Goal: Task Accomplishment & Management: Complete application form

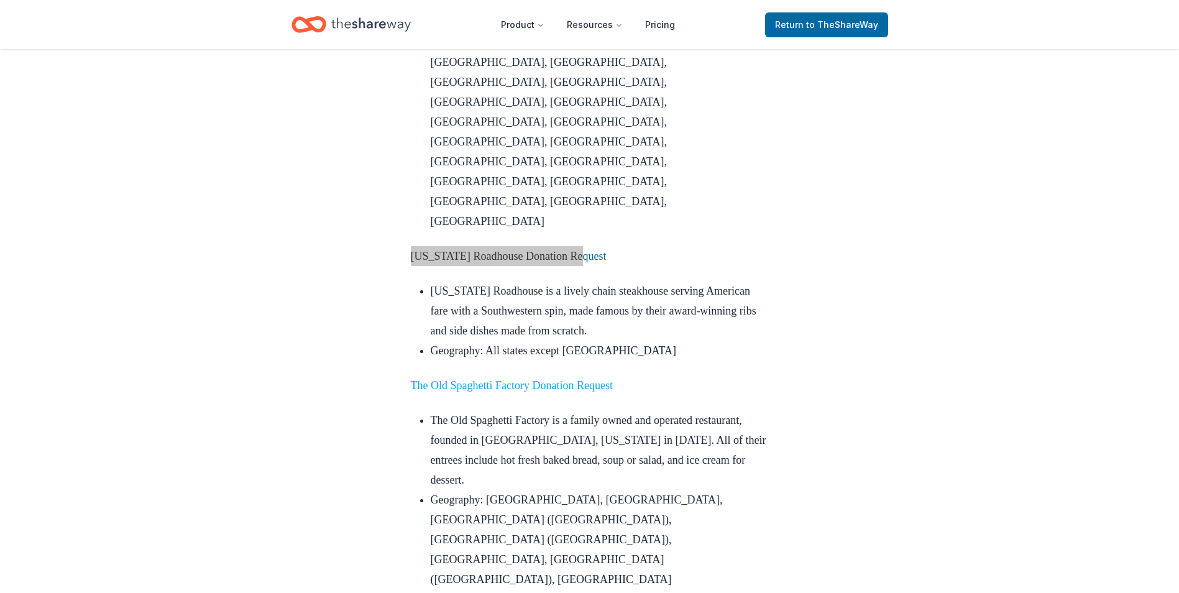
scroll to position [1616, 0]
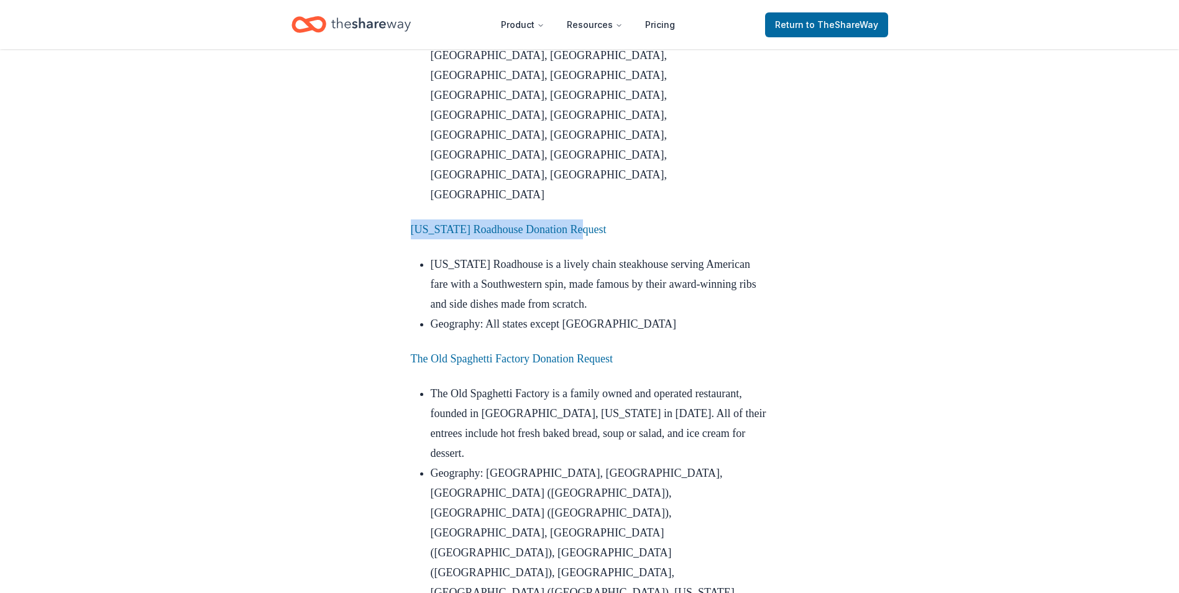
drag, startPoint x: 625, startPoint y: 298, endPoint x: 419, endPoint y: 301, distance: 205.1
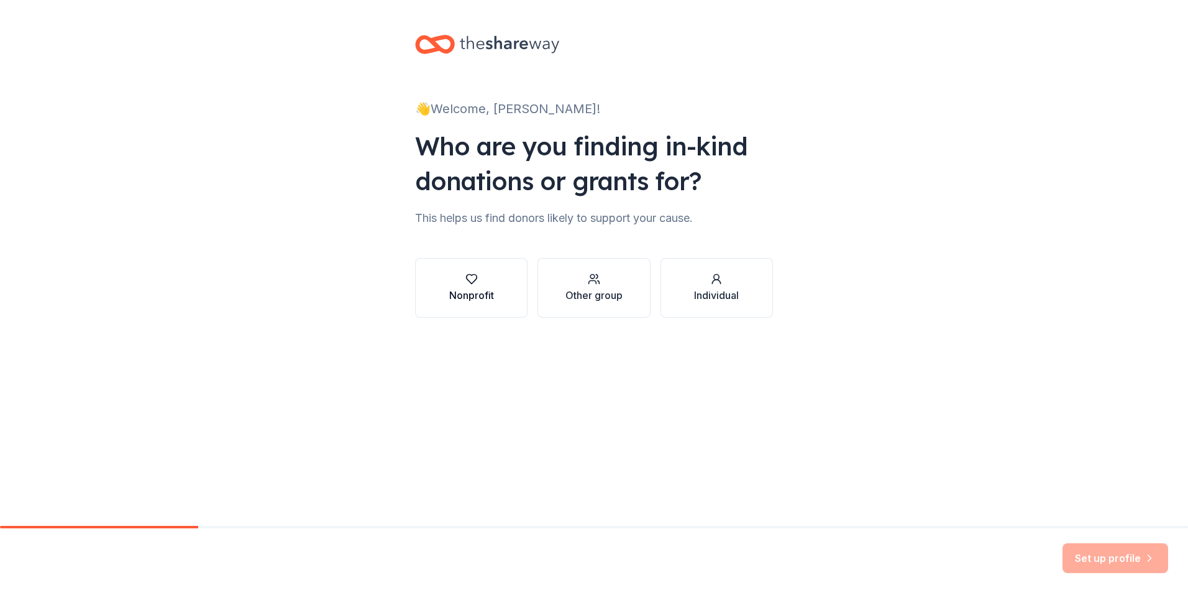
click at [447, 309] on button "Nonprofit" at bounding box center [471, 288] width 112 height 60
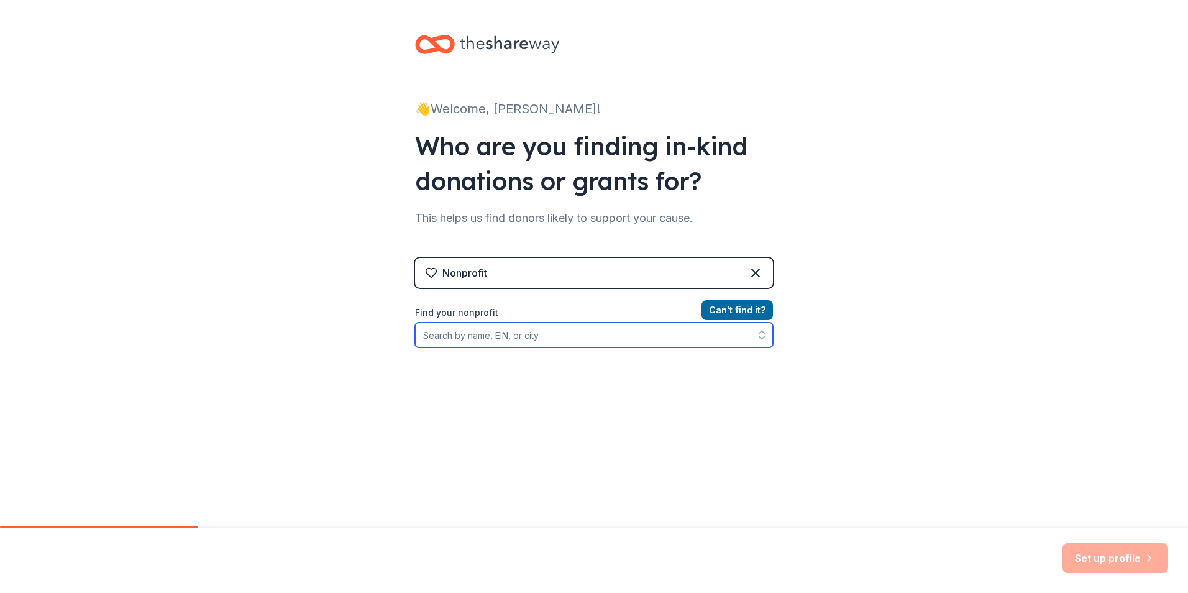
click at [568, 338] on input "Find your nonprofit" at bounding box center [594, 335] width 358 height 25
click at [452, 342] on input "Find your nonprofit" at bounding box center [594, 335] width 358 height 25
type input "86-0804759"
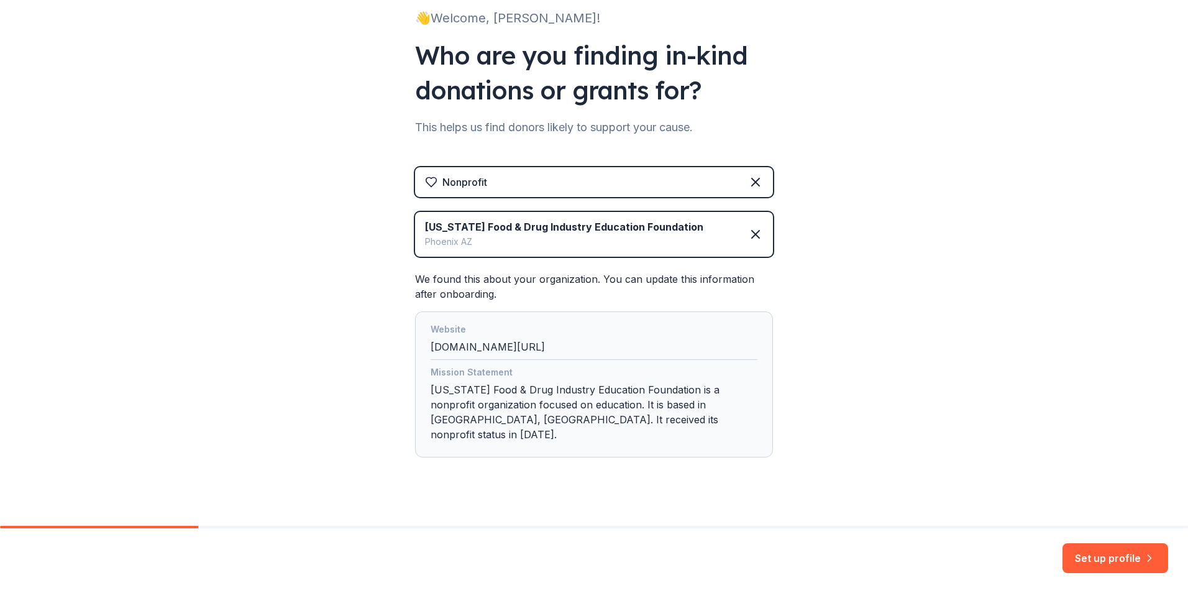
scroll to position [92, 0]
click at [560, 345] on div "Website afmaaz.org/edufoundation" at bounding box center [594, 340] width 327 height 38
click at [1117, 557] on button "Set up profile" at bounding box center [1116, 558] width 106 height 30
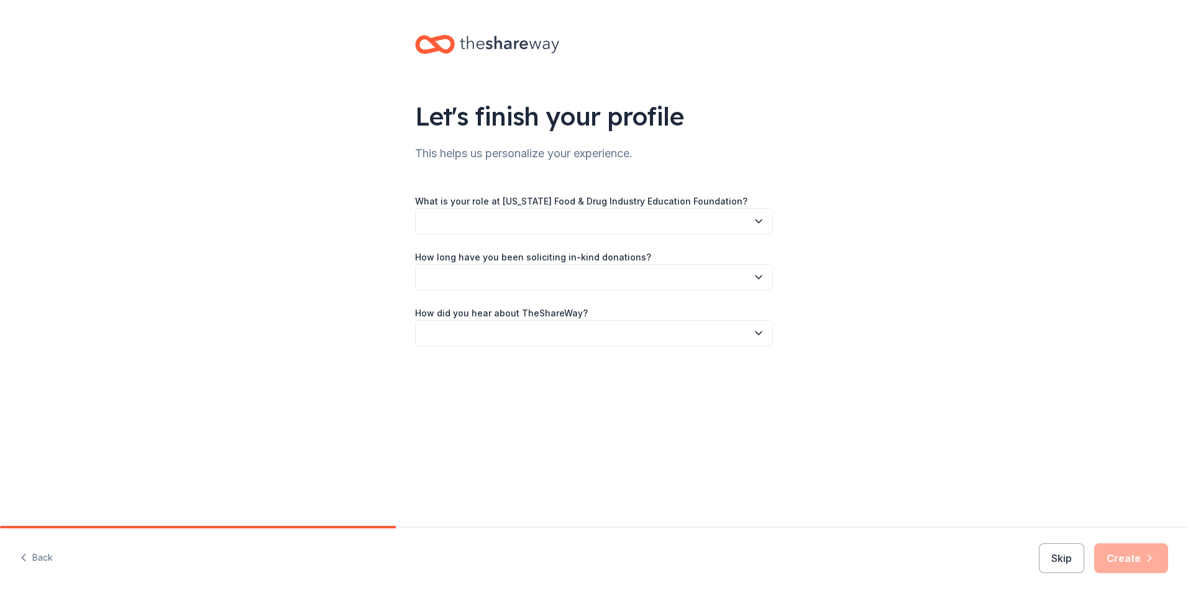
click at [555, 226] on button "button" at bounding box center [594, 221] width 358 height 26
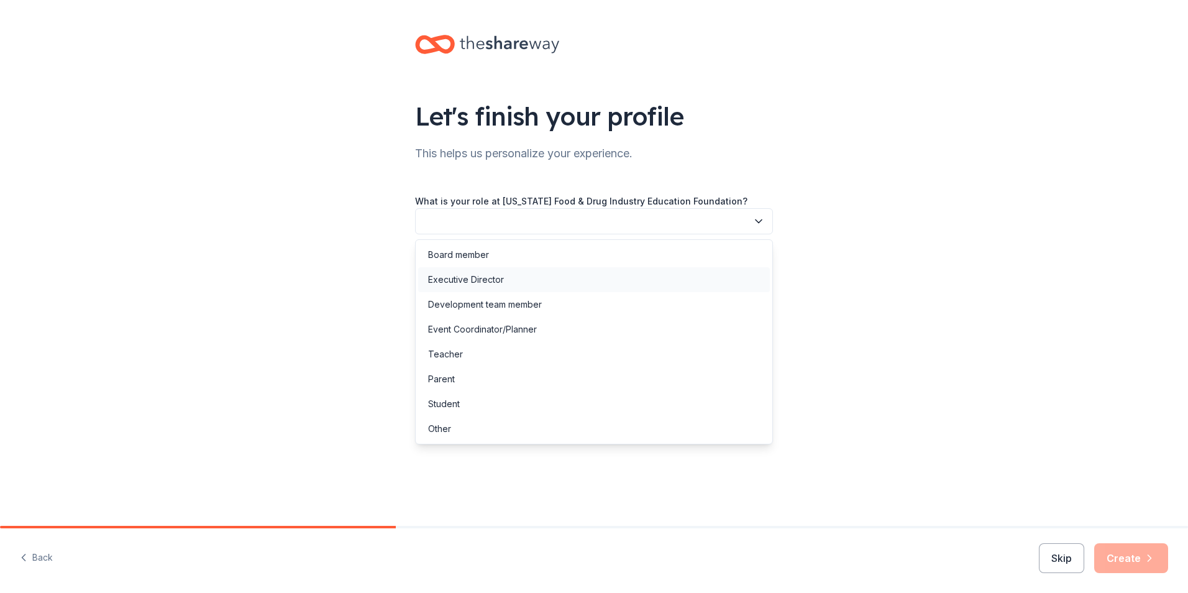
click at [492, 275] on div "Executive Director" at bounding box center [466, 279] width 76 height 15
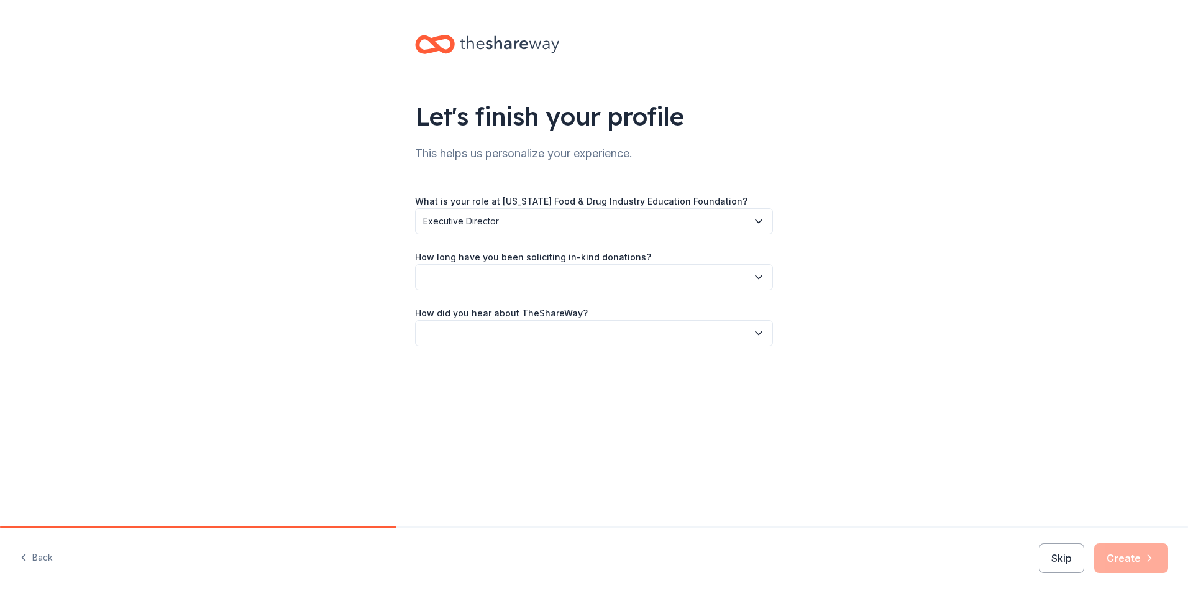
click at [487, 282] on button "button" at bounding box center [594, 277] width 358 height 26
click at [469, 337] on div "1 to 2 years" at bounding box center [451, 335] width 47 height 15
click at [529, 340] on button "button" at bounding box center [594, 333] width 358 height 26
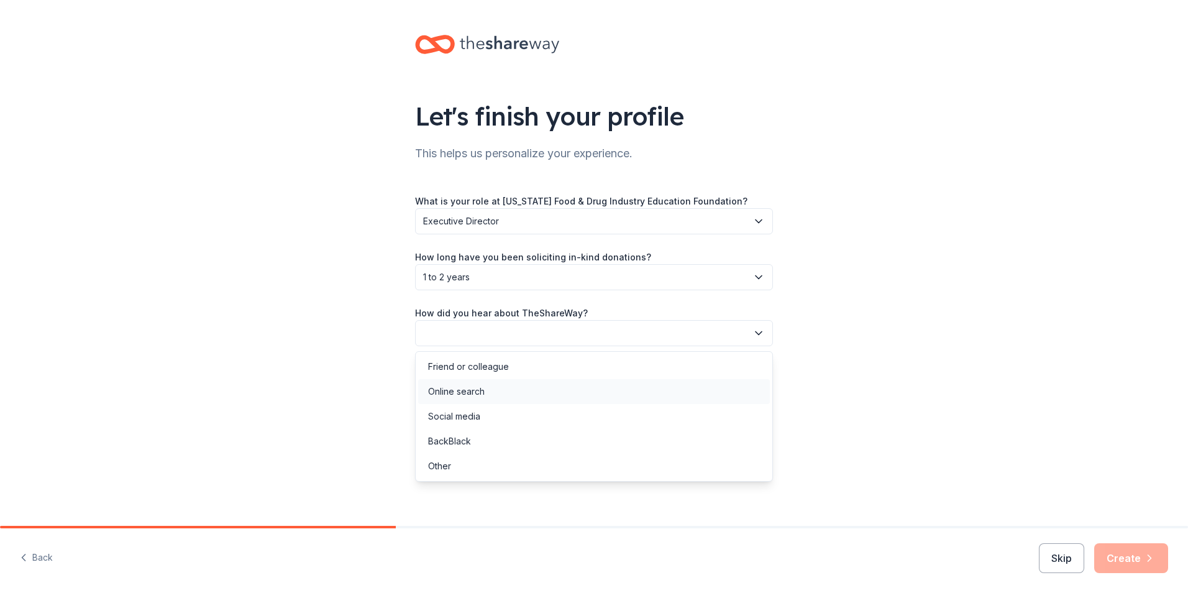
click at [502, 390] on div "Online search" at bounding box center [594, 391] width 352 height 25
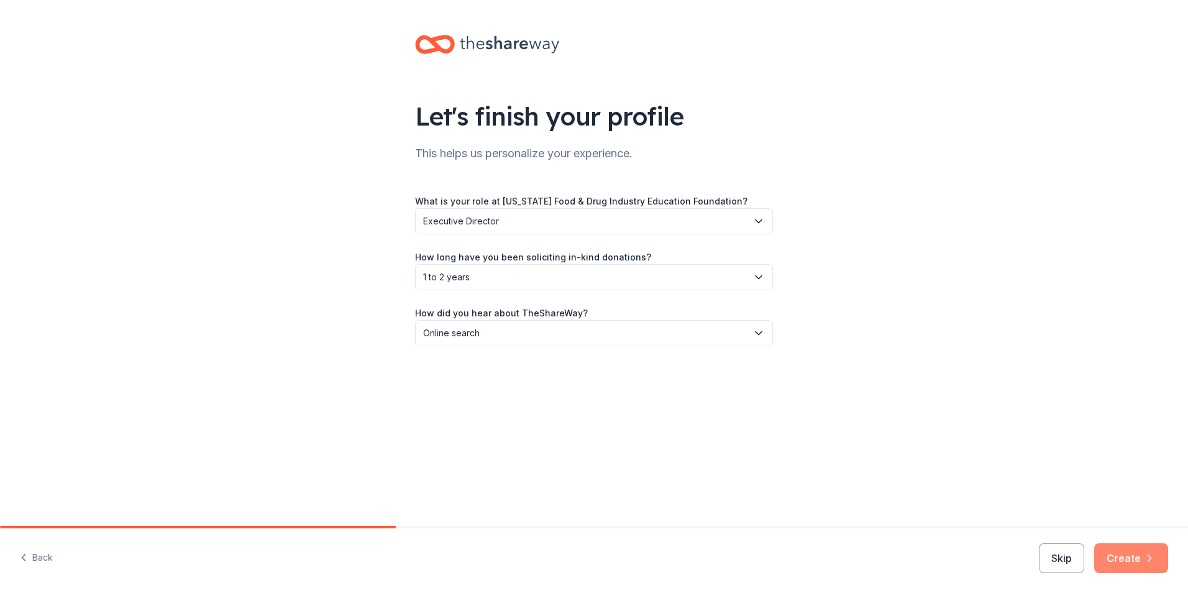
click at [1114, 551] on button "Create" at bounding box center [1131, 558] width 74 height 30
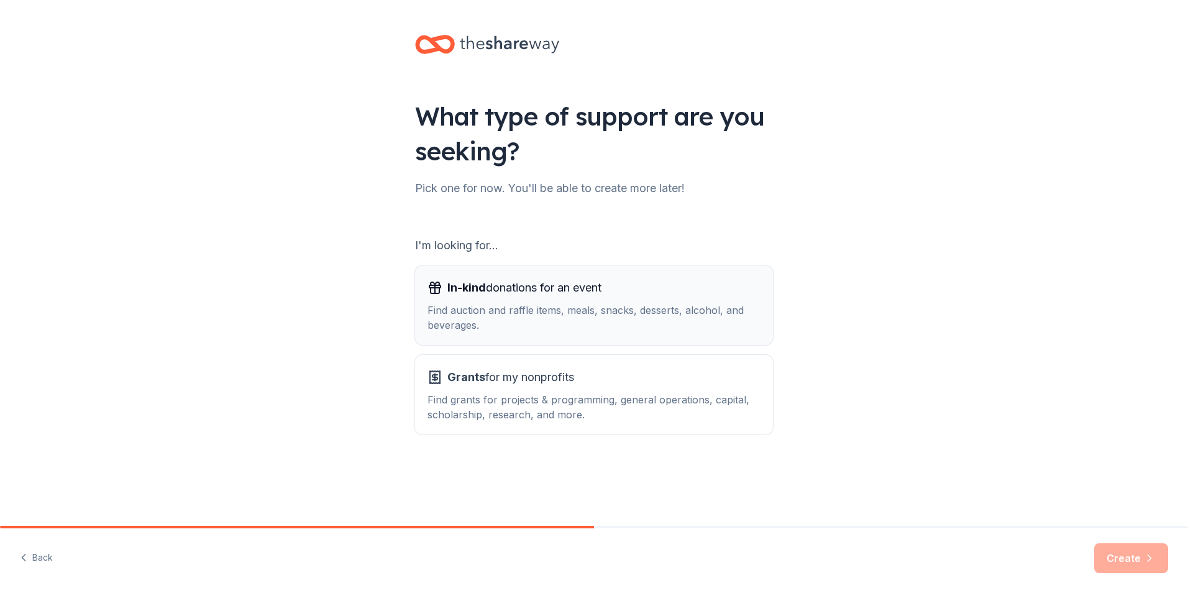
click at [618, 317] on div "Find auction and raffle items, meals, snacks, desserts, alcohol, and beverages." at bounding box center [594, 318] width 333 height 30
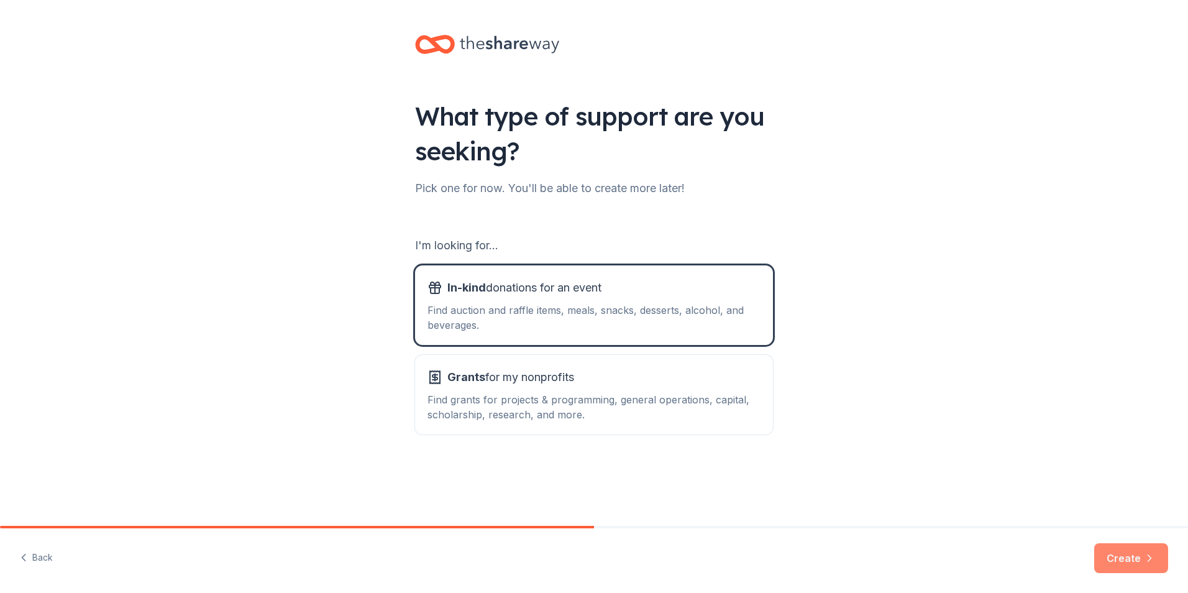
click at [1114, 563] on button "Create" at bounding box center [1131, 558] width 74 height 30
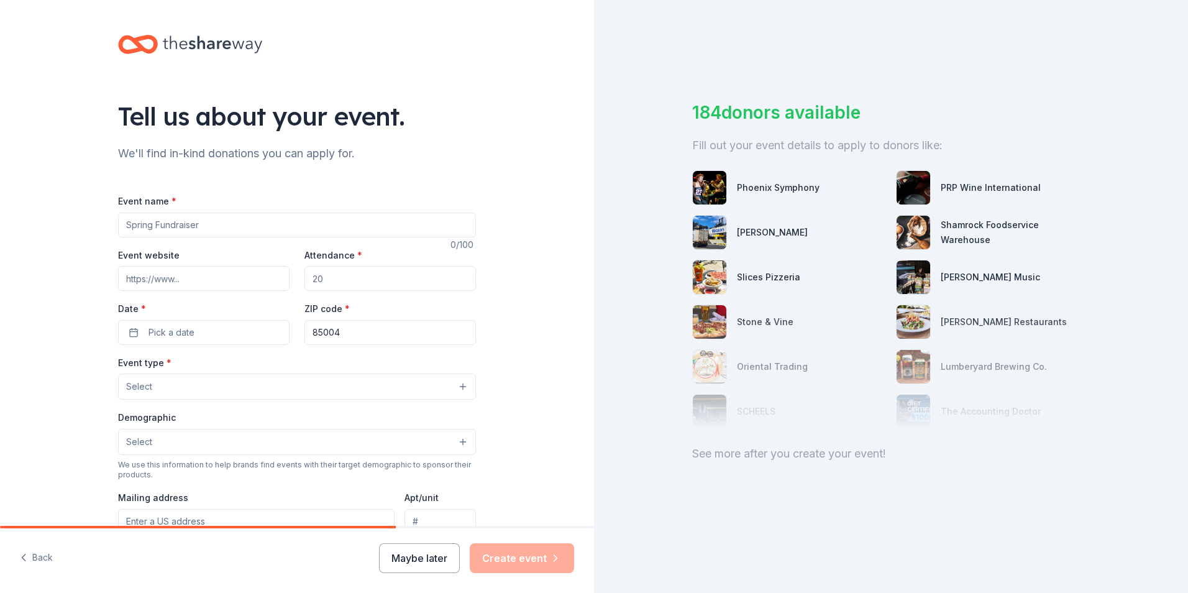
click at [210, 222] on input "Event name *" at bounding box center [297, 225] width 358 height 25
drag, startPoint x: 210, startPoint y: 222, endPoint x: 40, endPoint y: 215, distance: 170.4
click at [40, 215] on div "Tell us about your event. We'll find in-kind donations you can apply for. Event…" at bounding box center [297, 413] width 594 height 827
type input "l"
type input "Leadership Awards Dinner"
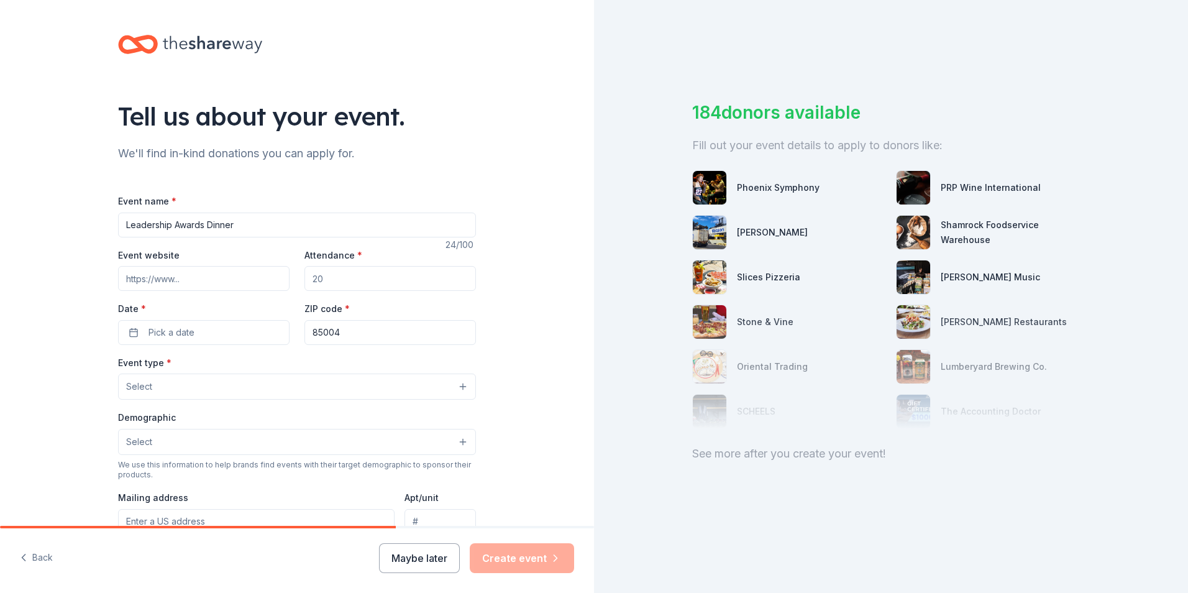
drag, startPoint x: 345, startPoint y: 281, endPoint x: 292, endPoint y: 276, distance: 53.1
click at [292, 276] on div "Event website Attendance * Date * Pick a date ZIP code * 85004" at bounding box center [297, 296] width 358 height 98
type input "300"
click at [168, 285] on input "Event website" at bounding box center [204, 278] width 172 height 25
type input "www.afmaaz.org"
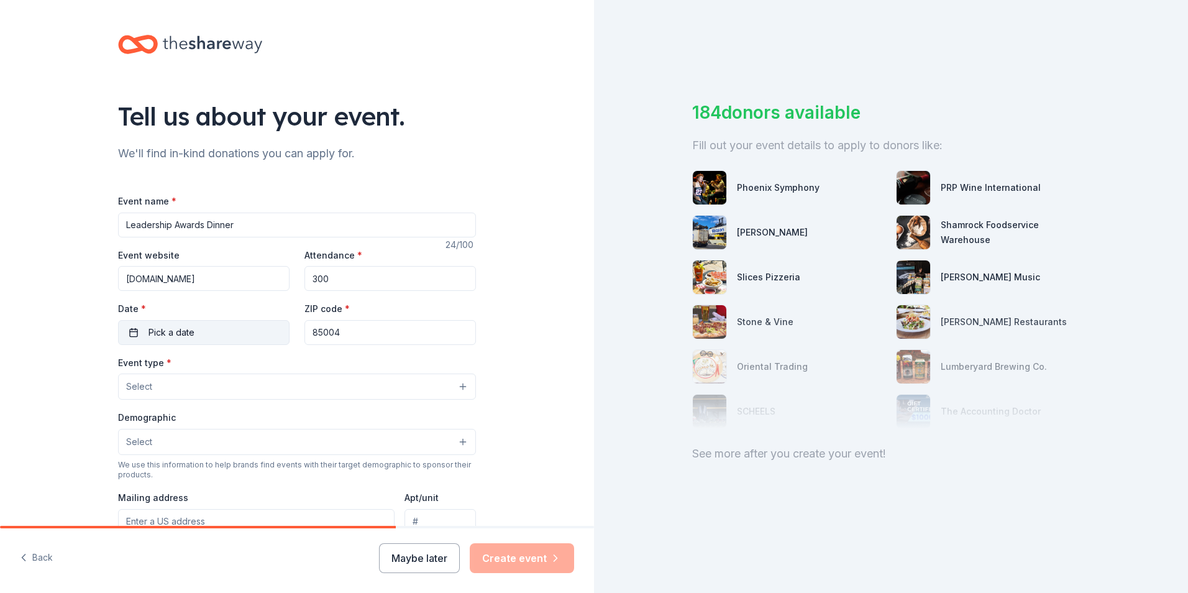
click at [179, 333] on span "Pick a date" at bounding box center [172, 332] width 46 height 15
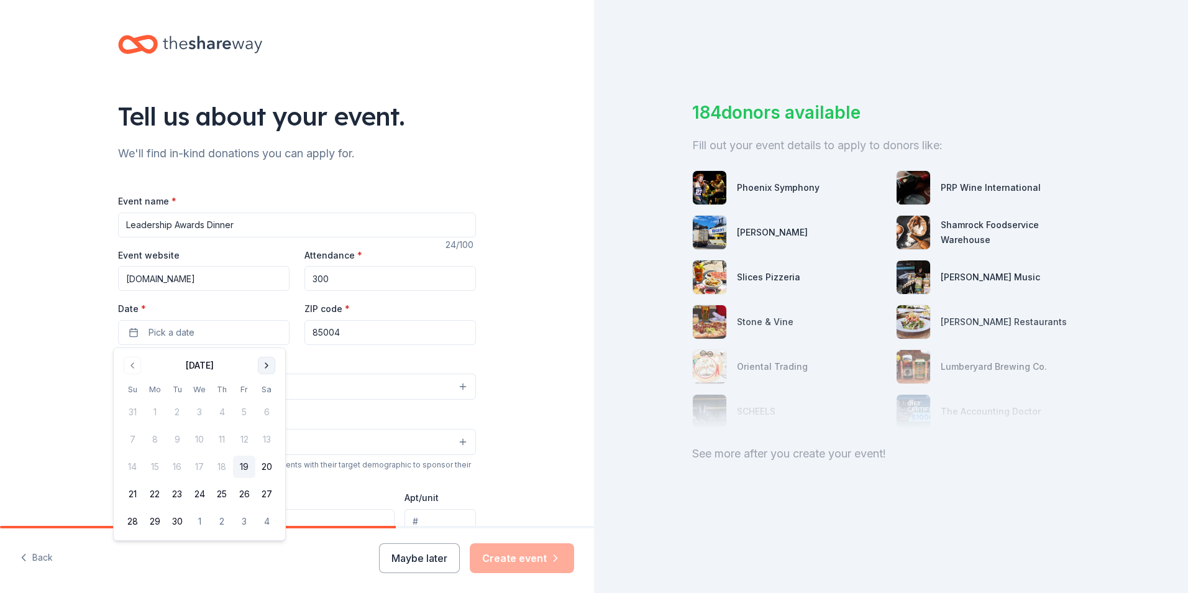
click at [272, 368] on button "Go to next month" at bounding box center [266, 365] width 17 height 17
click at [247, 491] on button "24" at bounding box center [244, 494] width 22 height 22
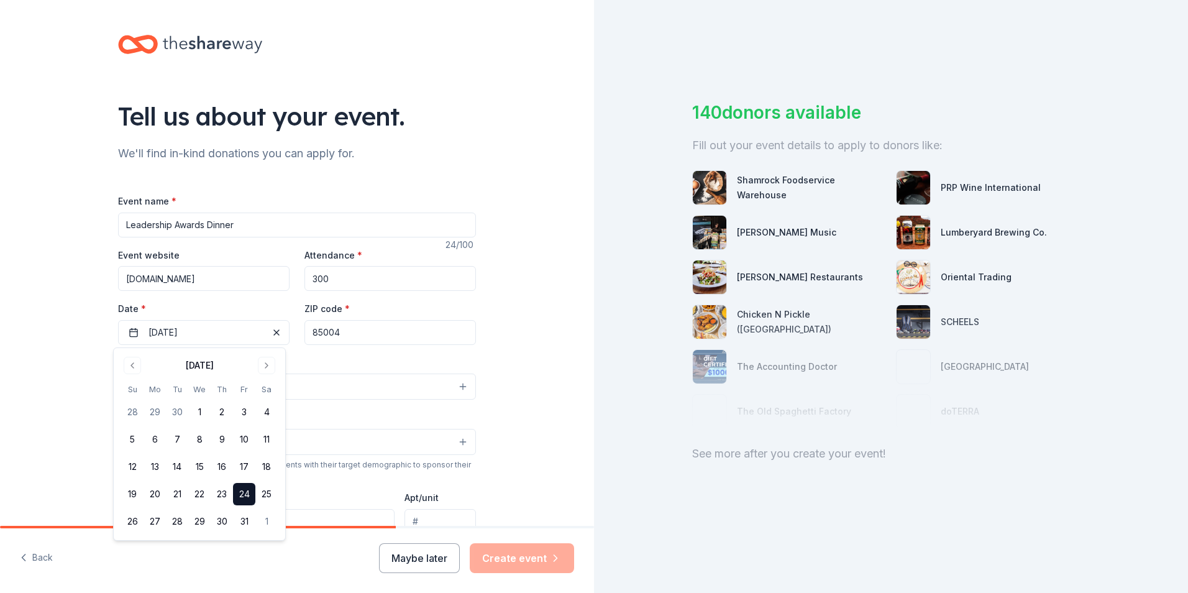
click at [244, 488] on button "24" at bounding box center [244, 494] width 22 height 22
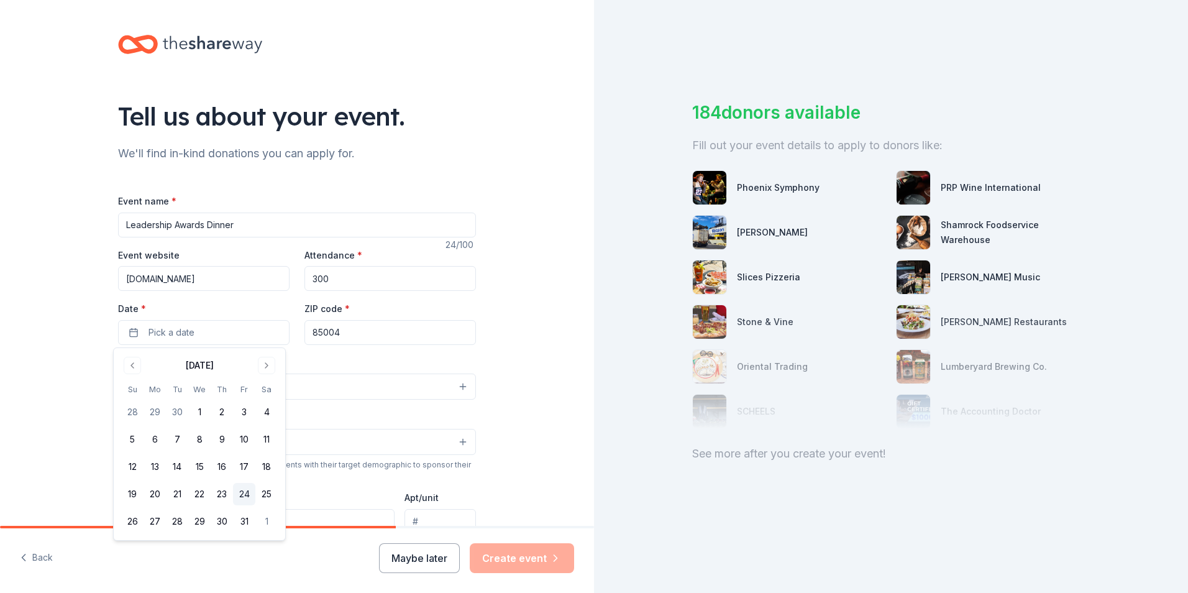
click at [243, 491] on button "24" at bounding box center [244, 494] width 22 height 22
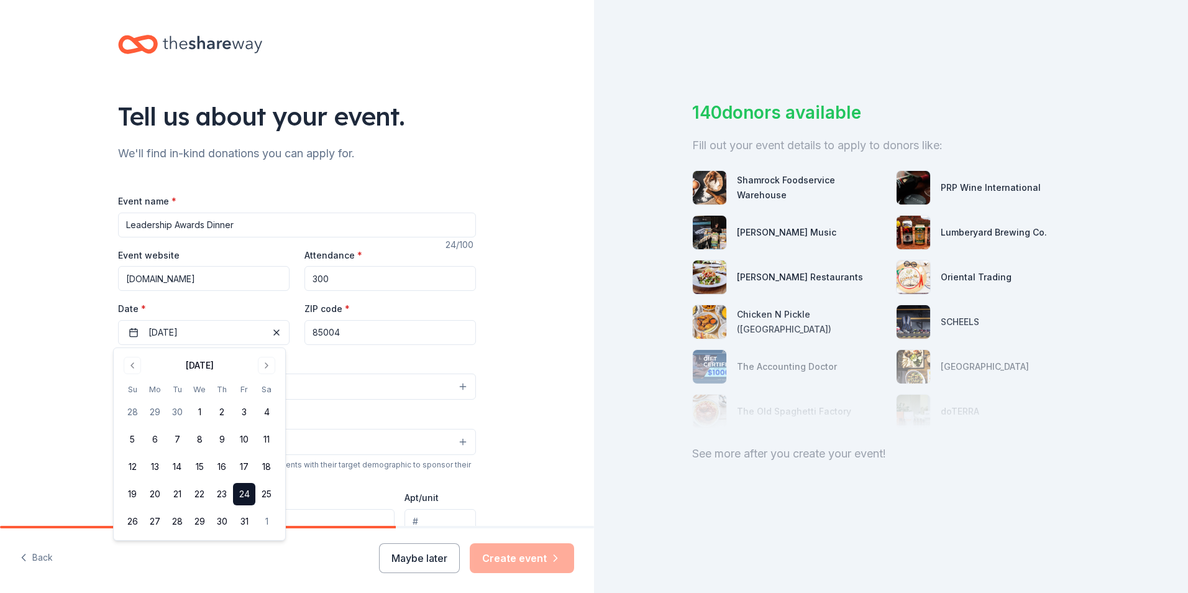
click at [382, 388] on button "Select" at bounding box center [297, 386] width 358 height 26
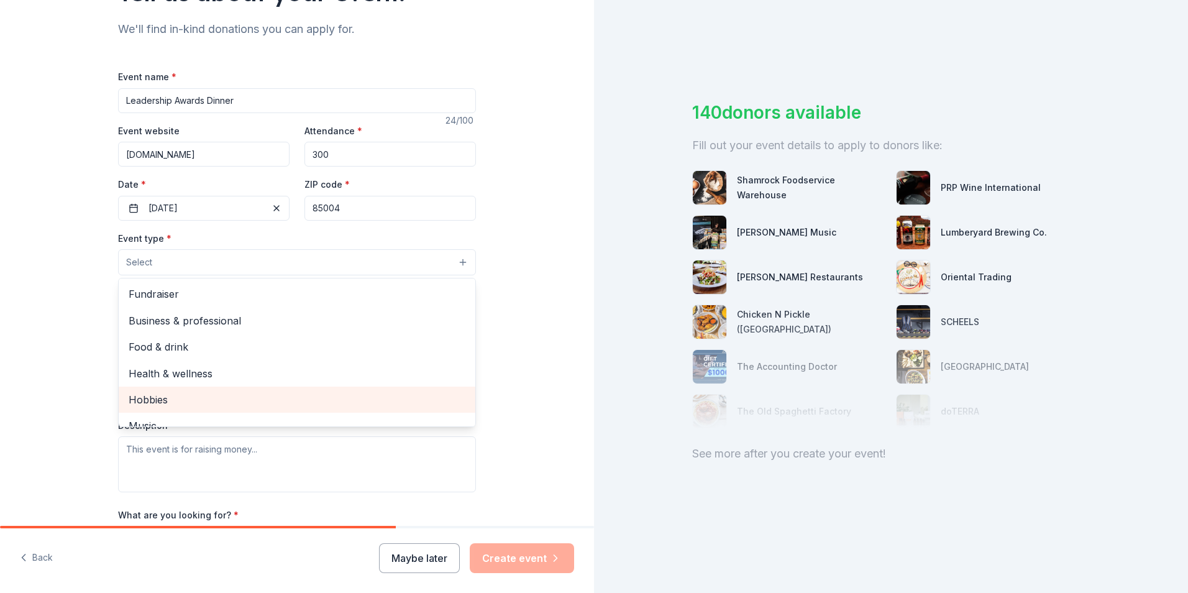
scroll to position [62, 0]
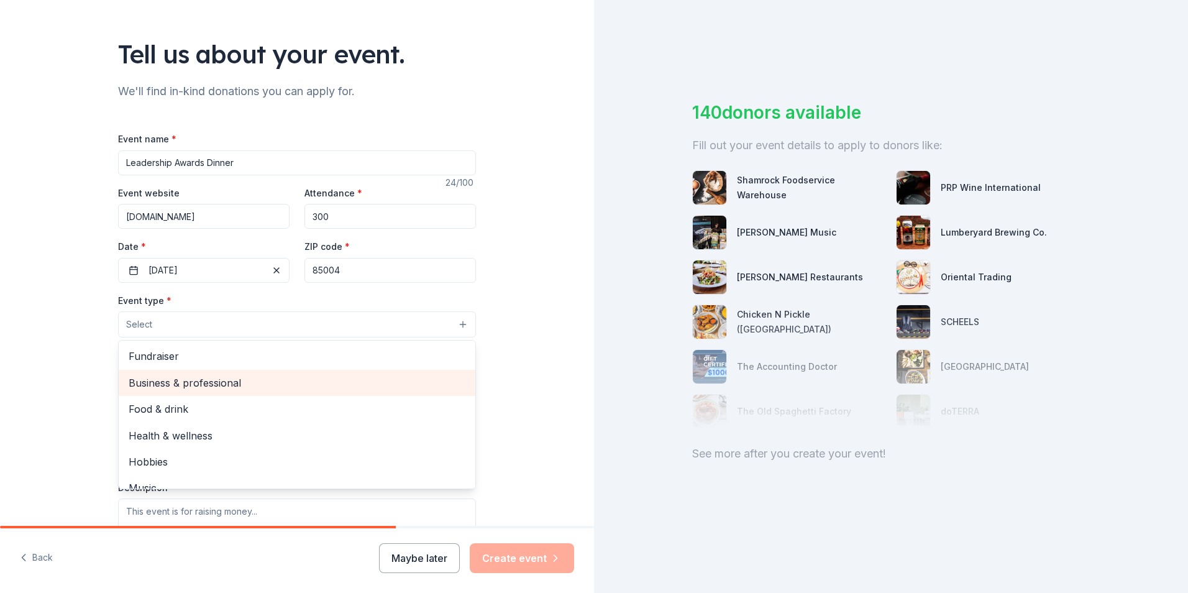
click at [206, 390] on span "Business & professional" at bounding box center [297, 383] width 337 height 16
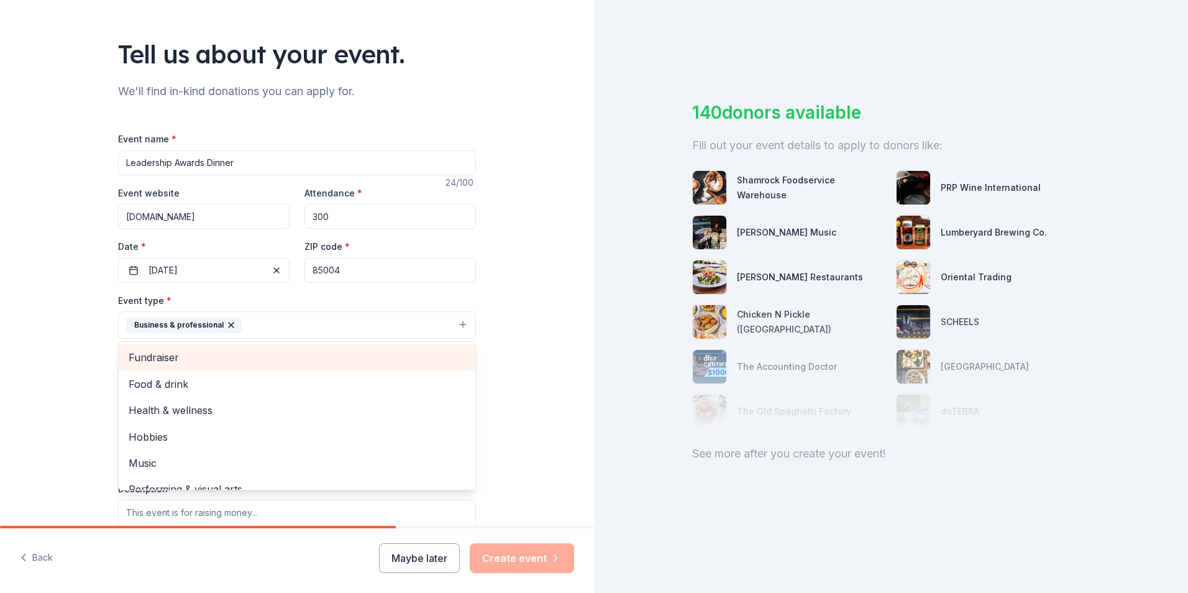
click at [171, 359] on span "Fundraiser" at bounding box center [297, 357] width 337 height 16
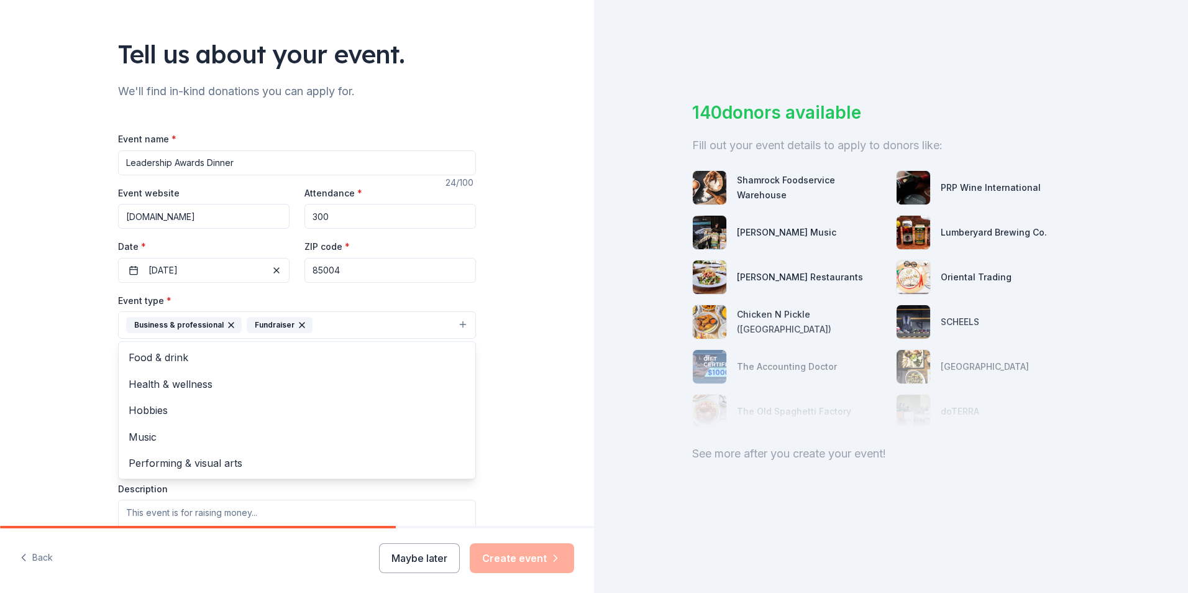
click at [4, 388] on div "Tell us about your event. We'll find in-kind donations you can apply for. Event…" at bounding box center [297, 352] width 594 height 828
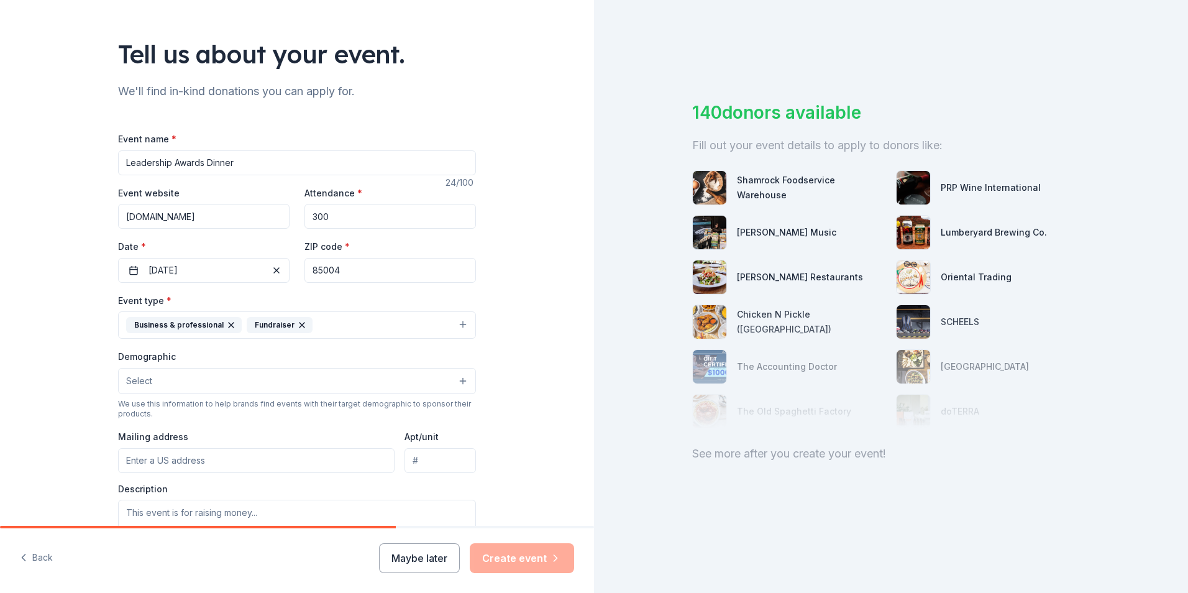
click at [202, 383] on button "Select" at bounding box center [297, 381] width 358 height 26
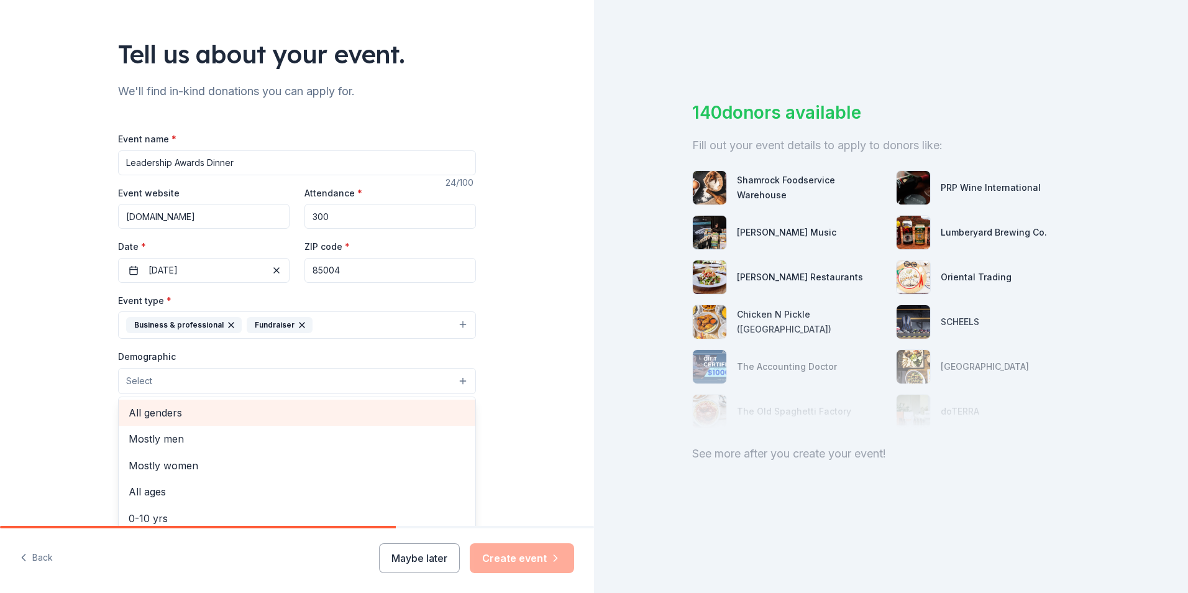
click at [176, 421] on span "All genders" at bounding box center [297, 413] width 337 height 16
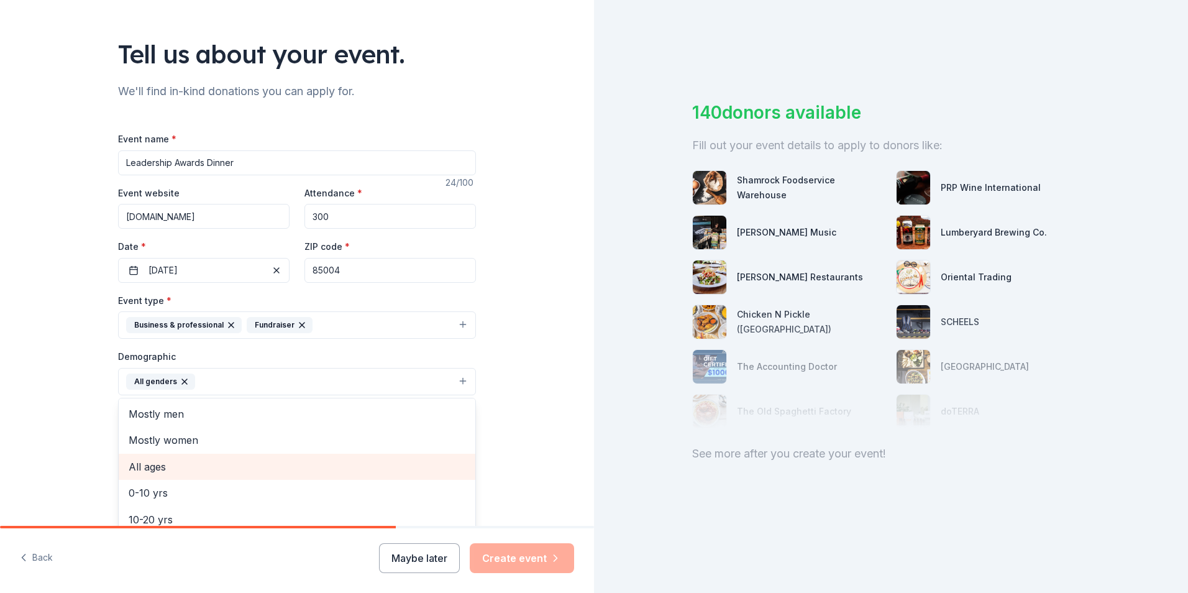
click at [158, 469] on span "All ages" at bounding box center [297, 467] width 337 height 16
click at [504, 392] on div "Tell us about your event. We'll find in-kind donations you can apply for. Event…" at bounding box center [297, 353] width 594 height 830
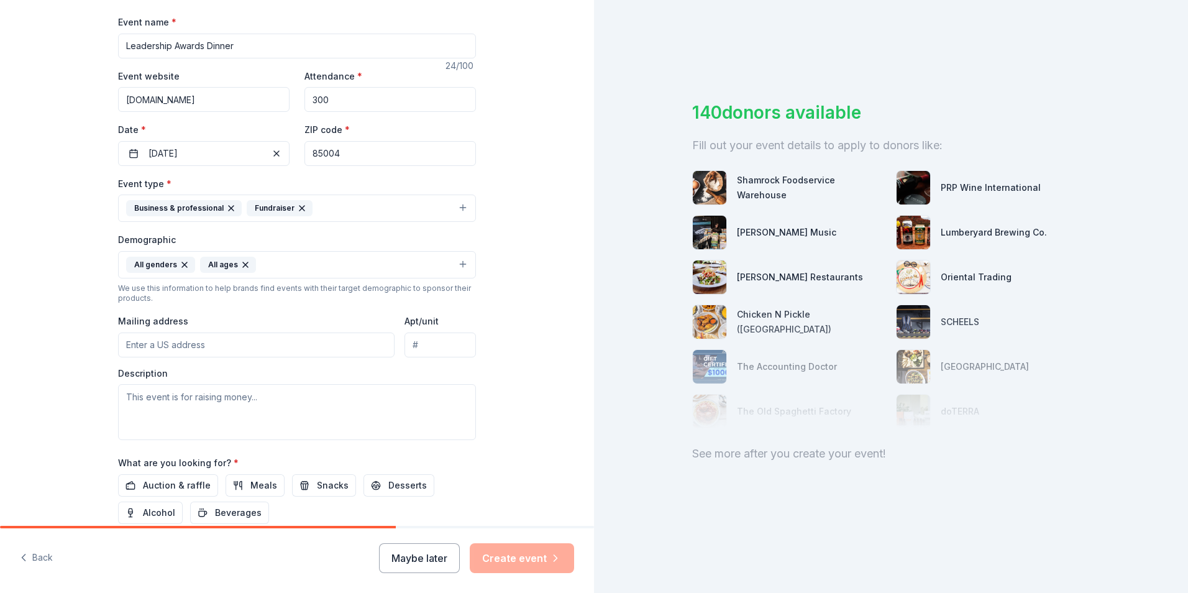
scroll to position [186, 0]
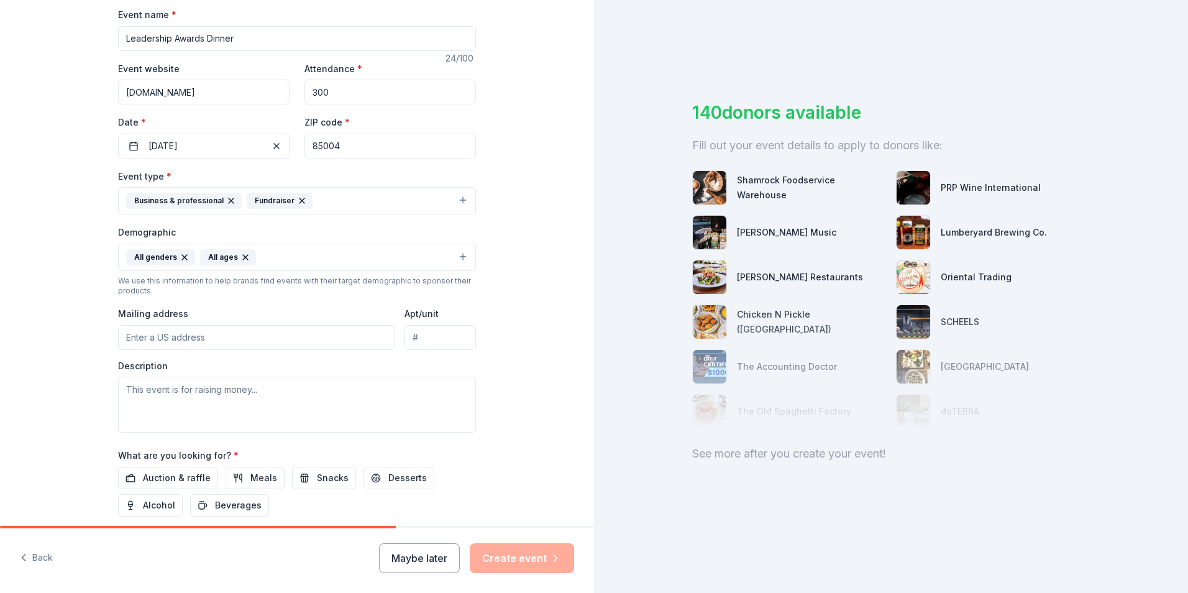
click at [172, 341] on input "Mailing address" at bounding box center [256, 337] width 277 height 25
type input "120 E. Pierce Street"
click at [183, 414] on textarea at bounding box center [297, 405] width 358 height 56
click at [610, 492] on div "140 donors available Fill out your event details to apply to donors like: Shamr…" at bounding box center [891, 296] width 594 height 593
click at [134, 400] on textarea at bounding box center [297, 405] width 358 height 56
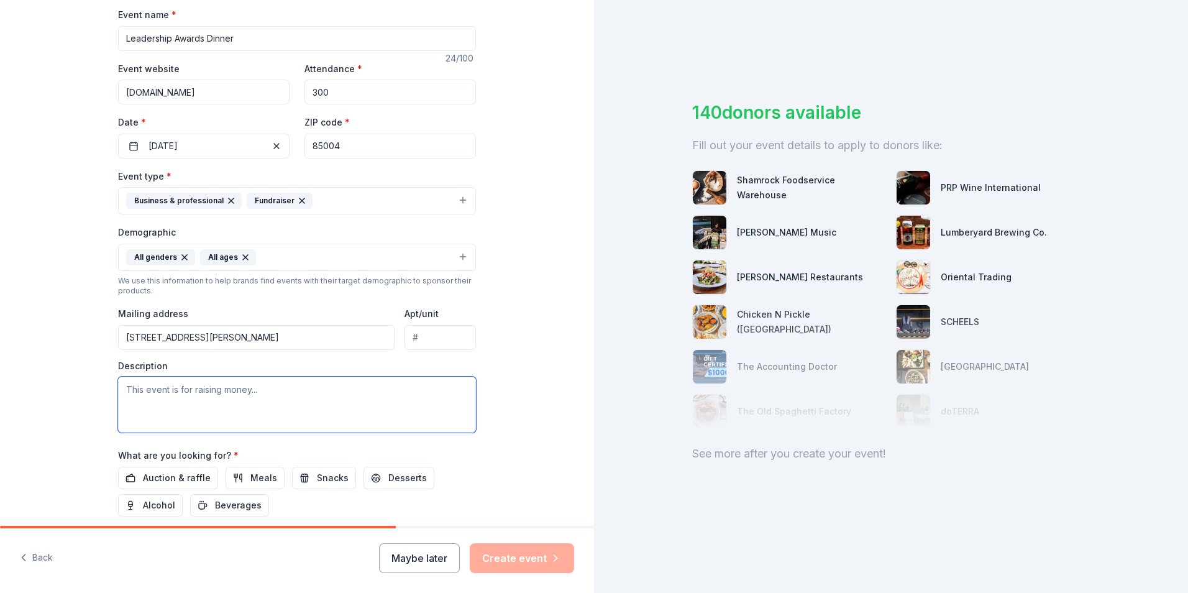
paste textarea "Since 1997, the AFMA Education Foundation has proudly supported the educational…"
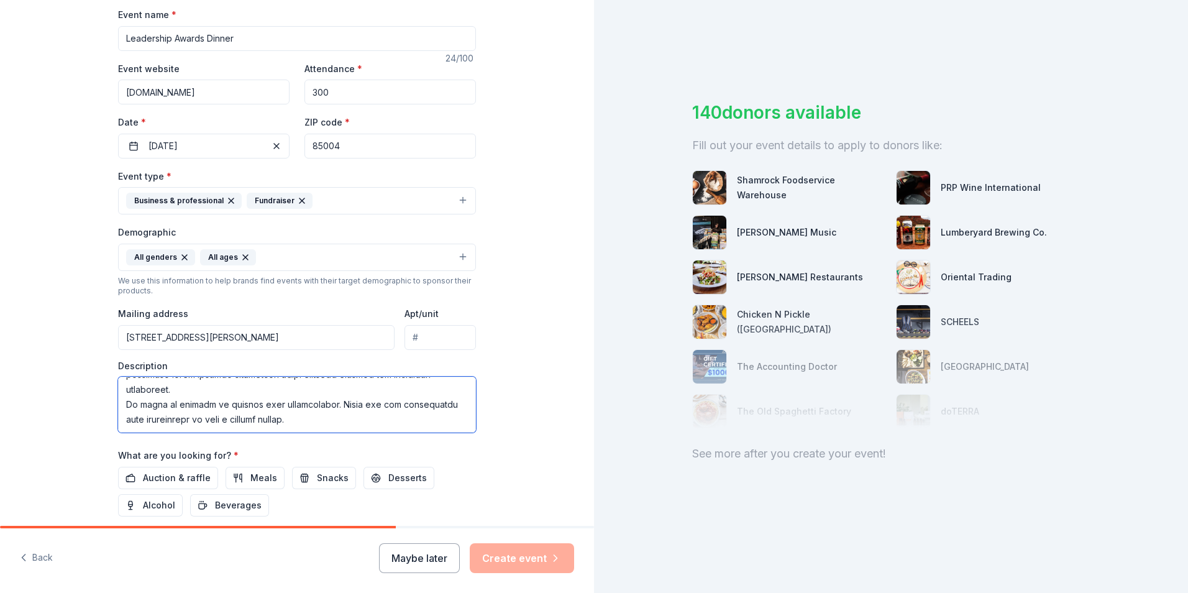
scroll to position [304, 0]
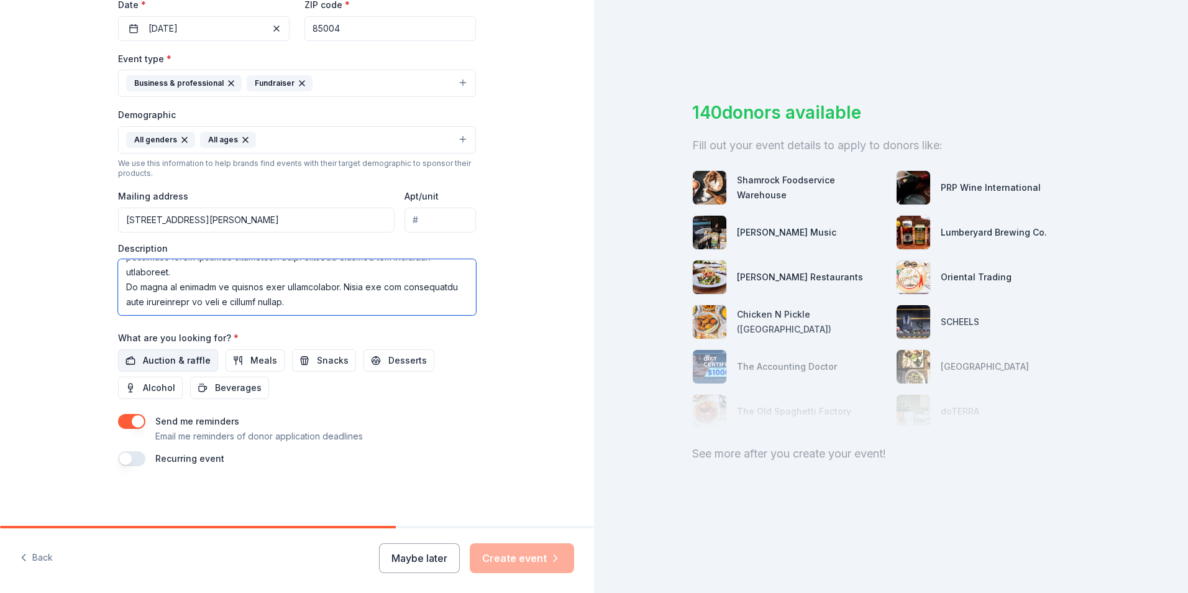
type textarea "Since 1997, the AFMA Education Foundation has proudly supported the educational…"
click at [159, 358] on span "Auction & raffle" at bounding box center [177, 360] width 68 height 15
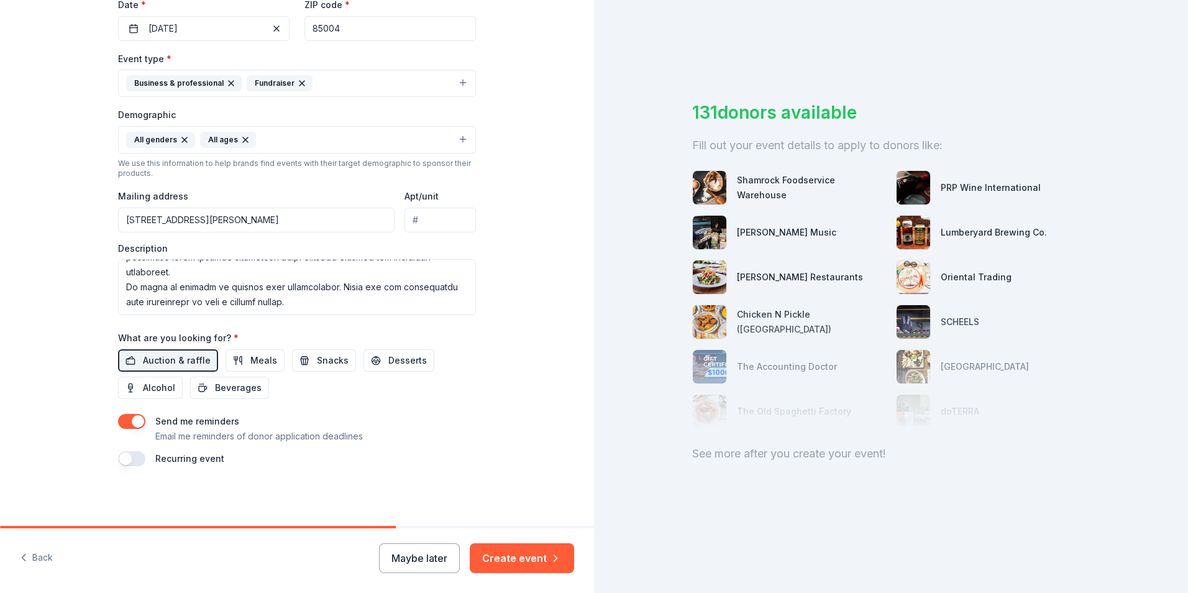
click at [126, 418] on button "button" at bounding box center [131, 421] width 27 height 15
click at [127, 459] on button "button" at bounding box center [131, 458] width 27 height 15
click at [219, 496] on button "October 2026" at bounding box center [187, 495] width 64 height 25
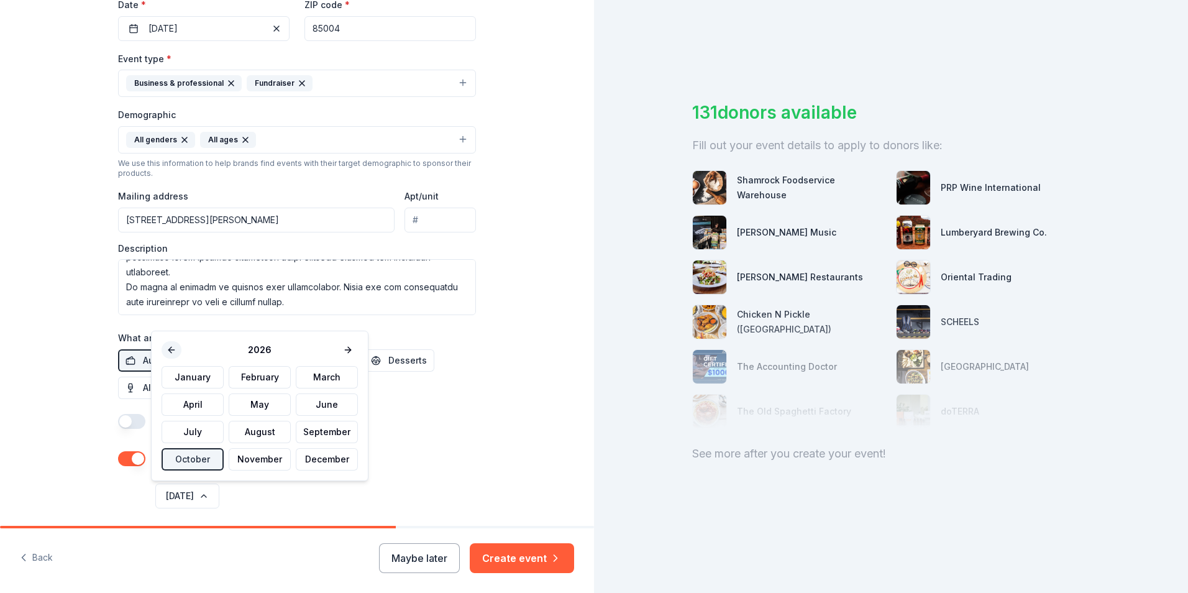
click at [173, 355] on button at bounding box center [172, 349] width 20 height 17
click at [195, 462] on button "October" at bounding box center [193, 459] width 62 height 22
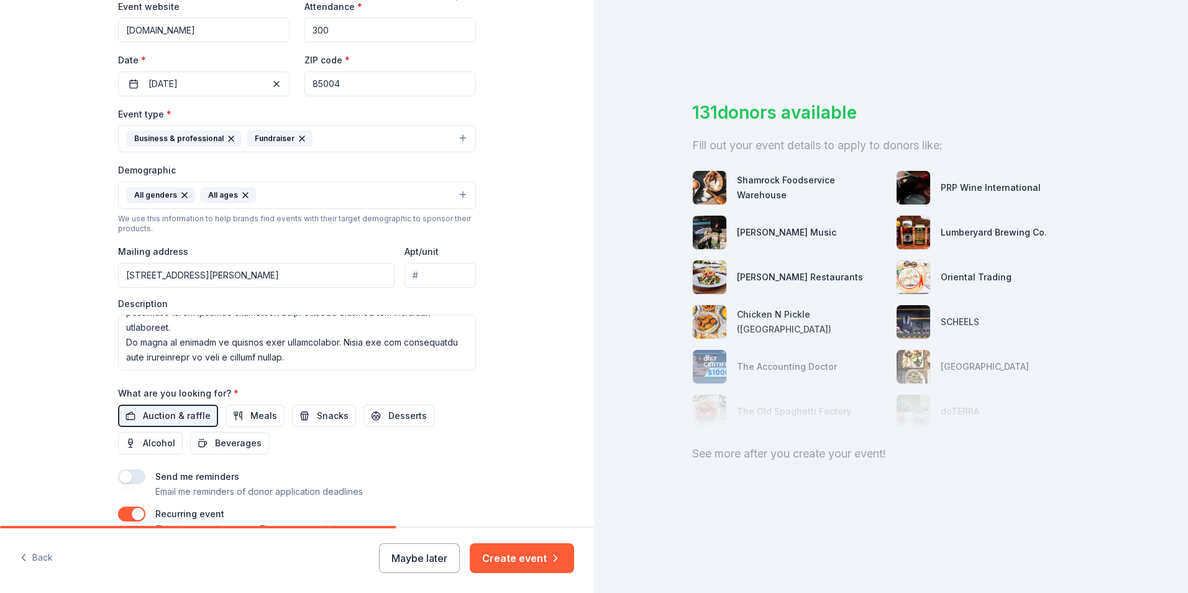
scroll to position [349, 0]
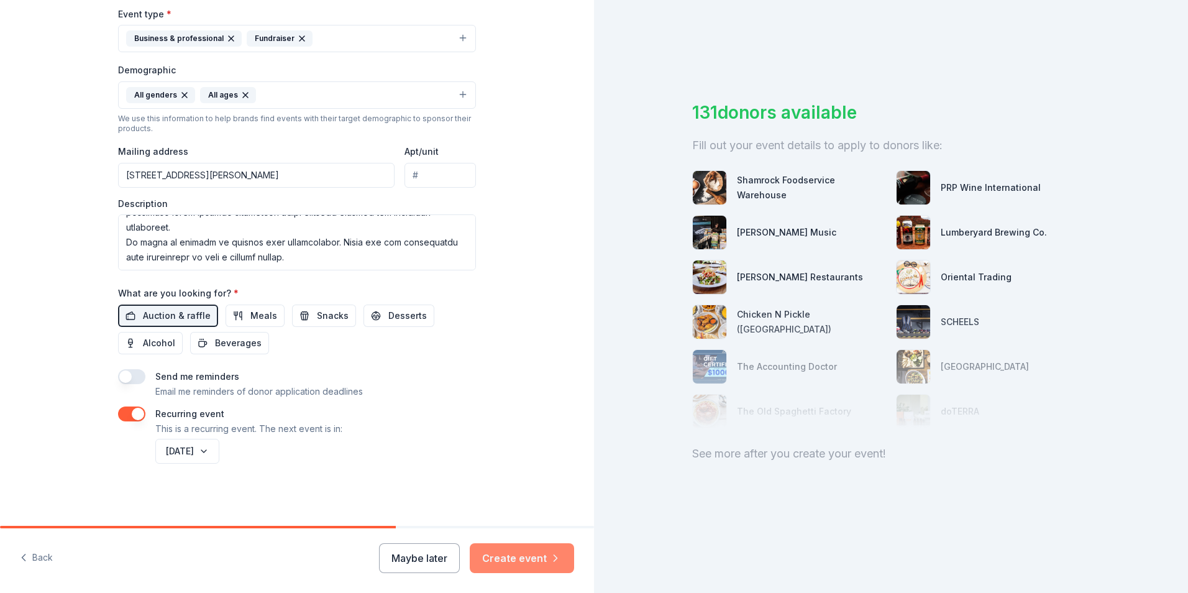
click at [500, 553] on button "Create event" at bounding box center [522, 558] width 104 height 30
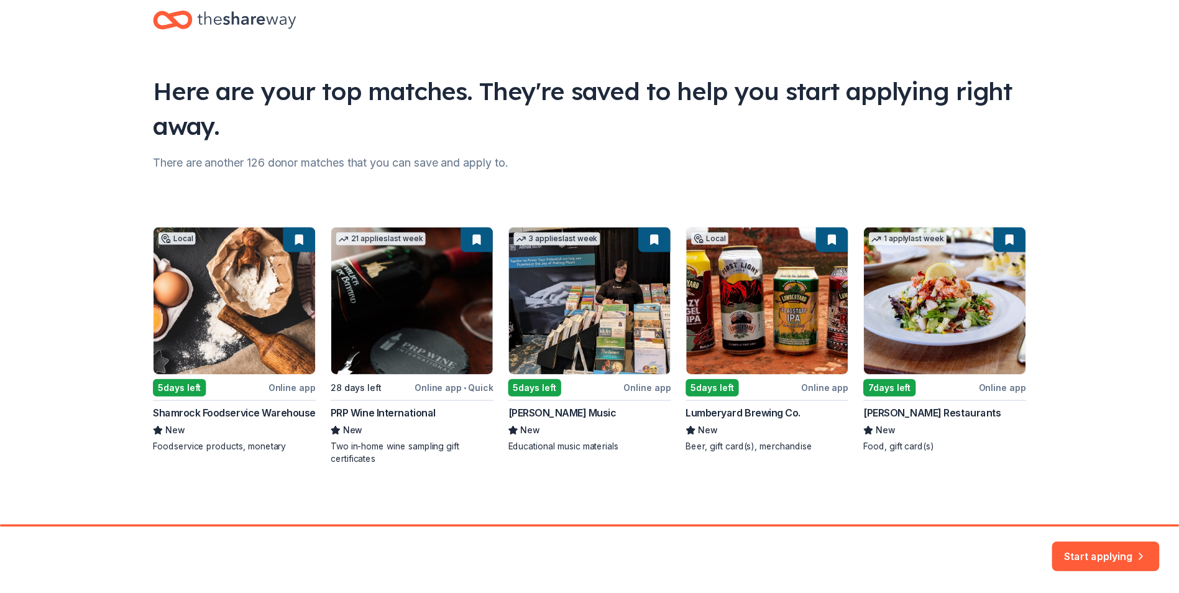
scroll to position [27, 0]
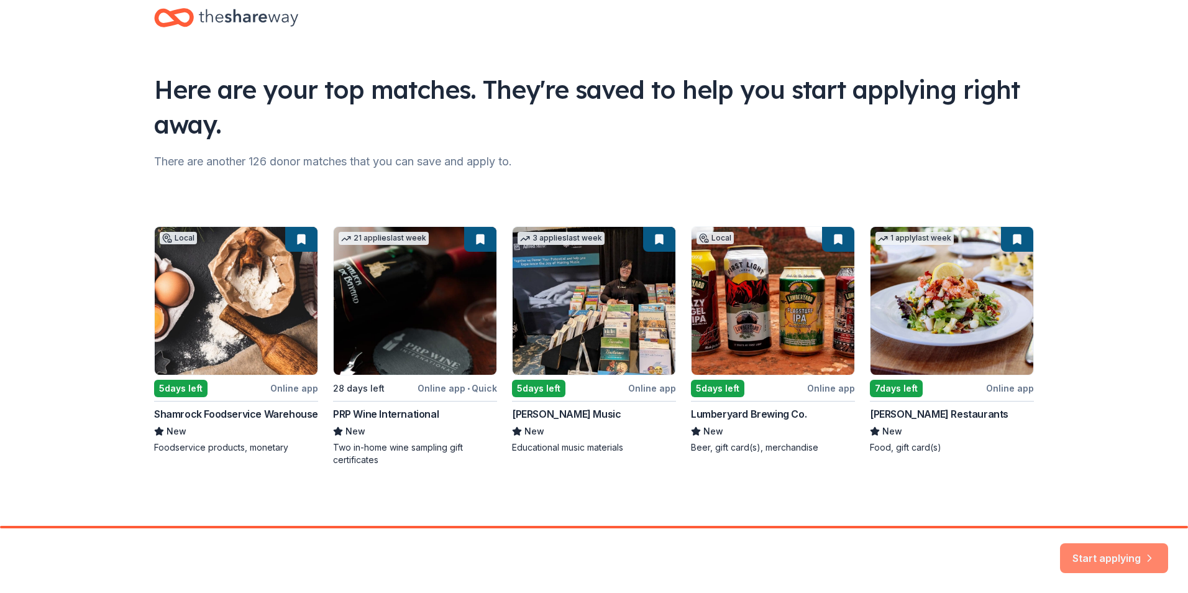
click at [1092, 552] on button "Start applying" at bounding box center [1114, 551] width 108 height 30
click at [1094, 558] on div "Start applying" at bounding box center [1114, 558] width 108 height 30
click at [898, 388] on div "Local 5 days left Online app Shamrock Foodservice Warehouse New Foodservice pro…" at bounding box center [594, 346] width 880 height 240
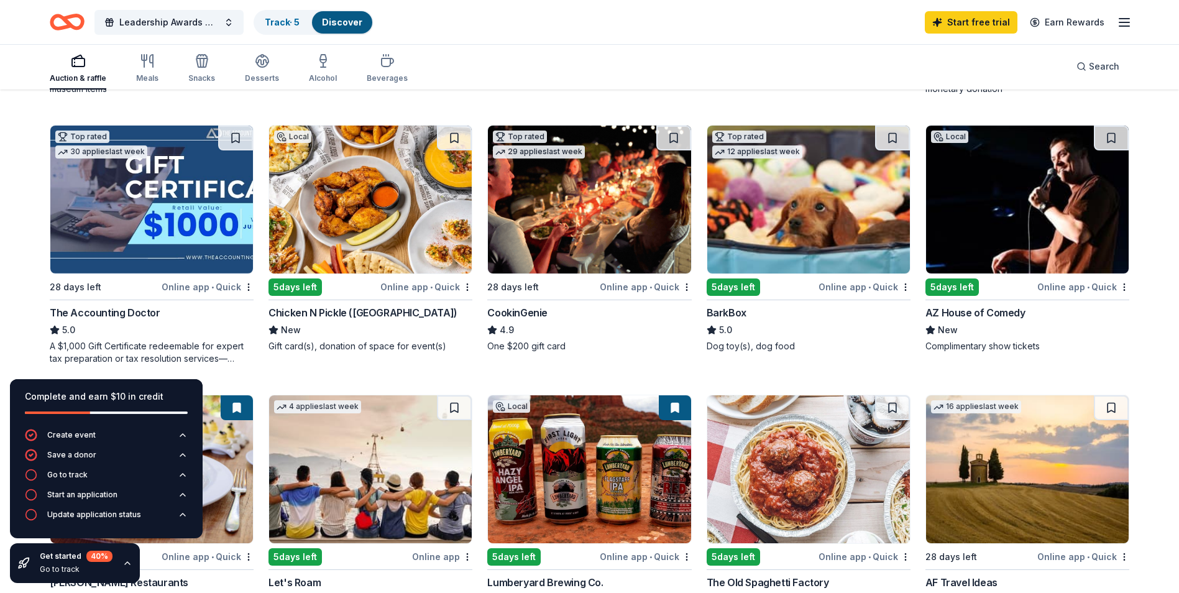
scroll to position [373, 0]
click at [551, 252] on img at bounding box center [589, 200] width 203 height 148
click at [126, 562] on icon "button" at bounding box center [127, 563] width 5 height 2
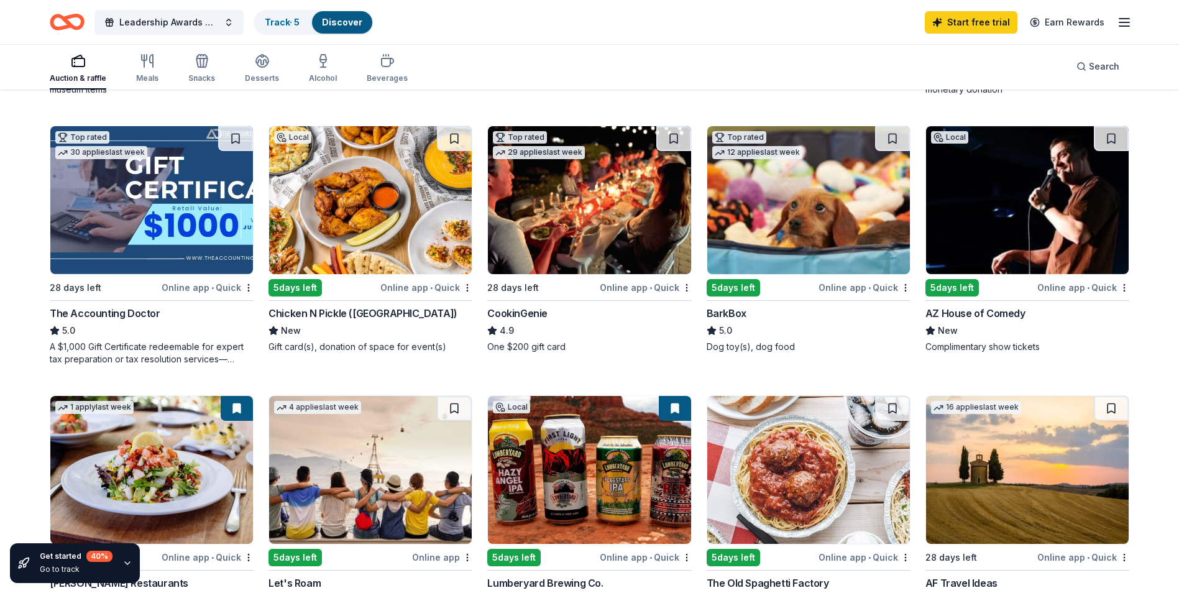
click at [790, 232] on img at bounding box center [808, 200] width 203 height 148
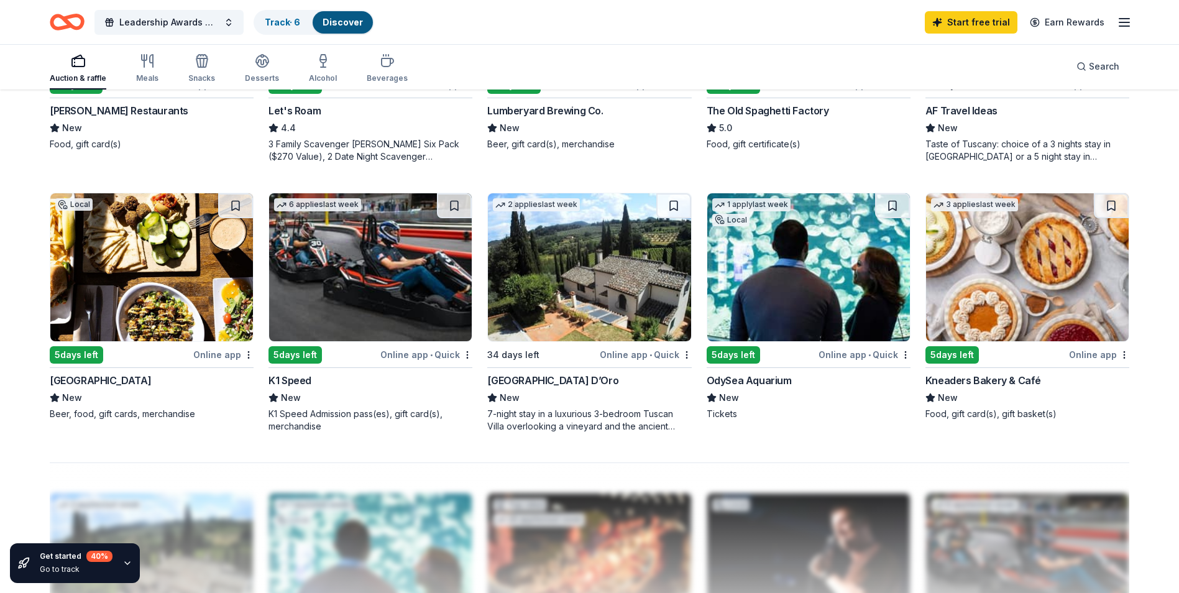
scroll to position [870, 0]
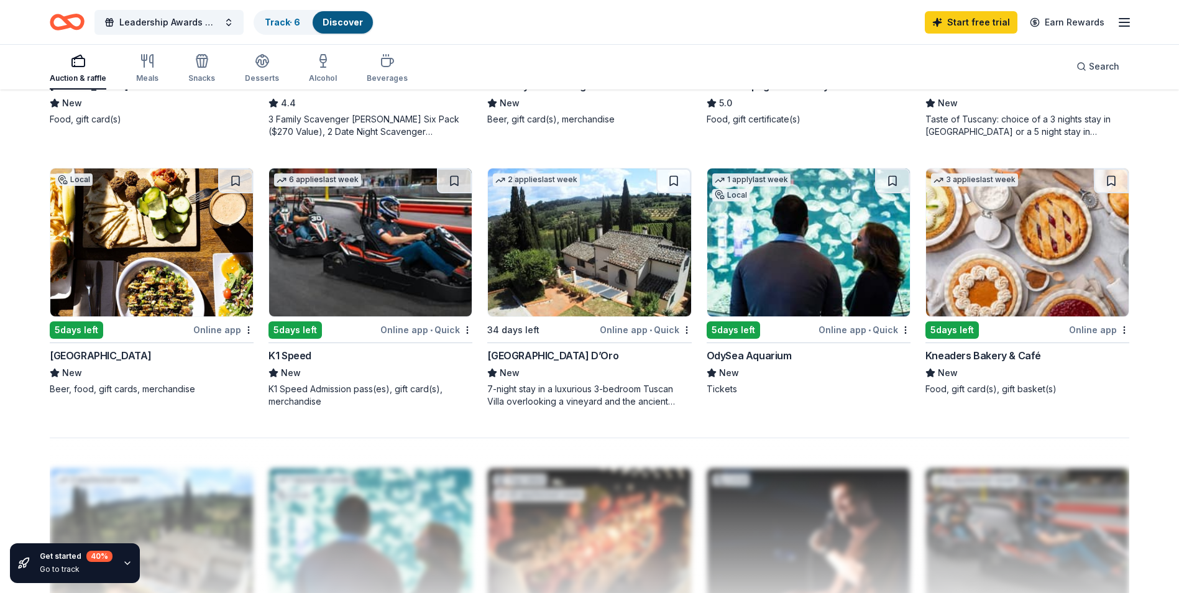
click at [144, 252] on img at bounding box center [151, 242] width 203 height 148
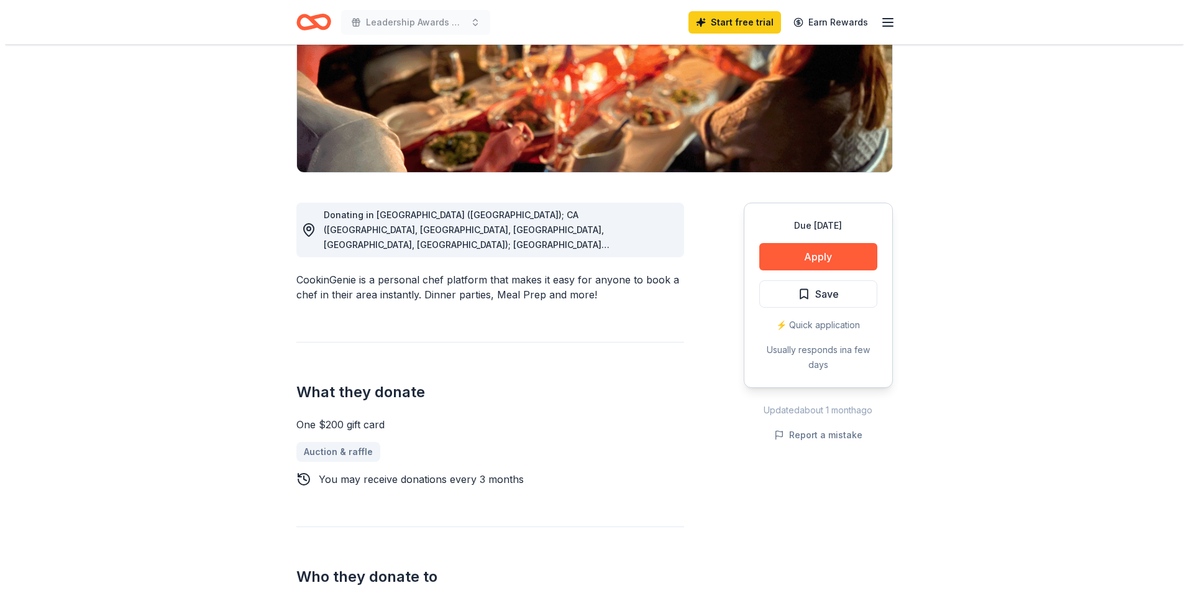
scroll to position [311, 0]
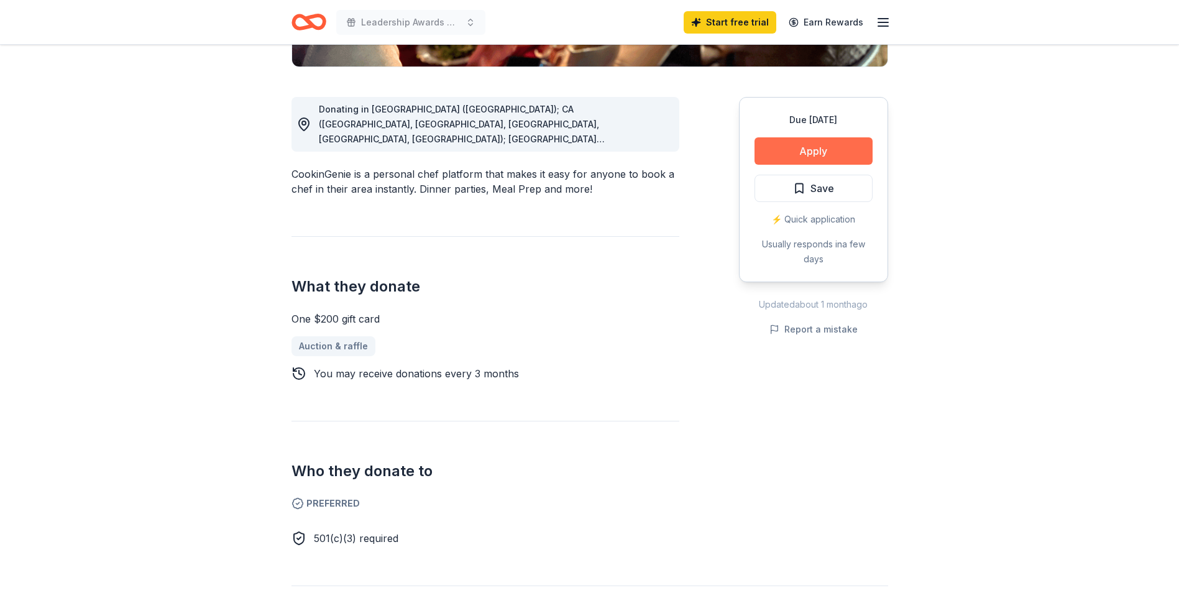
click at [803, 153] on button "Apply" at bounding box center [813, 150] width 118 height 27
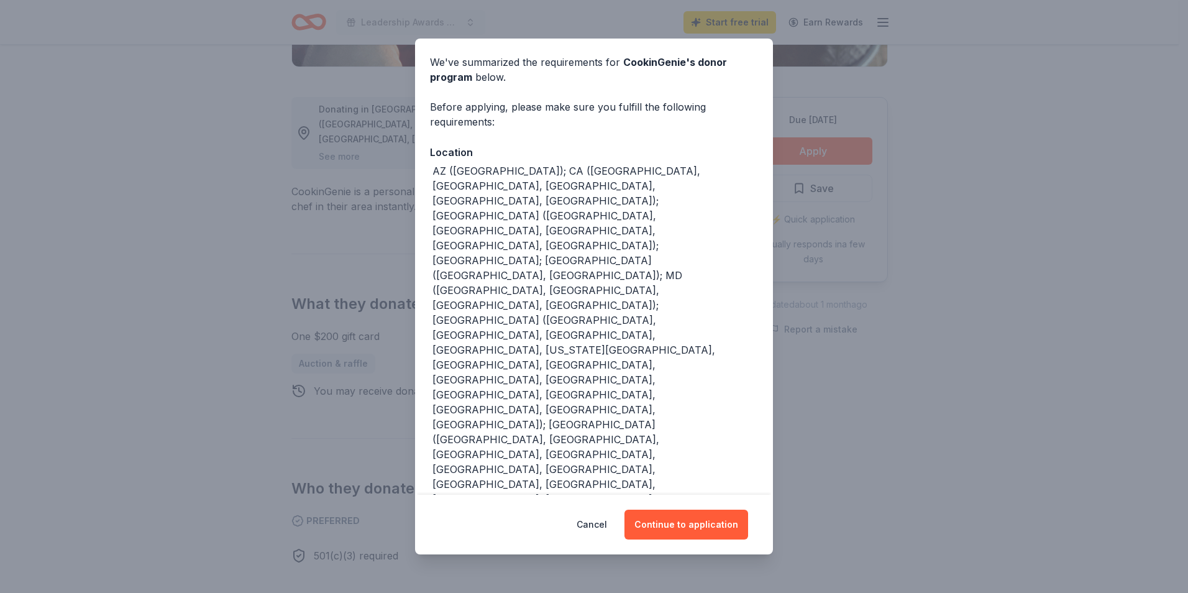
scroll to position [0, 0]
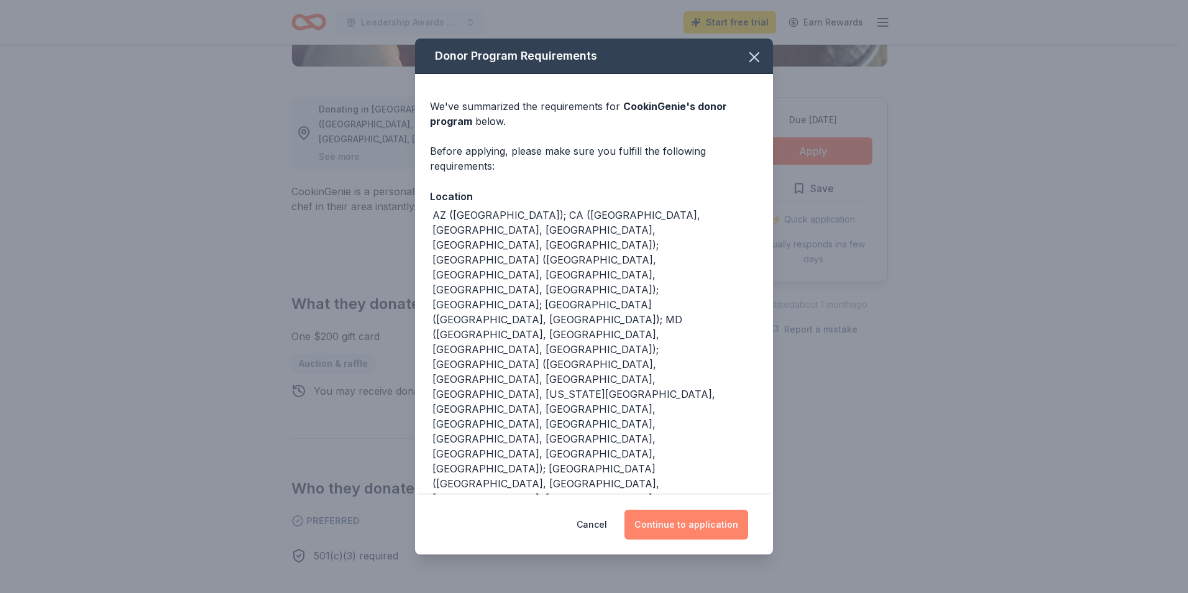
click at [685, 519] on button "Continue to application" at bounding box center [687, 525] width 124 height 30
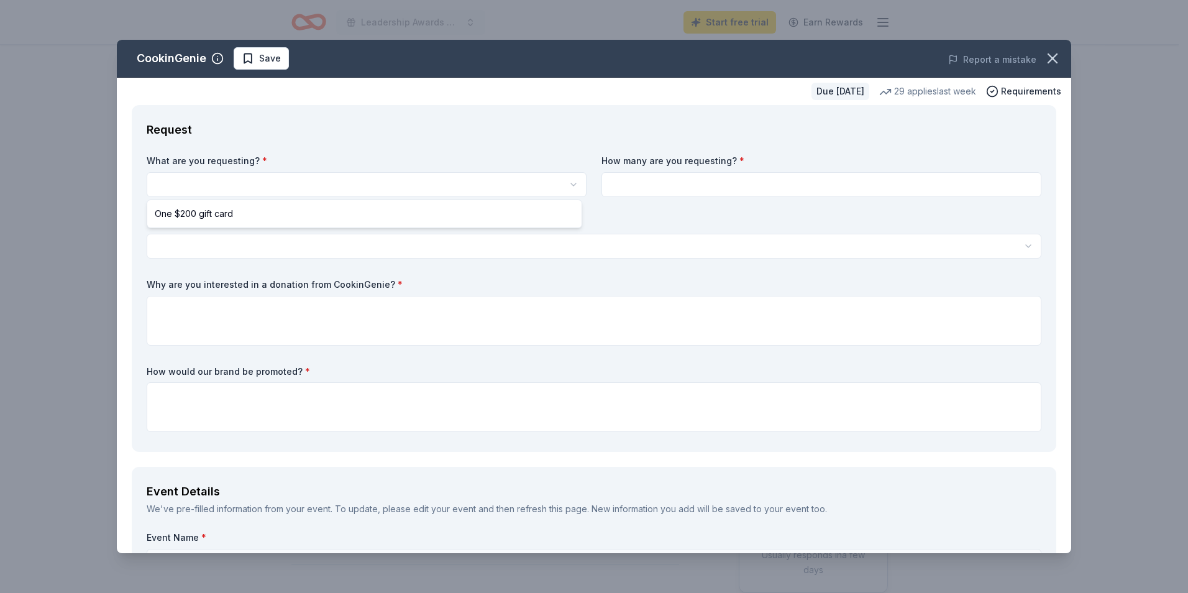
click at [237, 185] on html "Leadership Awards Dinner Start free trial Earn Rewards Due in 28 days Share Coo…" at bounding box center [594, 296] width 1188 height 593
select select "One $200 gift card"
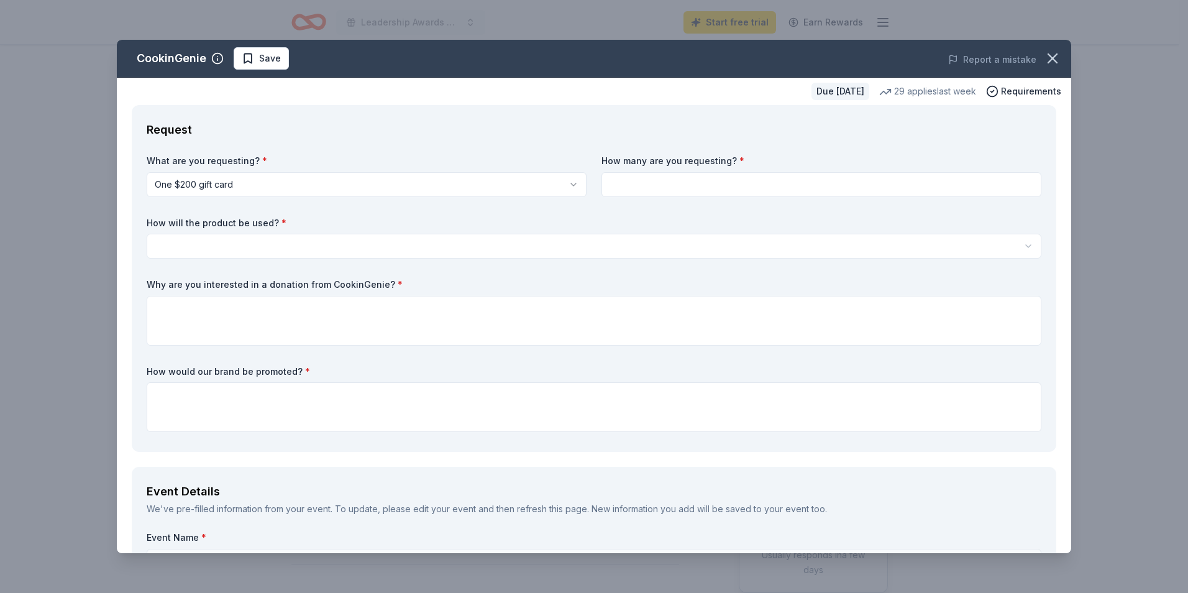
click at [664, 185] on input at bounding box center [822, 184] width 440 height 25
type input "1"
click at [250, 235] on html "Leadership Awards Dinner Start free trial Earn Rewards Due in 28 days Share Coo…" at bounding box center [594, 296] width 1188 height 593
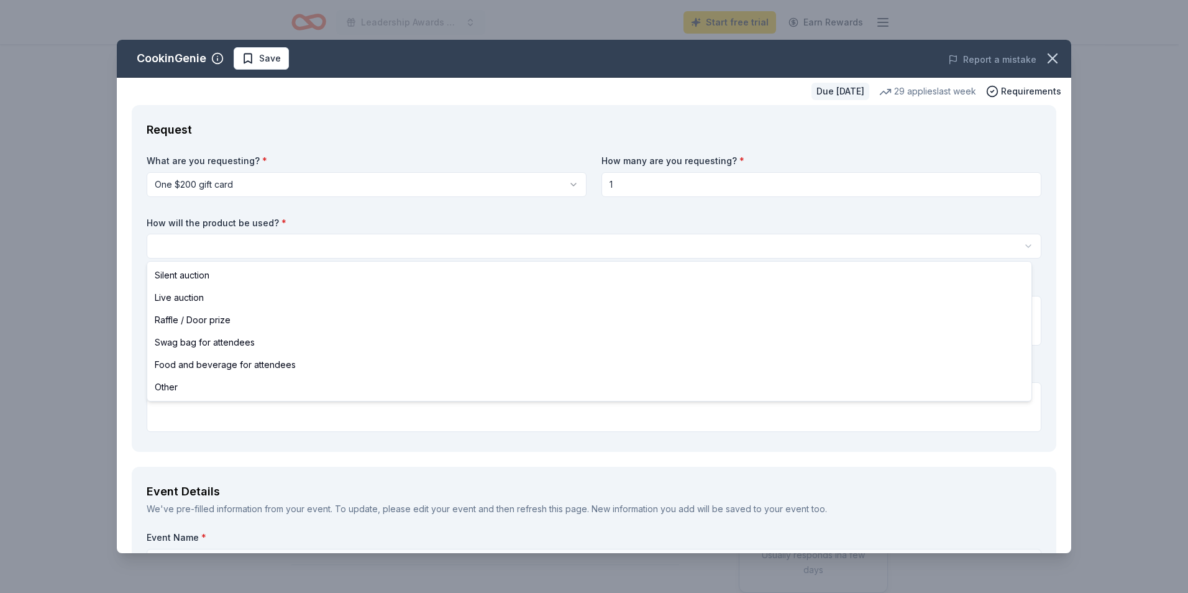
select select "silentAuction"
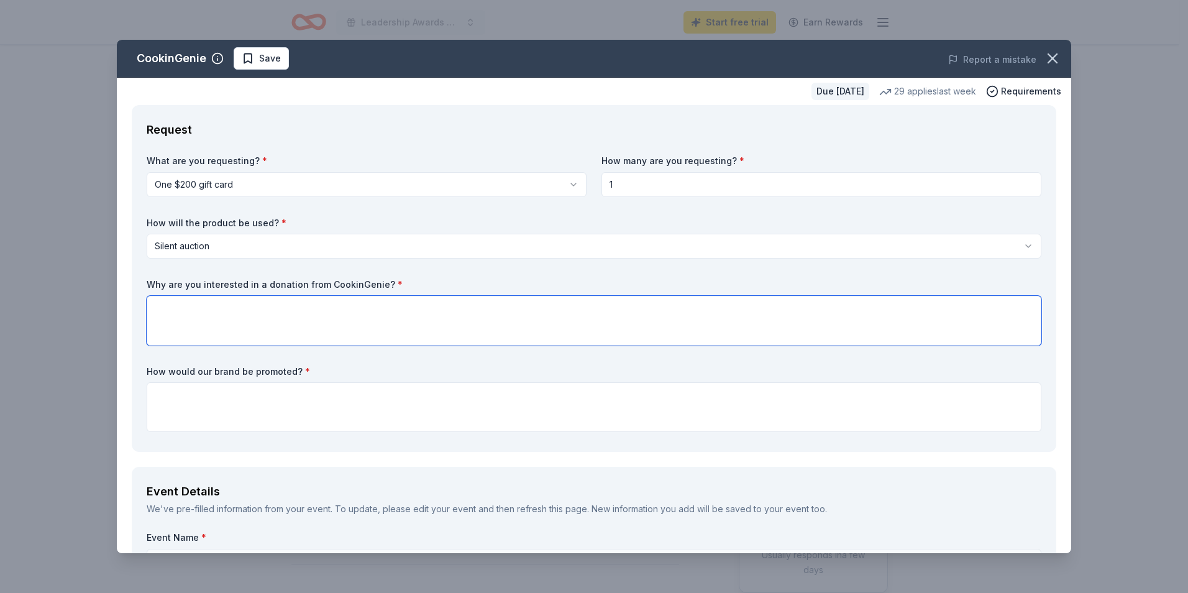
click at [220, 323] on textarea at bounding box center [594, 321] width 895 height 50
click at [152, 398] on textarea at bounding box center [594, 407] width 895 height 50
type textarea "Disp"
click at [206, 326] on textarea at bounding box center [594, 321] width 895 height 50
drag, startPoint x: 386, startPoint y: 280, endPoint x: 198, endPoint y: 281, distance: 188.3
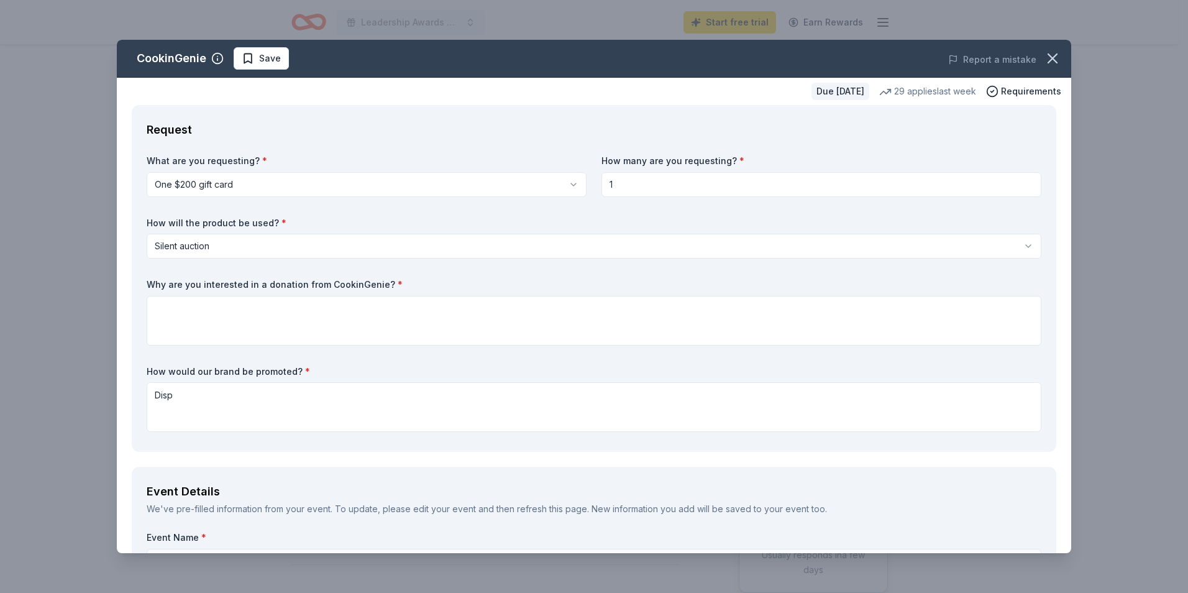
click at [198, 281] on label "Why are you interested in a donation from CookinGenie? *" at bounding box center [594, 284] width 895 height 12
paste textarea "We’re excited about the possibility of featuring a Cookin Genie experience in o…"
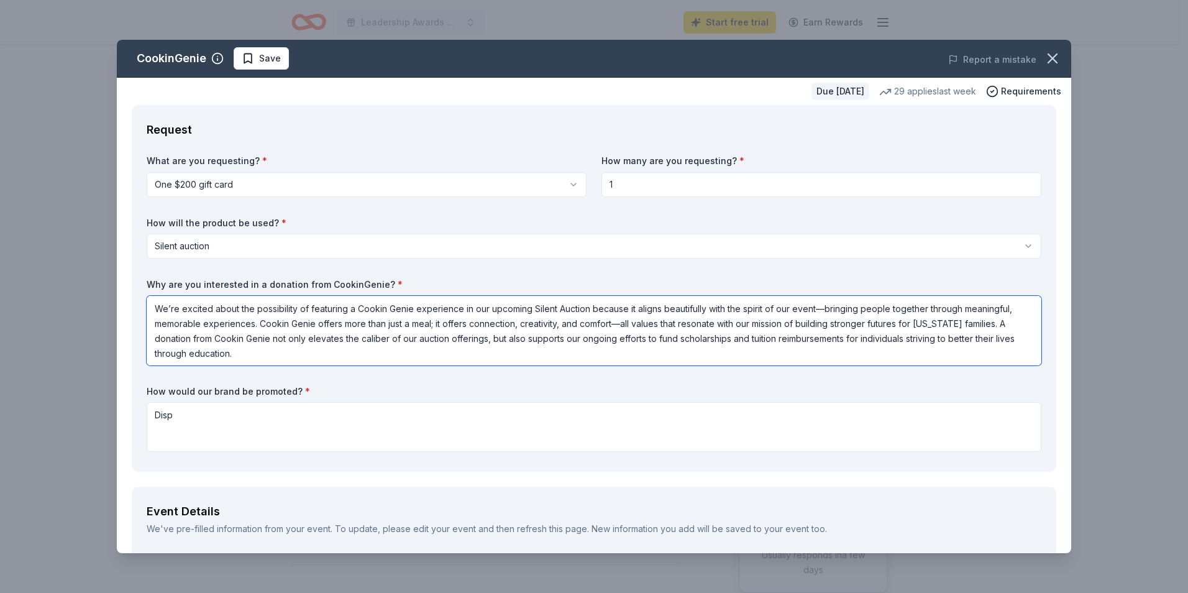
click at [389, 309] on textarea "We’re excited about the possibility of featuring a Cookin Genie experience in o…" at bounding box center [594, 331] width 895 height 70
click at [818, 306] on textarea "We’re excited about the possibility of featuring a CookinGenie experience in ou…" at bounding box center [594, 331] width 895 height 70
click at [292, 321] on textarea "We’re excited about the possibility of featuring a CookinGenie experience in ou…" at bounding box center [594, 331] width 895 height 70
click at [621, 323] on textarea "We’re excited about the possibility of featuring a CookinGenie experience in ou…" at bounding box center [594, 331] width 895 height 70
click at [247, 336] on textarea "We’re excited about the possibility of featuring a CookinGenie experience in ou…" at bounding box center [594, 331] width 895 height 70
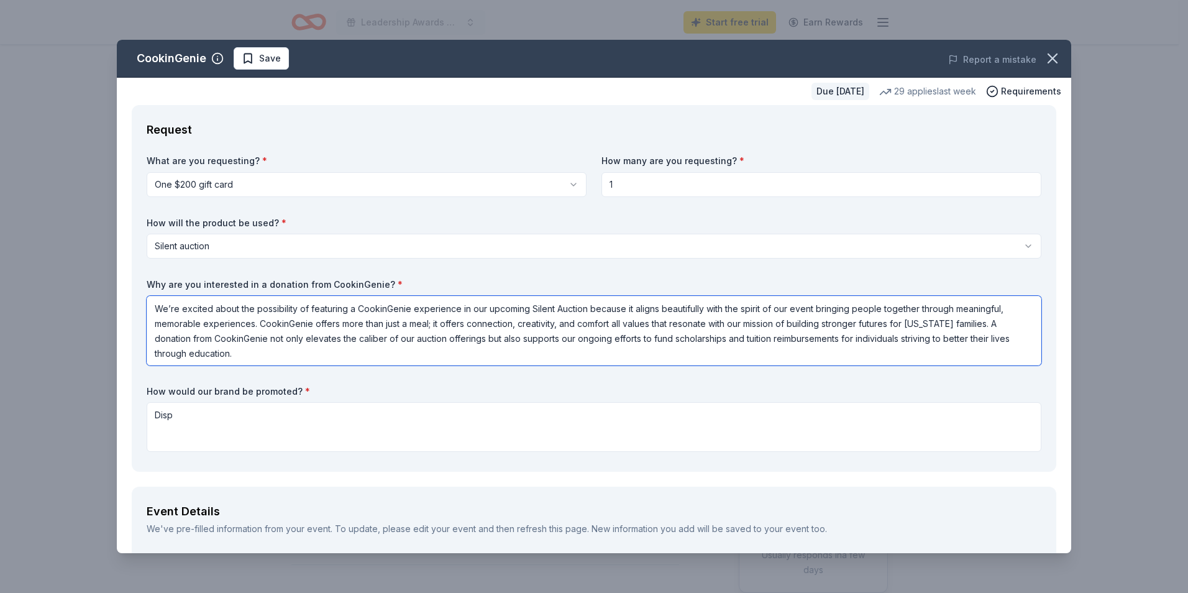
type textarea "We’re excited about the possibility of featuring a CookinGenie experience in ou…"
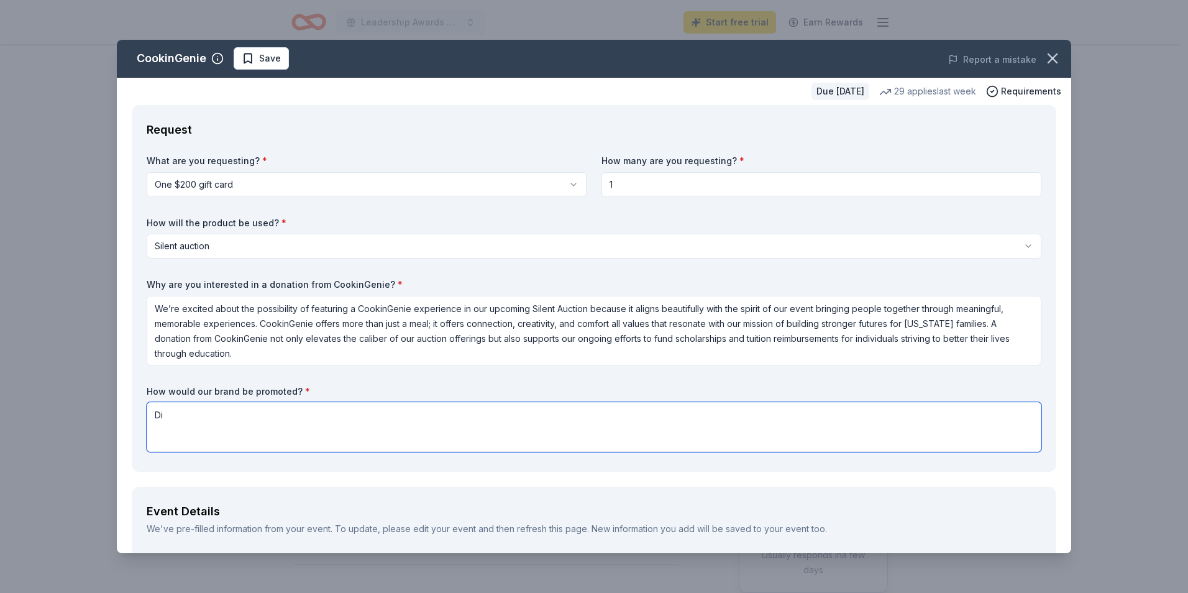
type textarea "D"
paste textarea "Your donation will be prominently showcased on our digital silent auction platf…"
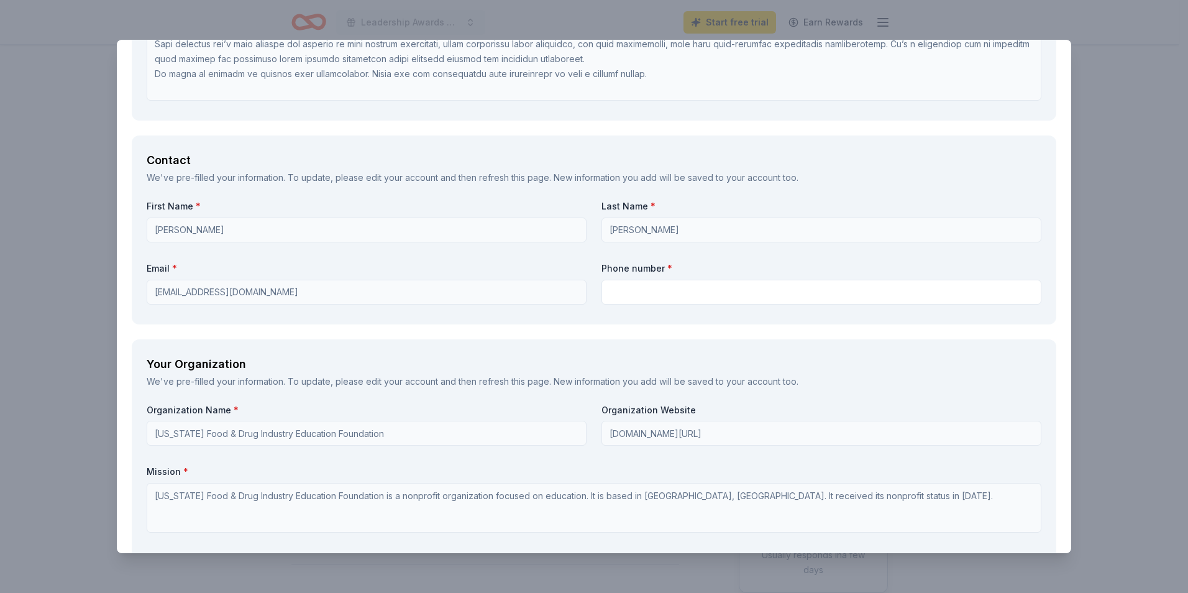
scroll to position [870, 0]
type textarea "Your donation will be prominently showcased on our digital silent auction platf…"
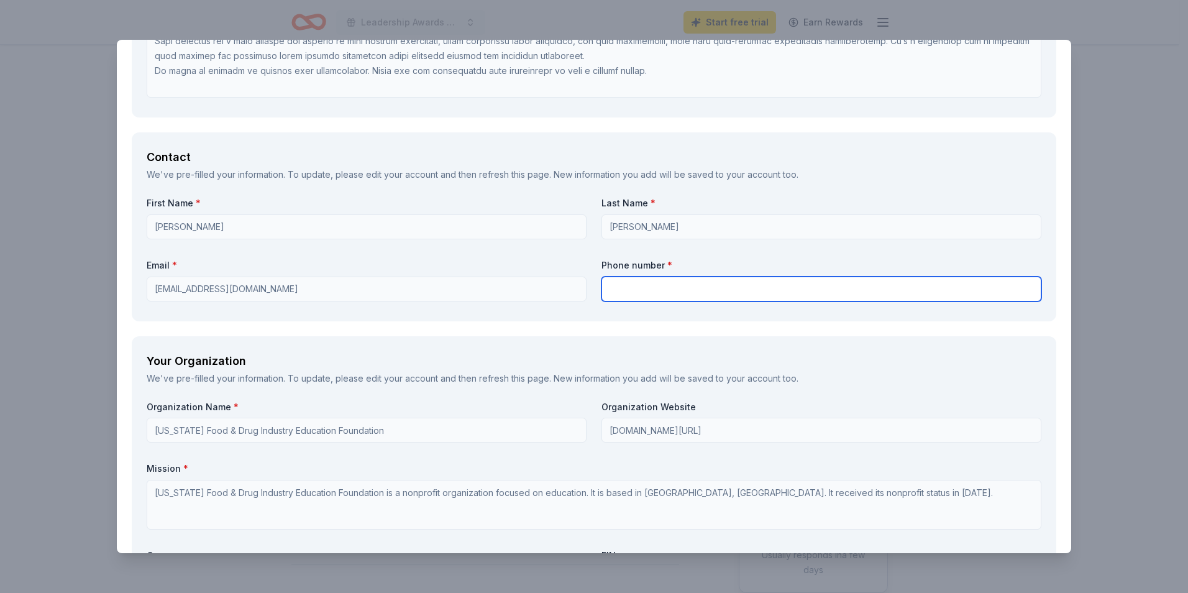
click at [649, 290] on input "text" at bounding box center [822, 289] width 440 height 25
type input "6022933483"
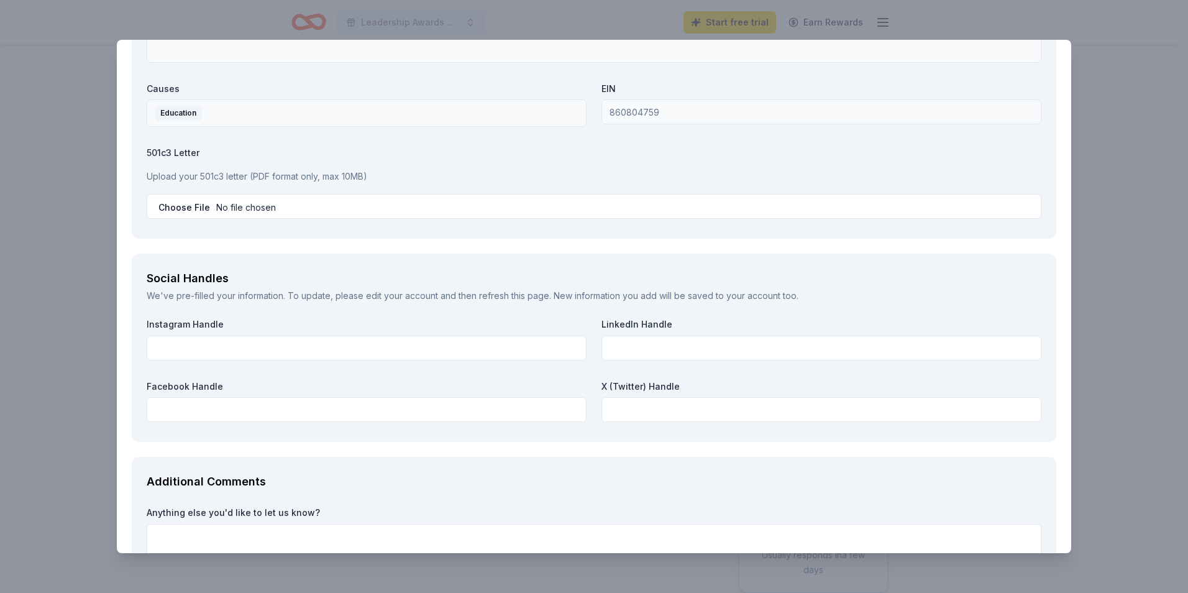
scroll to position [1367, 0]
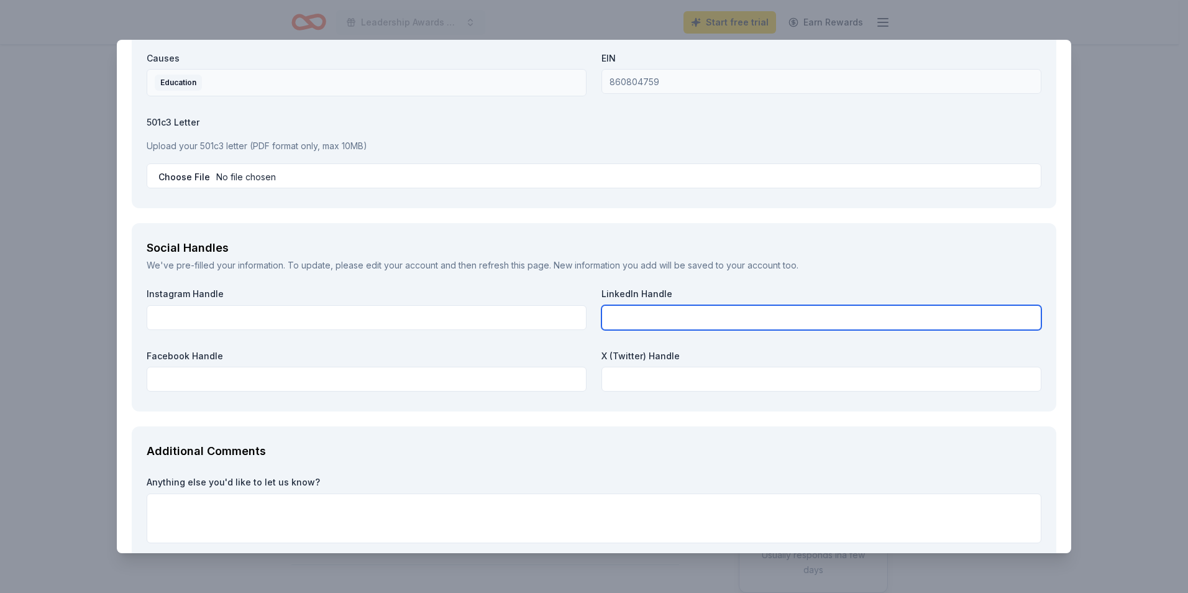
click at [611, 315] on input "text" at bounding box center [822, 317] width 440 height 25
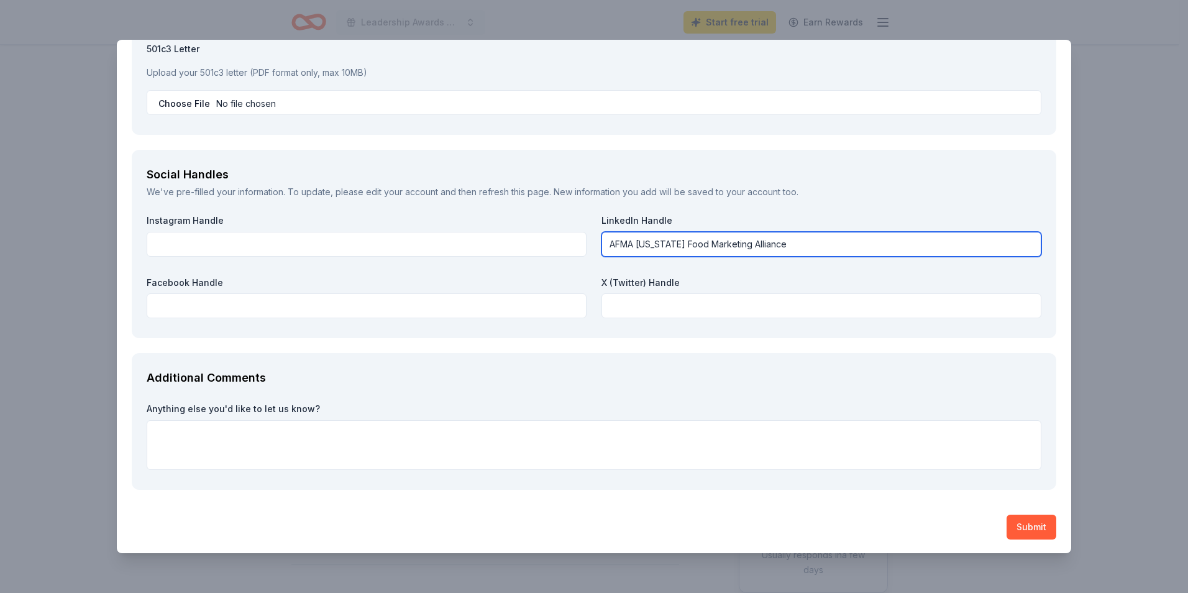
scroll to position [1442, 0]
type input "AFMA Arizona Food Marketing Alliance"
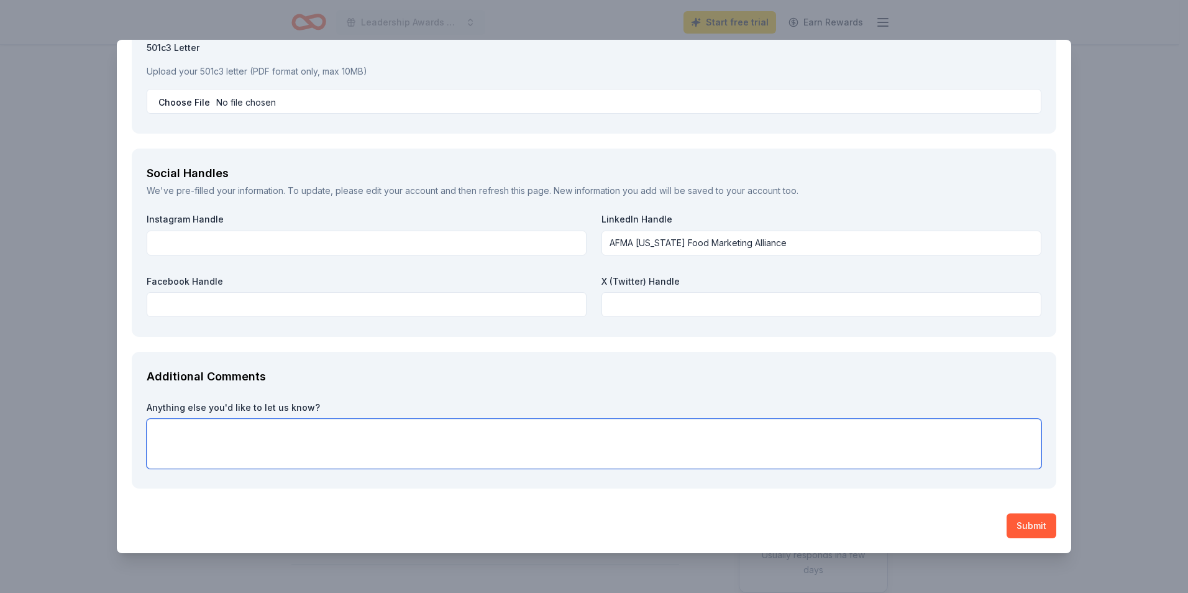
click at [222, 442] on textarea at bounding box center [594, 444] width 895 height 50
type textarea "Thank you for your consideration."
click at [1026, 528] on button "Submit" at bounding box center [1032, 525] width 50 height 25
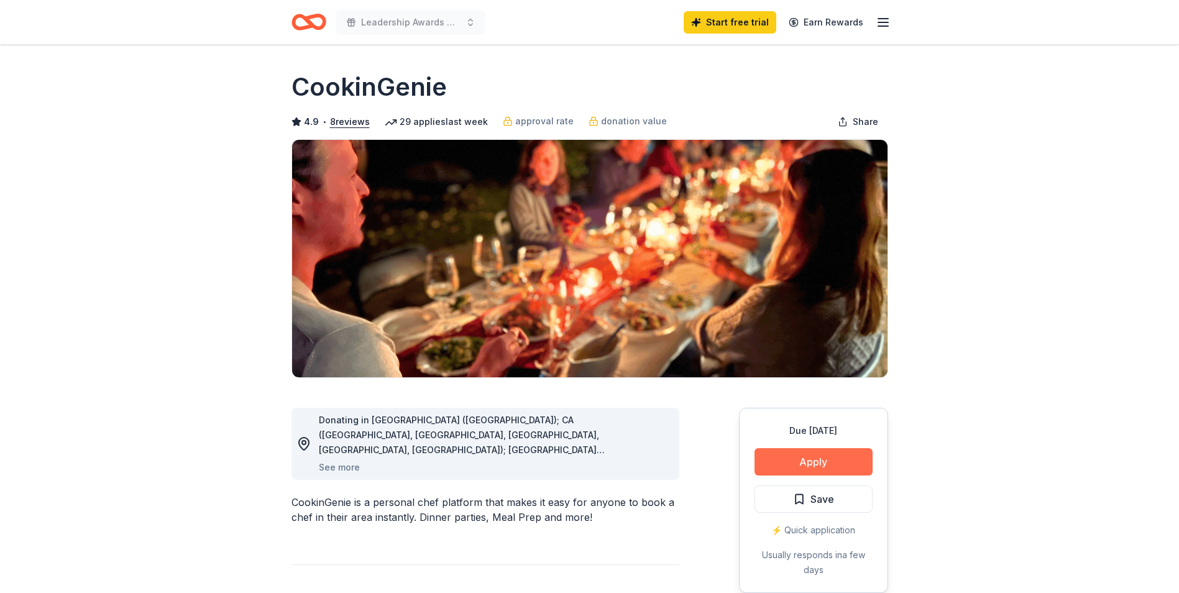
click at [803, 458] on button "Apply" at bounding box center [813, 461] width 118 height 27
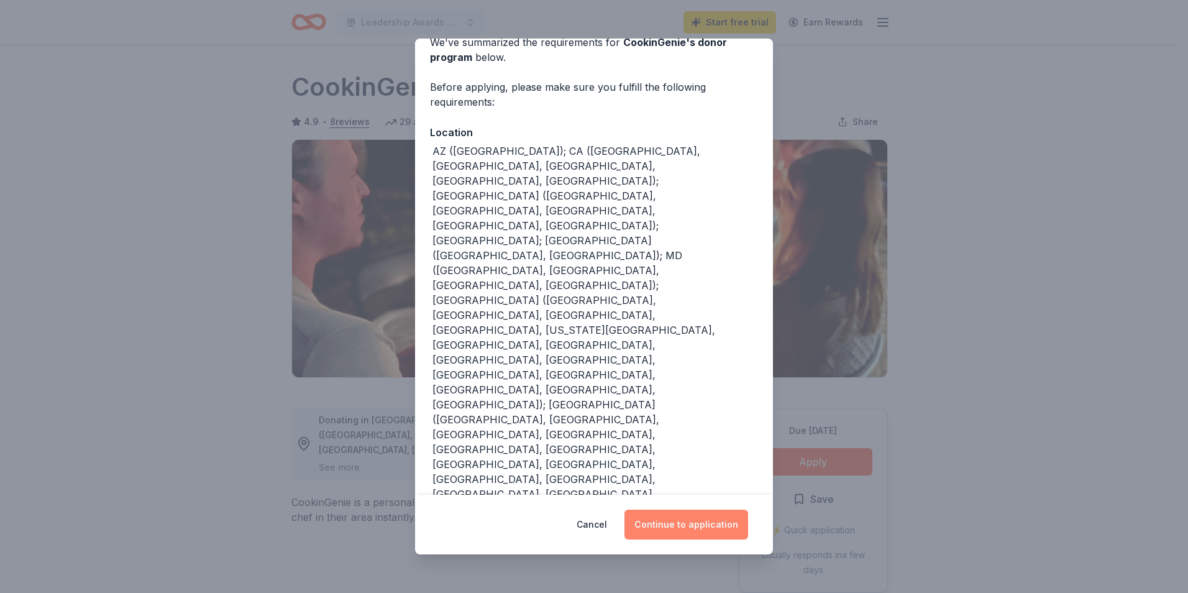
scroll to position [115, 0]
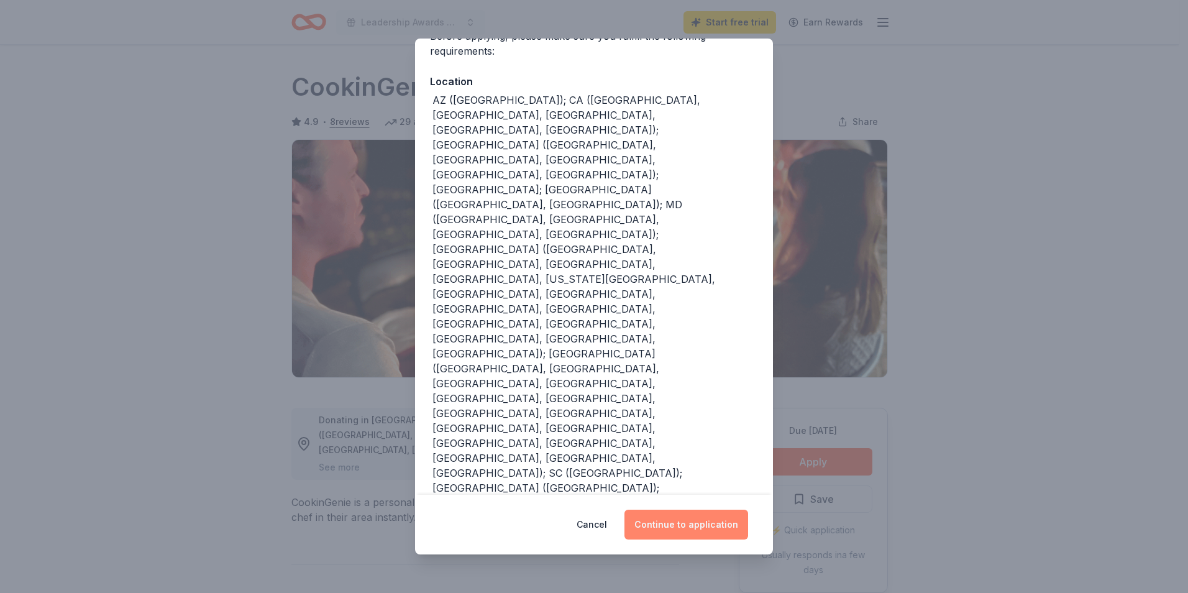
click at [672, 530] on button "Continue to application" at bounding box center [687, 525] width 124 height 30
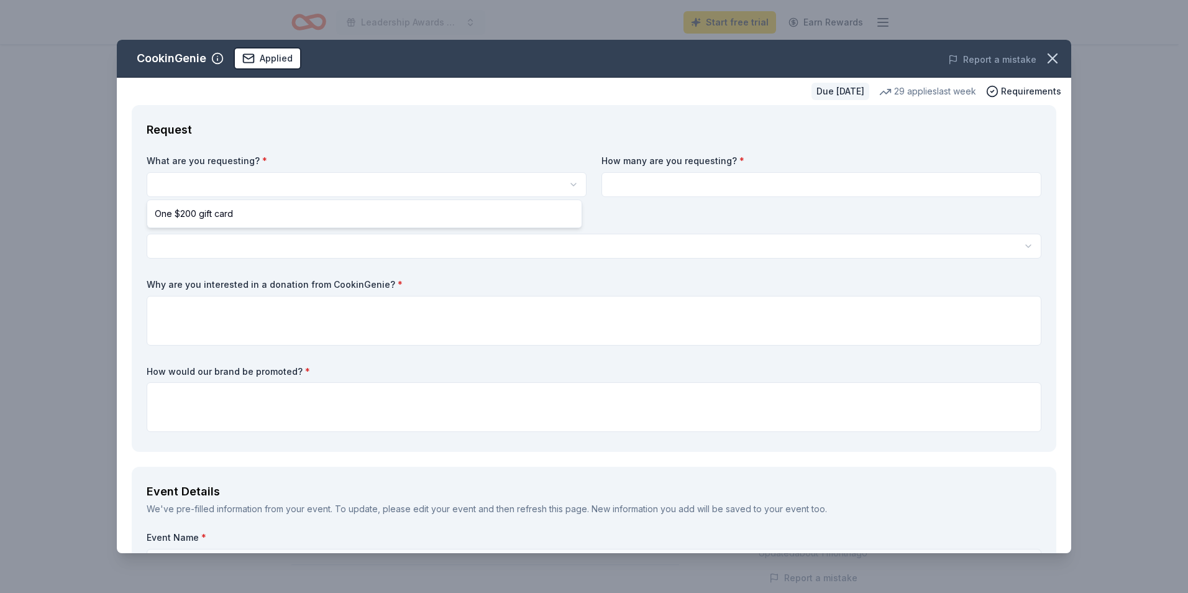
click at [300, 185] on html "Leadership Awards Dinner Start free trial Earn Rewards Due in 28 days Share Coo…" at bounding box center [594, 296] width 1188 height 593
select select "One $200 gift card"
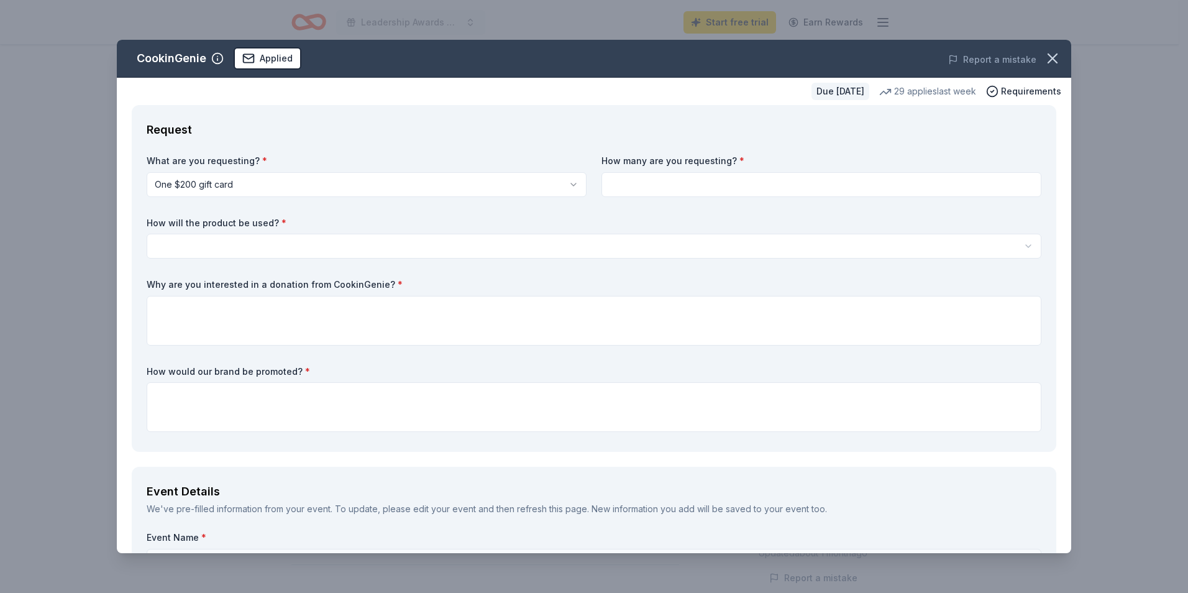
click at [624, 174] on input at bounding box center [822, 184] width 440 height 25
type input "1"
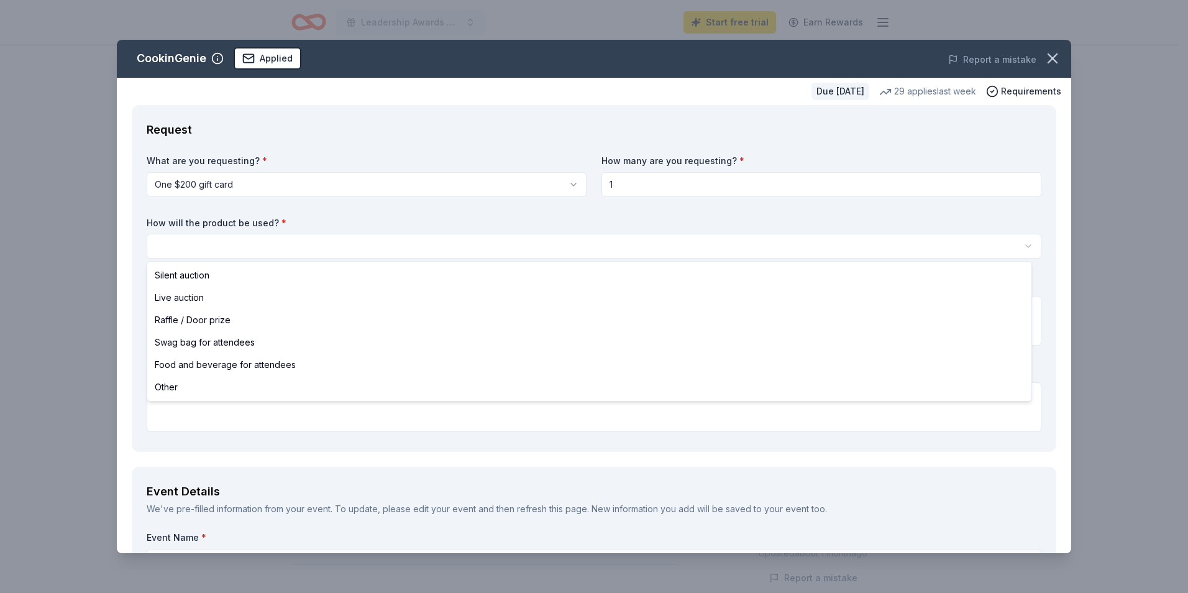
click at [224, 246] on html "Leadership Awards Dinner Start free trial Earn Rewards Due in 28 days Share Coo…" at bounding box center [594, 296] width 1188 height 593
select select "silentAuction"
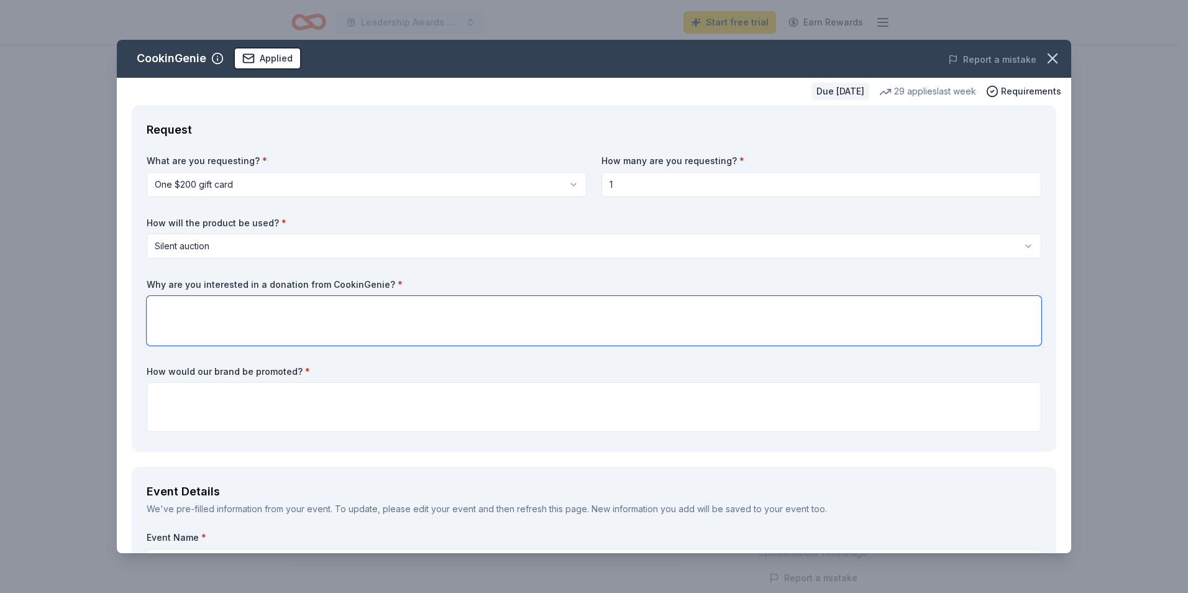
click at [210, 332] on textarea at bounding box center [594, 321] width 895 height 50
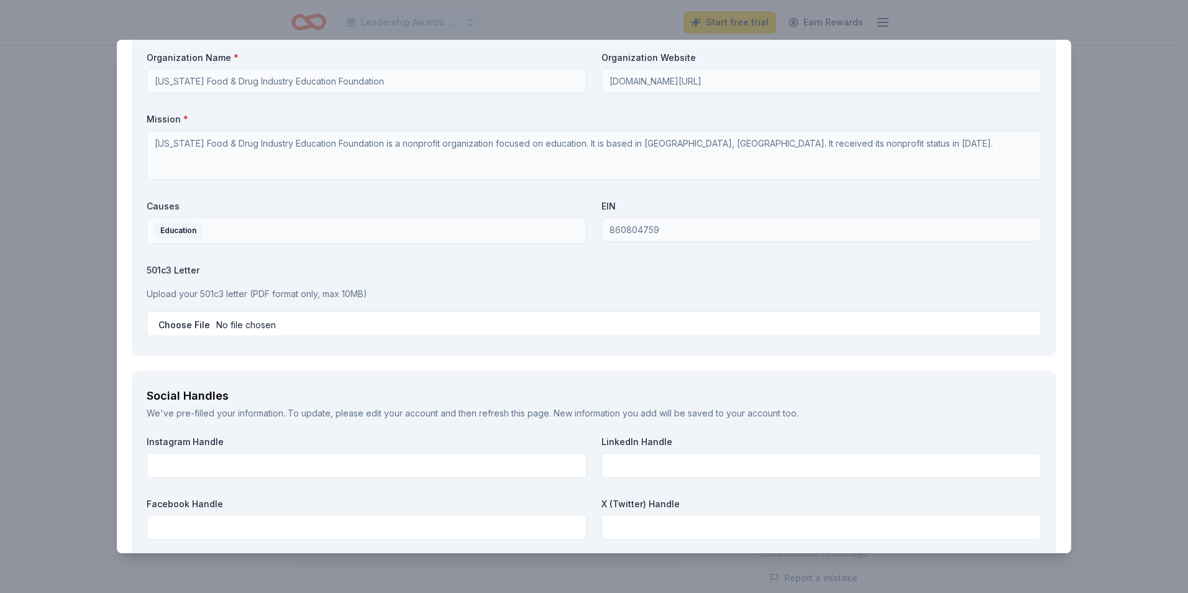
scroll to position [1181, 0]
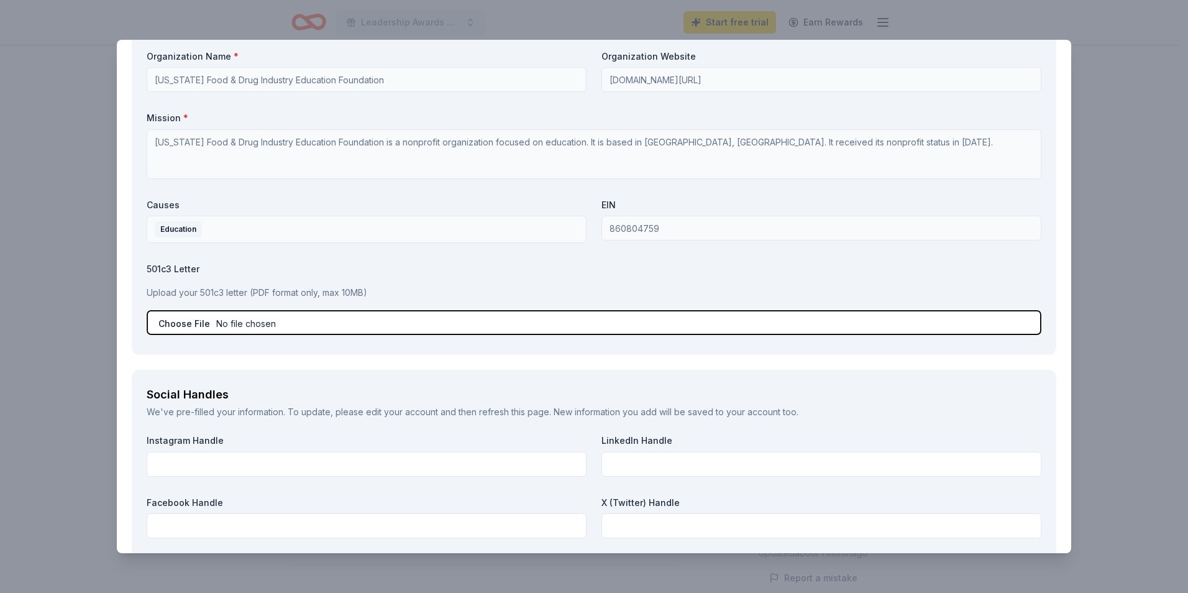
click at [214, 324] on input "file" at bounding box center [594, 322] width 895 height 25
type input "C:\fakepath\501c3 status.pdf"
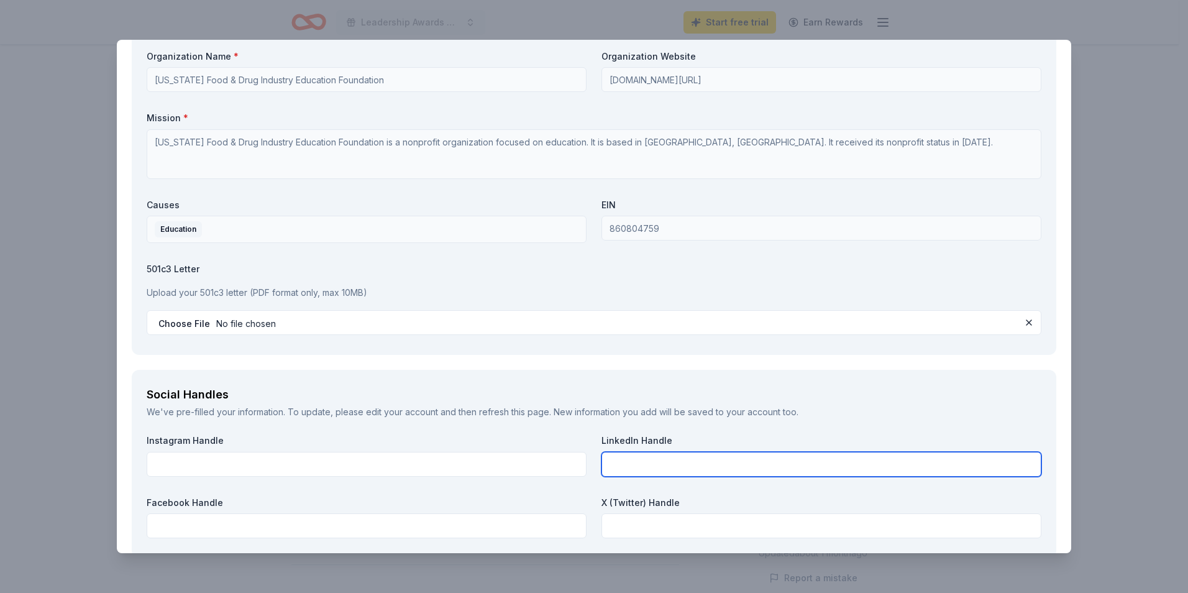
click at [636, 465] on input "text" at bounding box center [822, 464] width 440 height 25
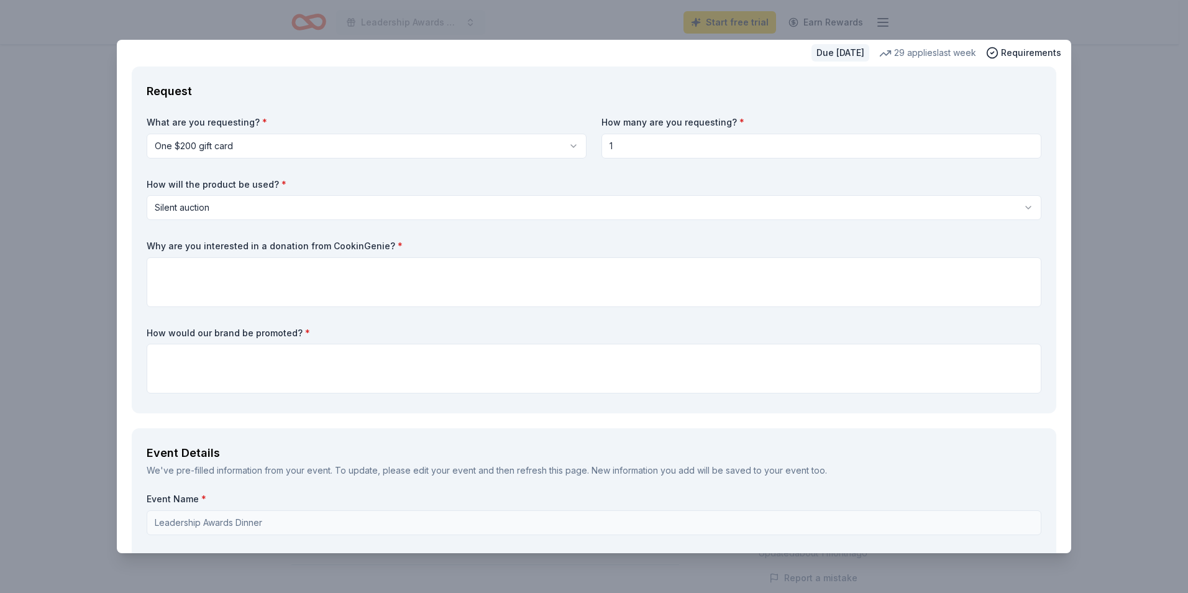
scroll to position [0, 0]
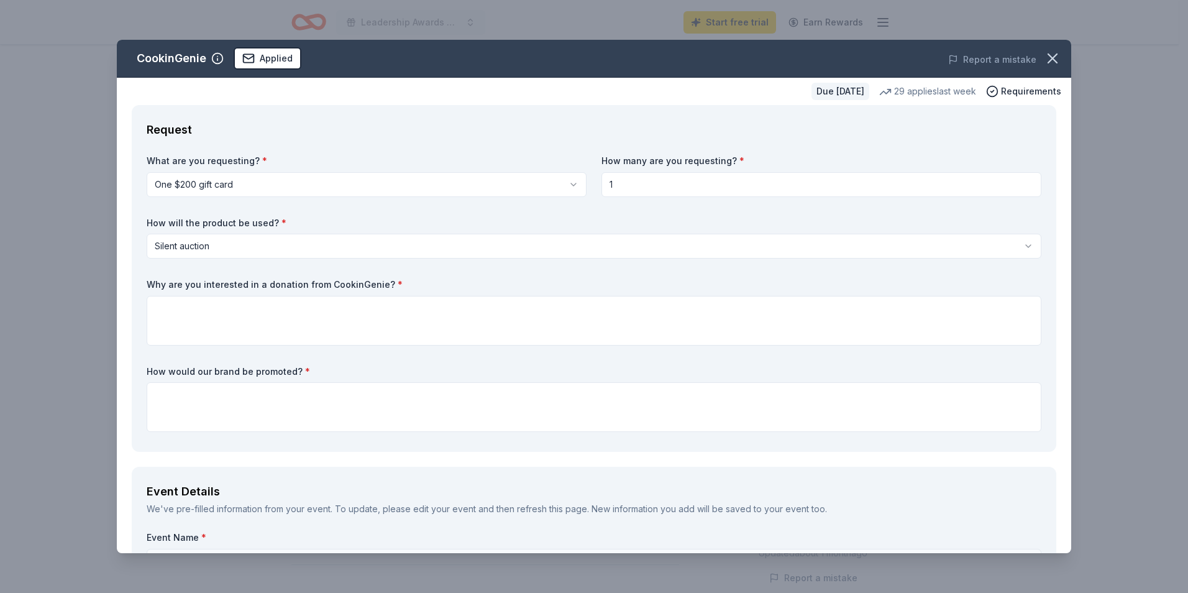
type input "arizona food marketing alliance (Afma)"
click at [438, 164] on label "What are you requesting? *" at bounding box center [367, 161] width 440 height 12
click at [226, 400] on textarea at bounding box center [594, 407] width 895 height 50
paste textarea "Your donation will be prominently showcased on our digital silent auction platf…"
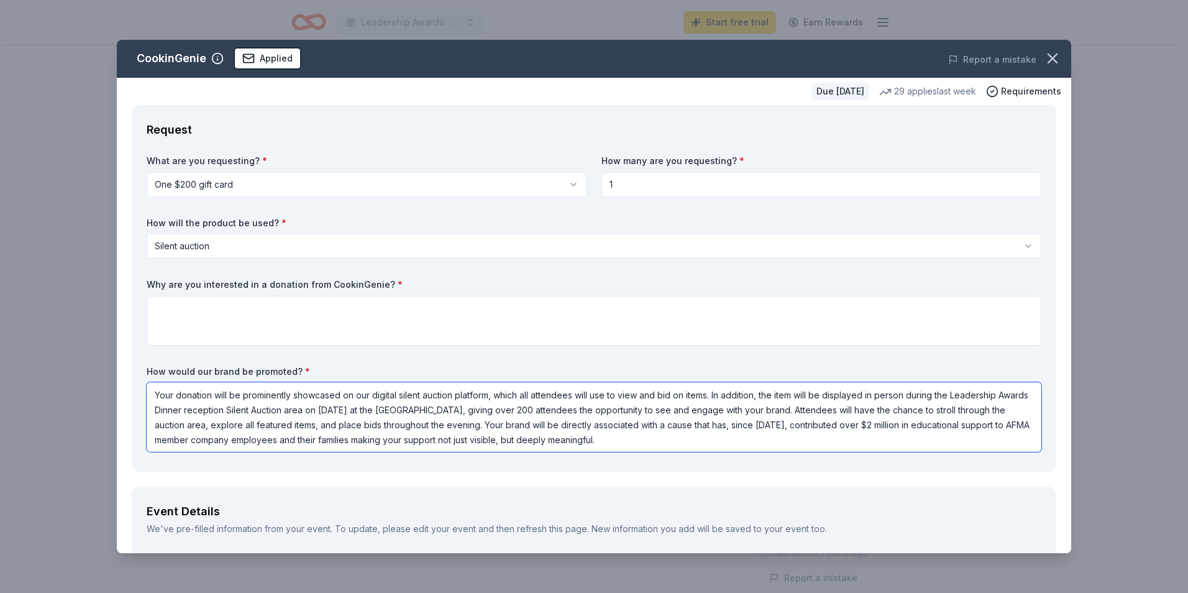
type textarea "Your donation will be prominently showcased on our digital silent auction platf…"
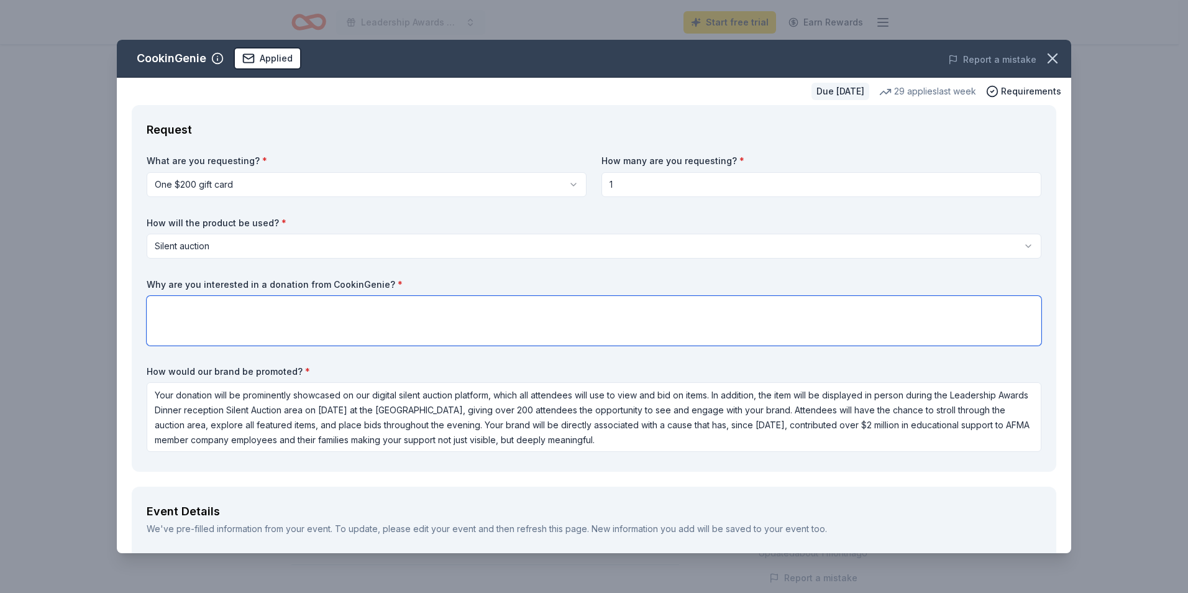
click at [214, 306] on textarea at bounding box center [594, 321] width 895 height 50
paste textarea "We’re excited about the possibility of featuring a Cookin Genie experience in o…"
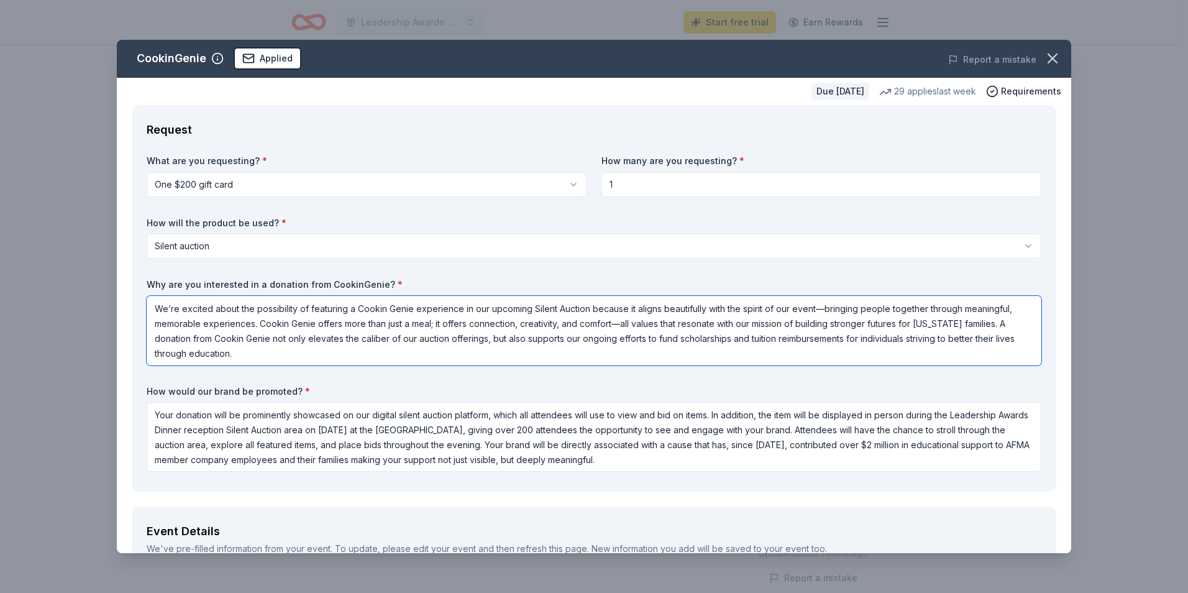
click at [386, 310] on textarea "We’re excited about the possibility of featuring a Cookin Genie experience in o…" at bounding box center [594, 331] width 895 height 70
click at [823, 307] on textarea "We’re excited about the possibility of featuring a CookinGenie experience in ou…" at bounding box center [594, 331] width 895 height 70
click at [292, 323] on textarea "We’re excited about the possibility of featuring a CookinGenie experience in ou…" at bounding box center [594, 331] width 895 height 70
click at [619, 322] on textarea "We’re excited about the possibility of featuring a CookinGenie experience in ou…" at bounding box center [594, 331] width 895 height 70
click at [247, 339] on textarea "We’re excited about the possibility of featuring a CookinGenie experience in ou…" at bounding box center [594, 331] width 895 height 70
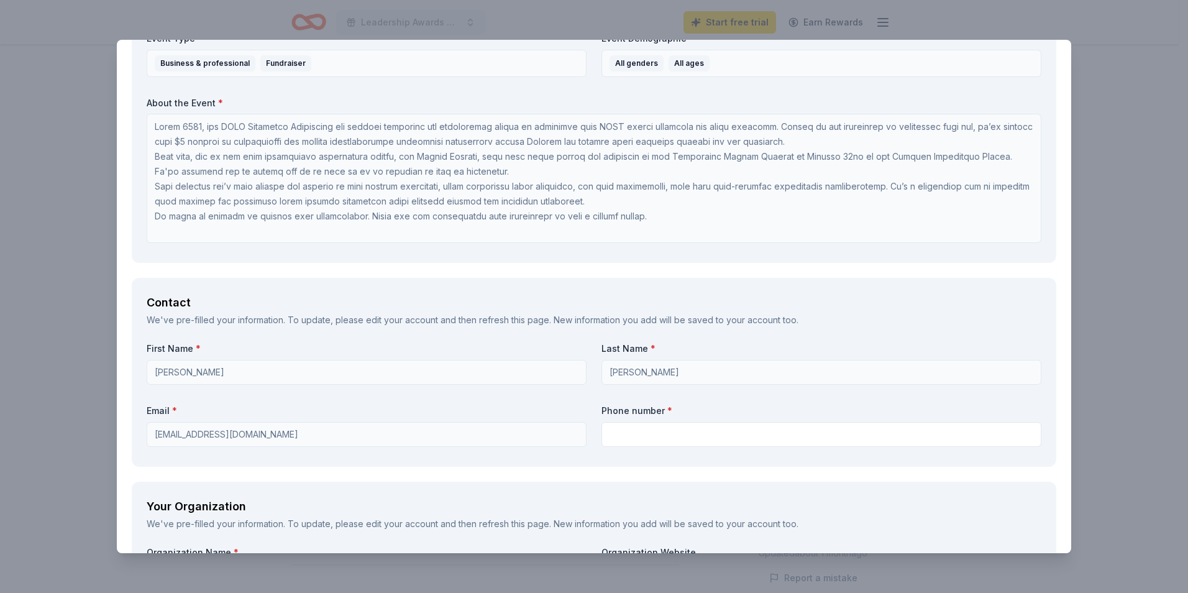
scroll to position [808, 0]
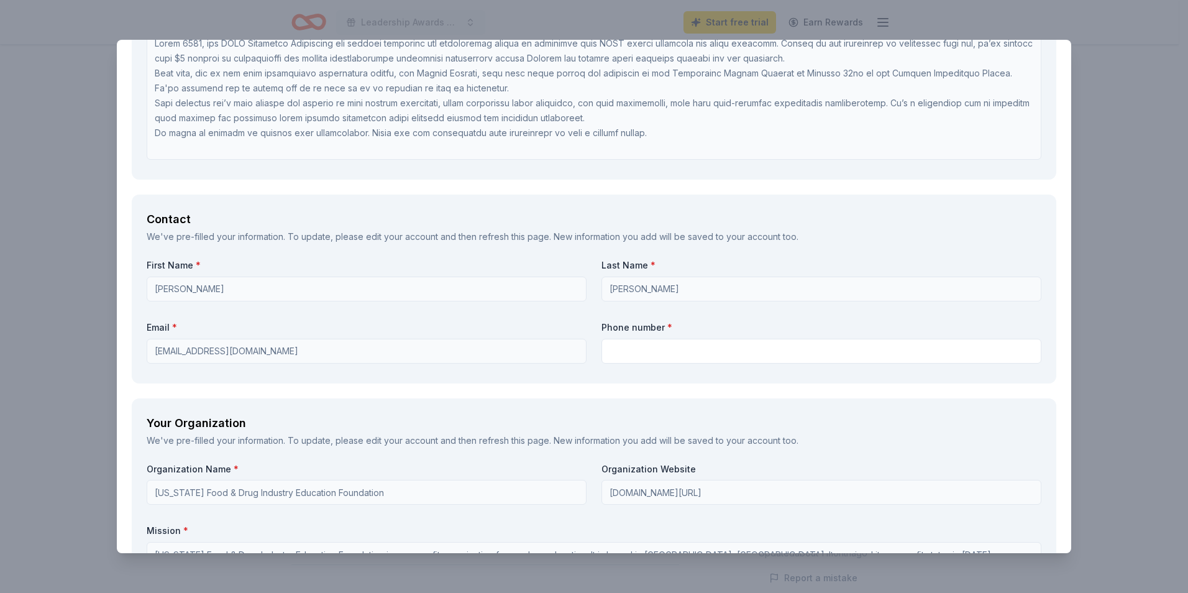
type textarea "We’re excited about the possibility of featuring a CookinGenie experience in ou…"
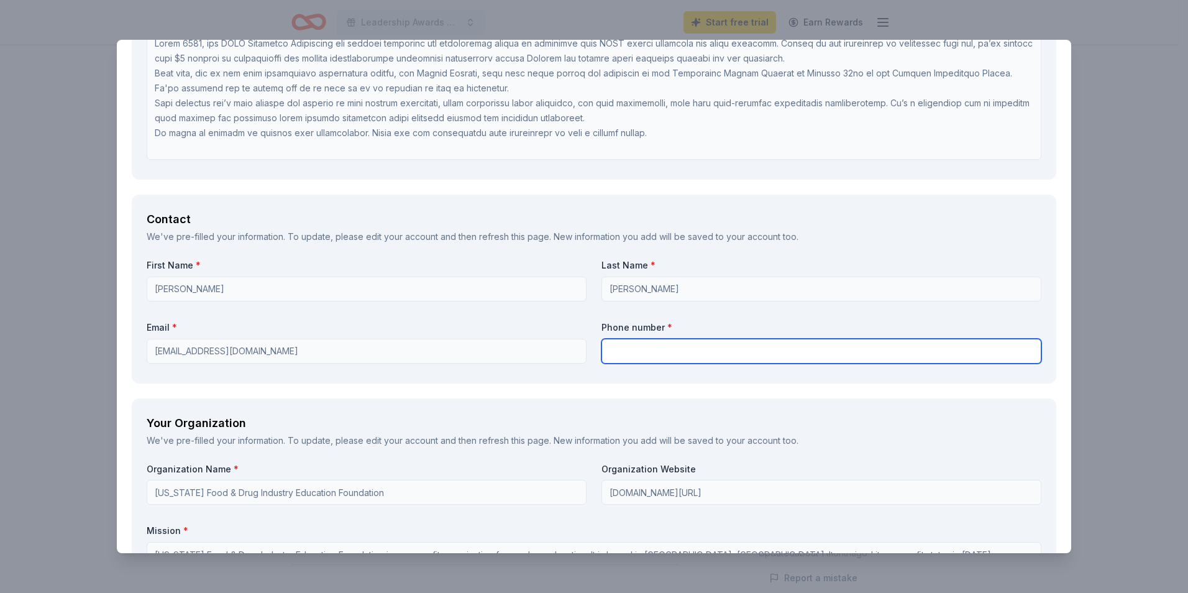
click at [613, 346] on input "text" at bounding box center [822, 351] width 440 height 25
type input "6022933483"
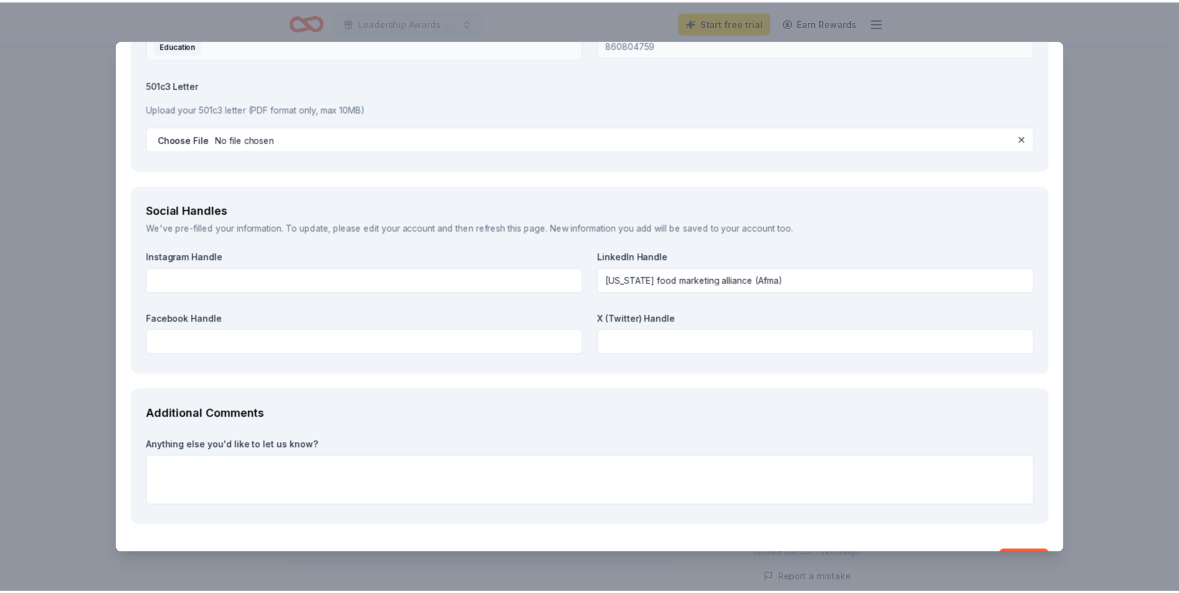
scroll to position [1442, 0]
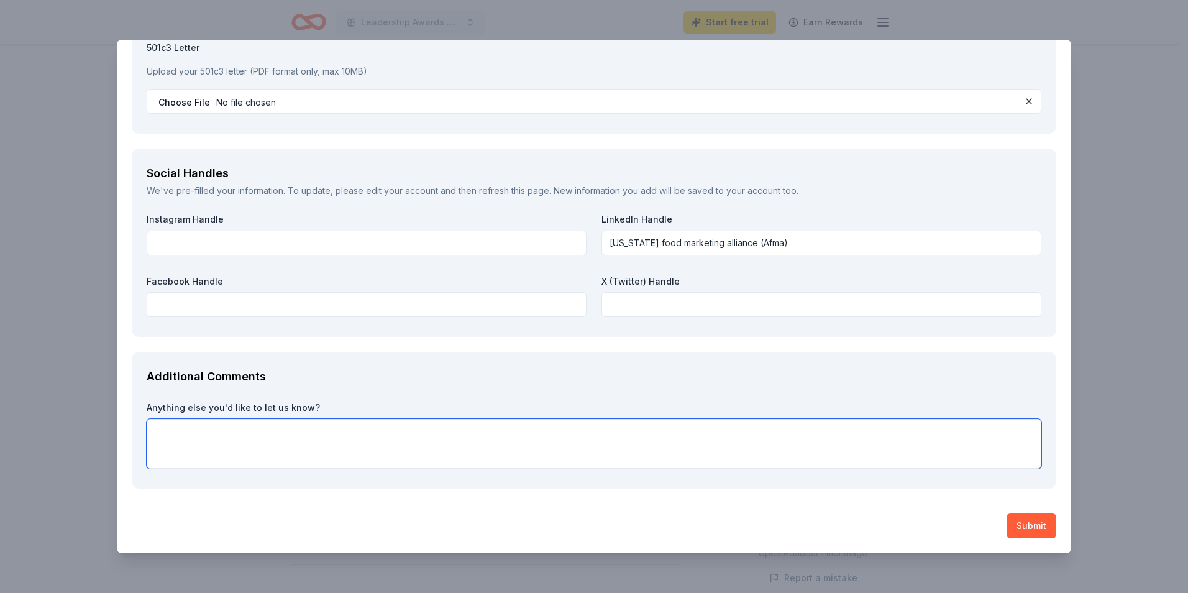
click at [331, 444] on textarea at bounding box center [594, 444] width 895 height 50
drag, startPoint x: 257, startPoint y: 444, endPoint x: 280, endPoint y: 435, distance: 24.0
click at [259, 444] on textarea "Thank you for the opportunity" at bounding box center [594, 444] width 895 height 50
click at [295, 427] on textarea "Thank you for the opportunity" at bounding box center [594, 444] width 895 height 50
type textarea "Thank you for the opportunity!"
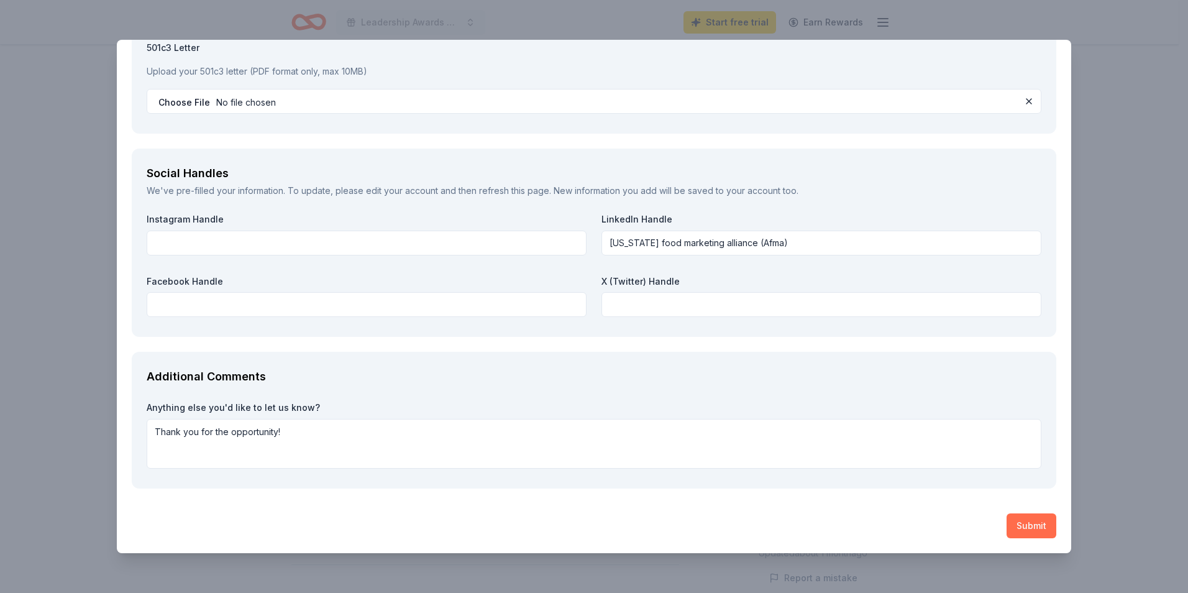
click at [1015, 527] on button "Submit" at bounding box center [1032, 525] width 50 height 25
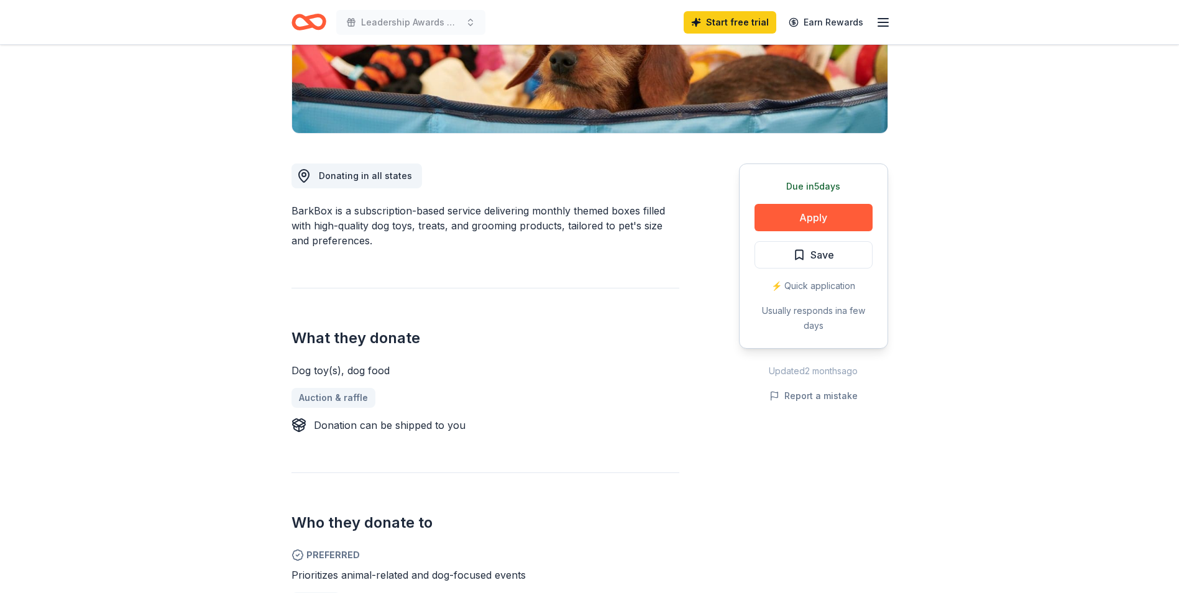
scroll to position [249, 0]
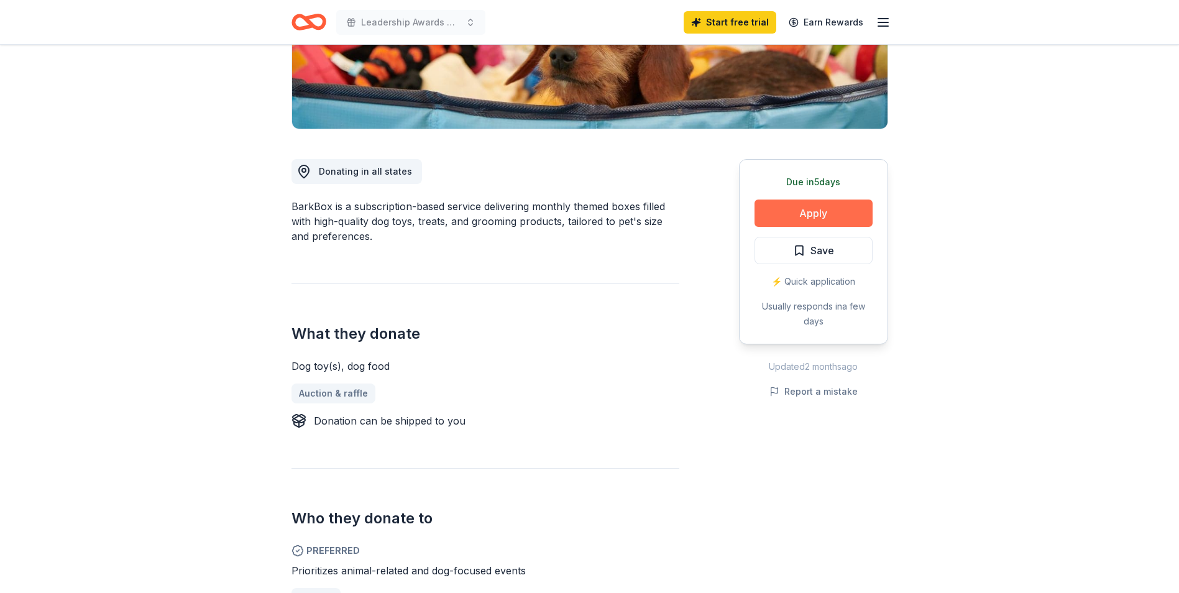
click at [802, 224] on button "Apply" at bounding box center [813, 212] width 118 height 27
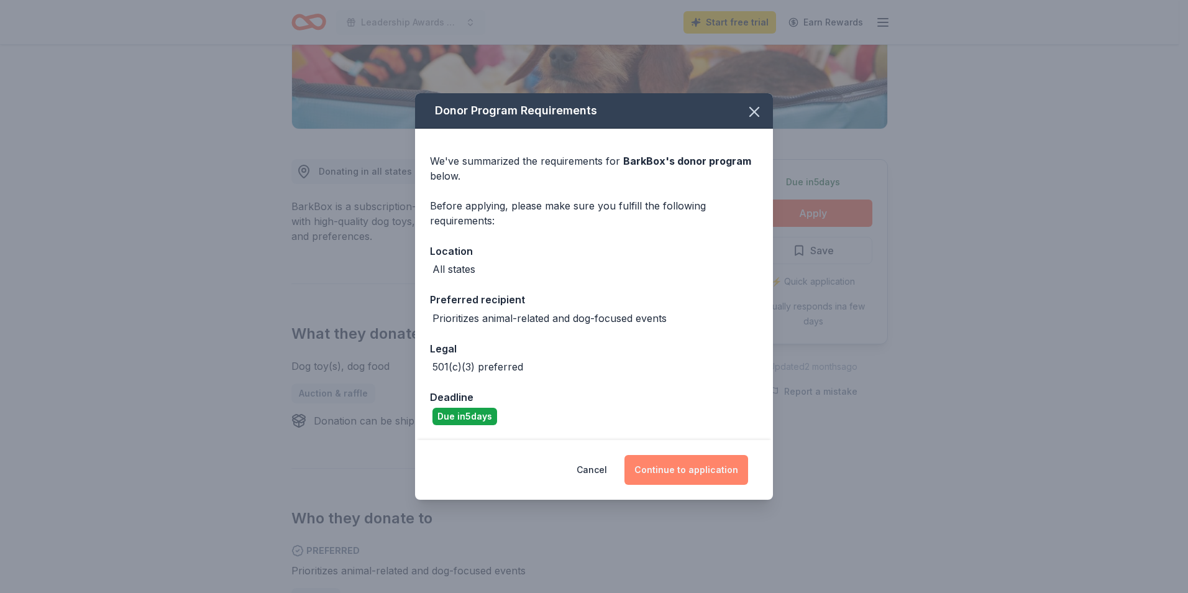
click at [700, 464] on button "Continue to application" at bounding box center [687, 470] width 124 height 30
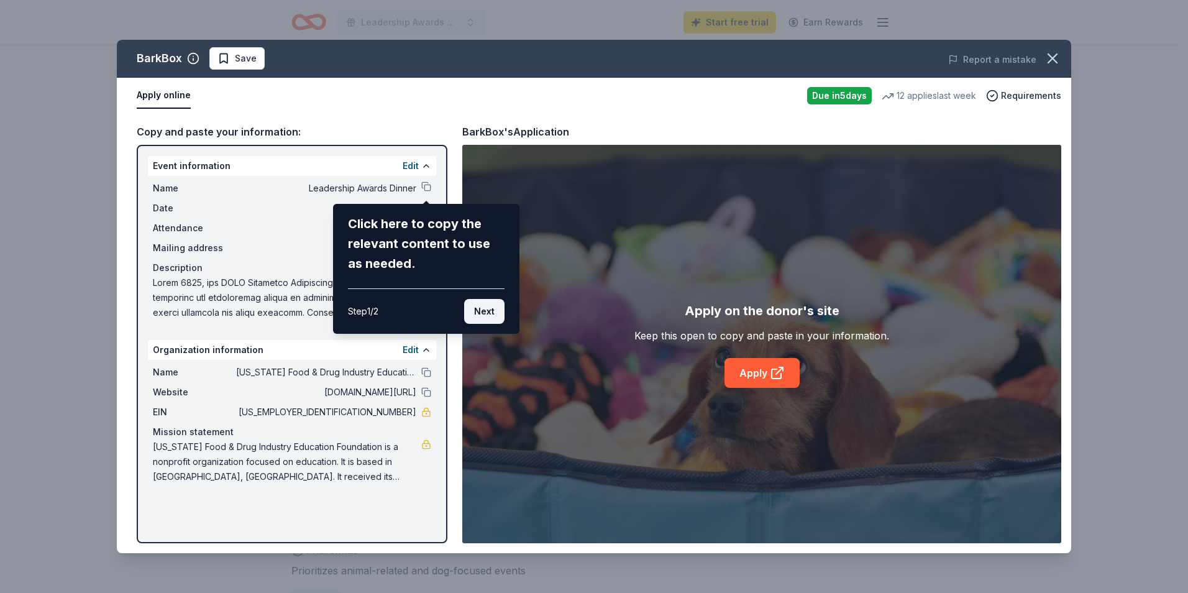
click at [496, 316] on button "Next" at bounding box center [484, 311] width 40 height 25
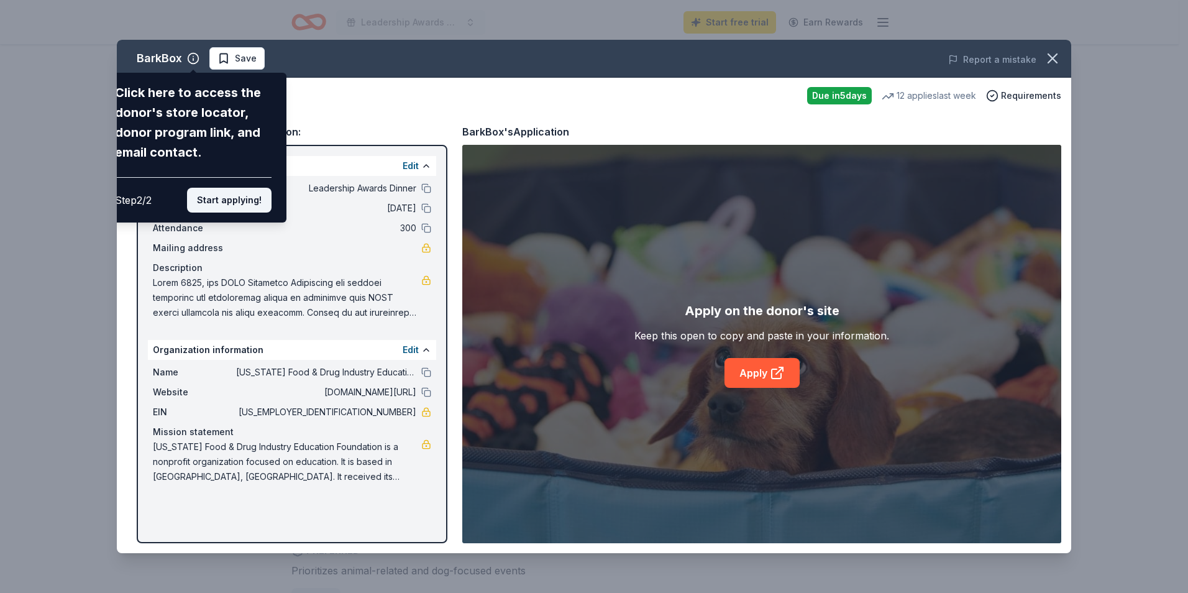
click at [217, 204] on button "Start applying!" at bounding box center [229, 200] width 85 height 25
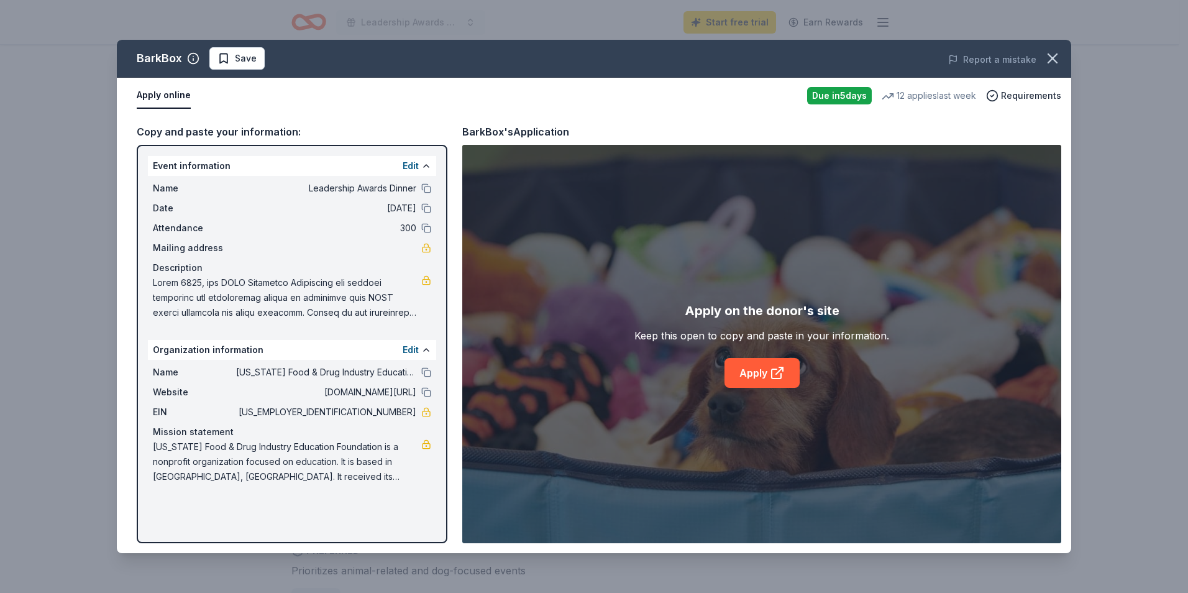
click at [744, 375] on link "Apply" at bounding box center [762, 373] width 75 height 30
click at [272, 206] on span "[DATE]" at bounding box center [326, 208] width 180 height 15
click at [746, 373] on link "Apply" at bounding box center [762, 373] width 75 height 30
click at [1051, 60] on icon "button" at bounding box center [1052, 58] width 9 height 9
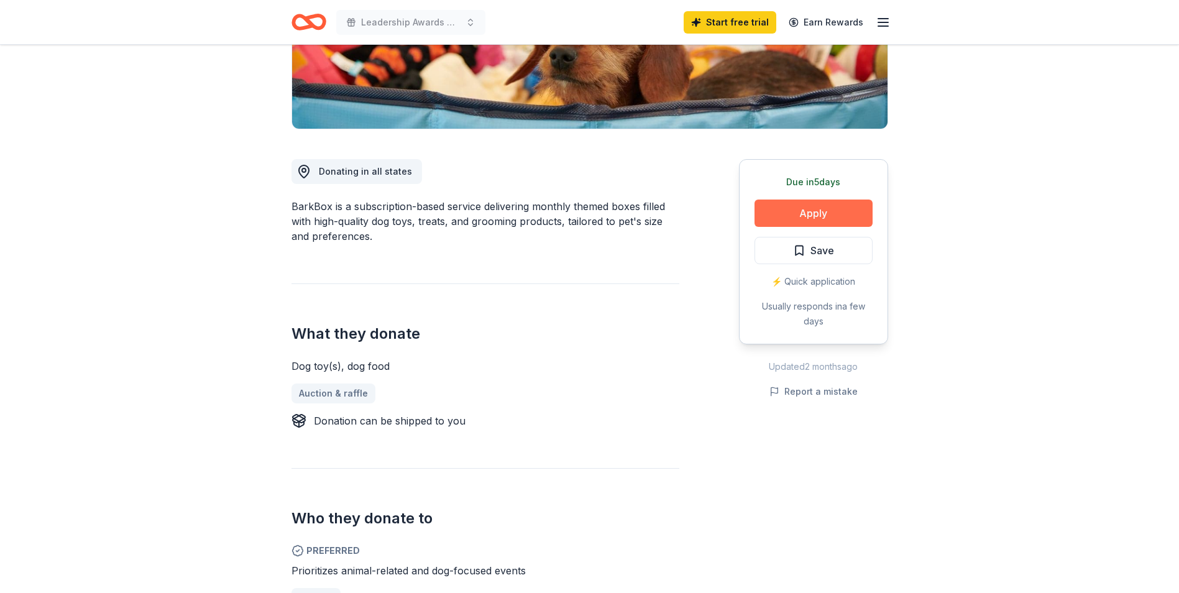
click at [815, 217] on button "Apply" at bounding box center [813, 212] width 118 height 27
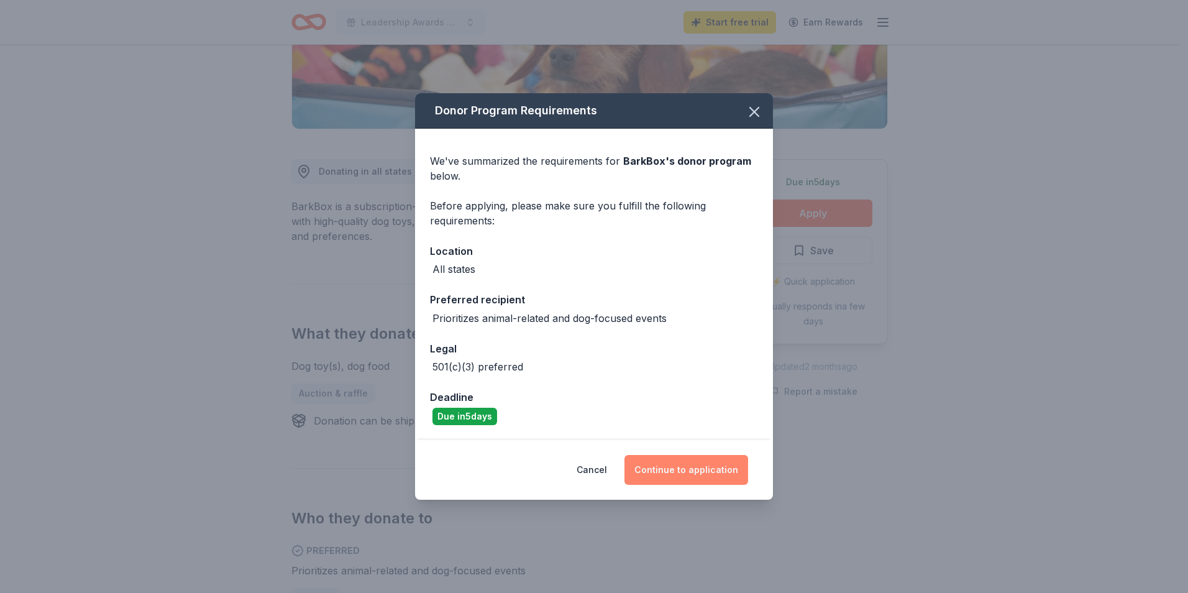
click at [684, 467] on button "Continue to application" at bounding box center [687, 470] width 124 height 30
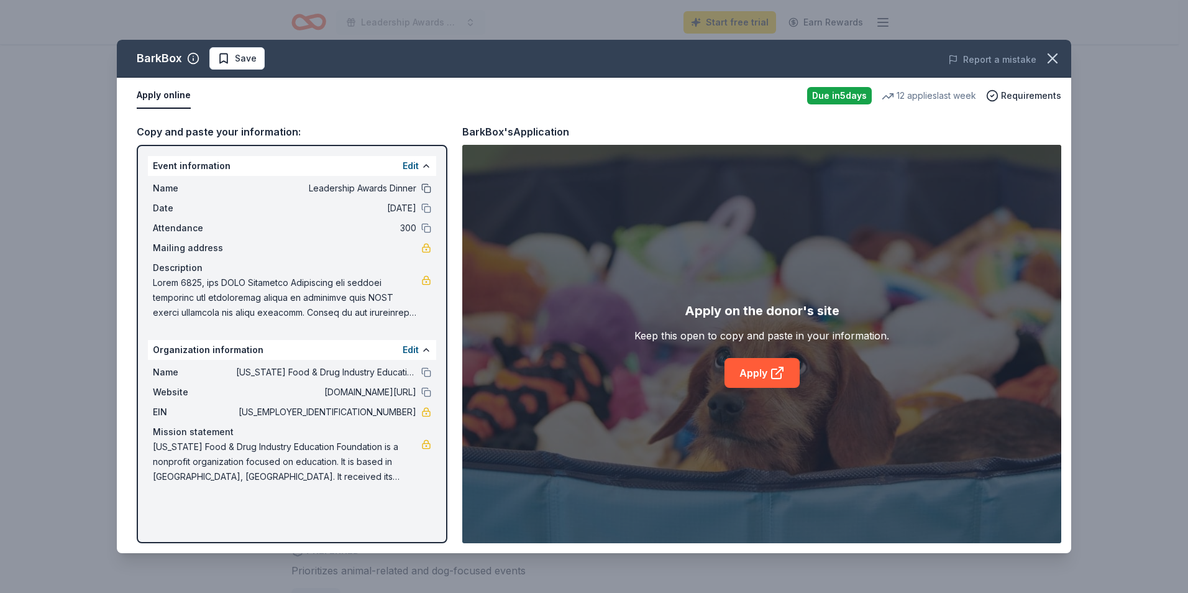
click at [423, 188] on button at bounding box center [426, 188] width 10 height 10
click at [428, 211] on button at bounding box center [426, 208] width 10 height 10
click at [428, 225] on button at bounding box center [426, 228] width 10 height 10
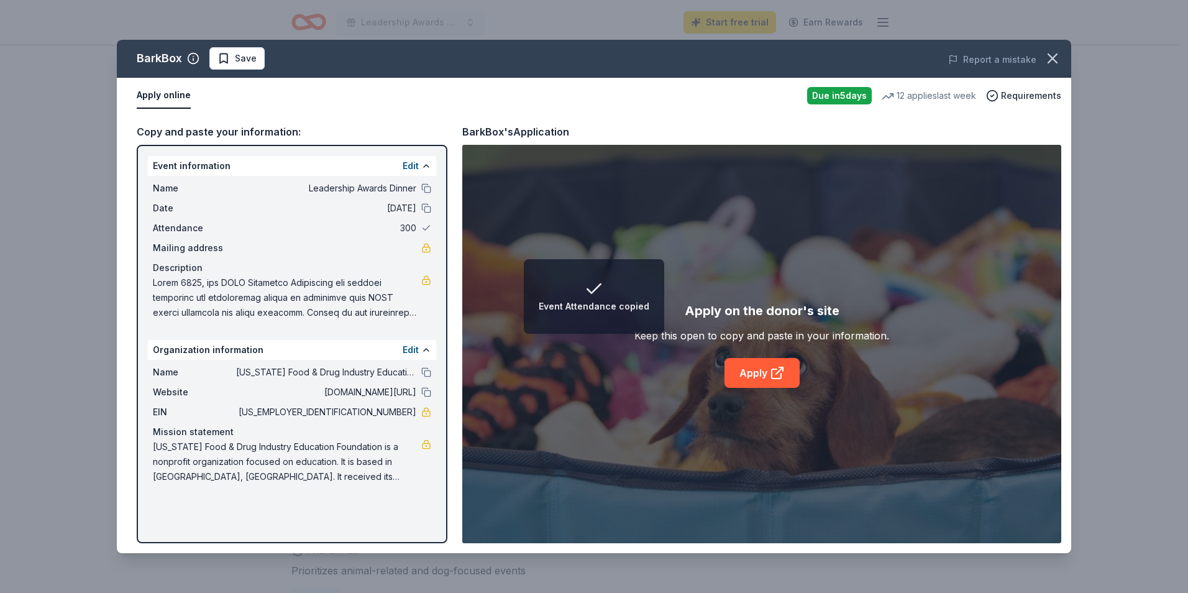
click at [426, 378] on div "Name Arizona Food & Drug Industry Education Foundation" at bounding box center [292, 372] width 278 height 15
click at [428, 391] on button at bounding box center [426, 392] width 10 height 10
click at [427, 365] on div "Name Arizona Food & Drug Industry Education Foundation" at bounding box center [292, 372] width 278 height 15
click at [424, 370] on button at bounding box center [426, 372] width 10 height 10
click at [333, 484] on span "Arizona Food & Drug Industry Education Foundation is a nonprofit organization f…" at bounding box center [287, 461] width 268 height 45
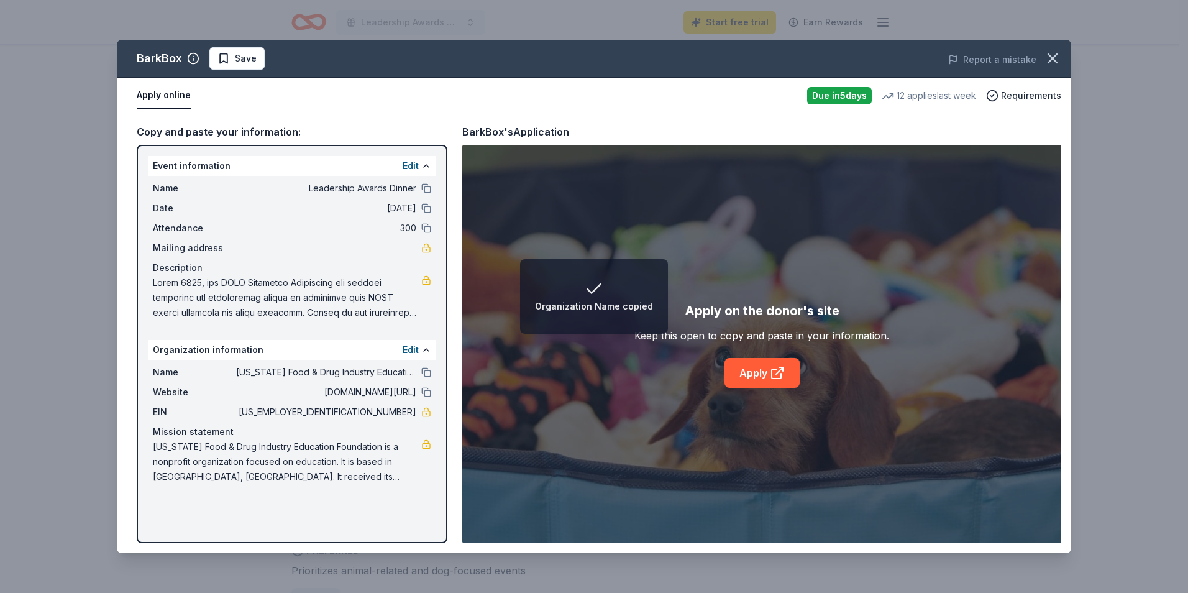
click at [469, 464] on div "Apply on the donor's site Keep this open to copy and paste in your information.…" at bounding box center [761, 344] width 599 height 398
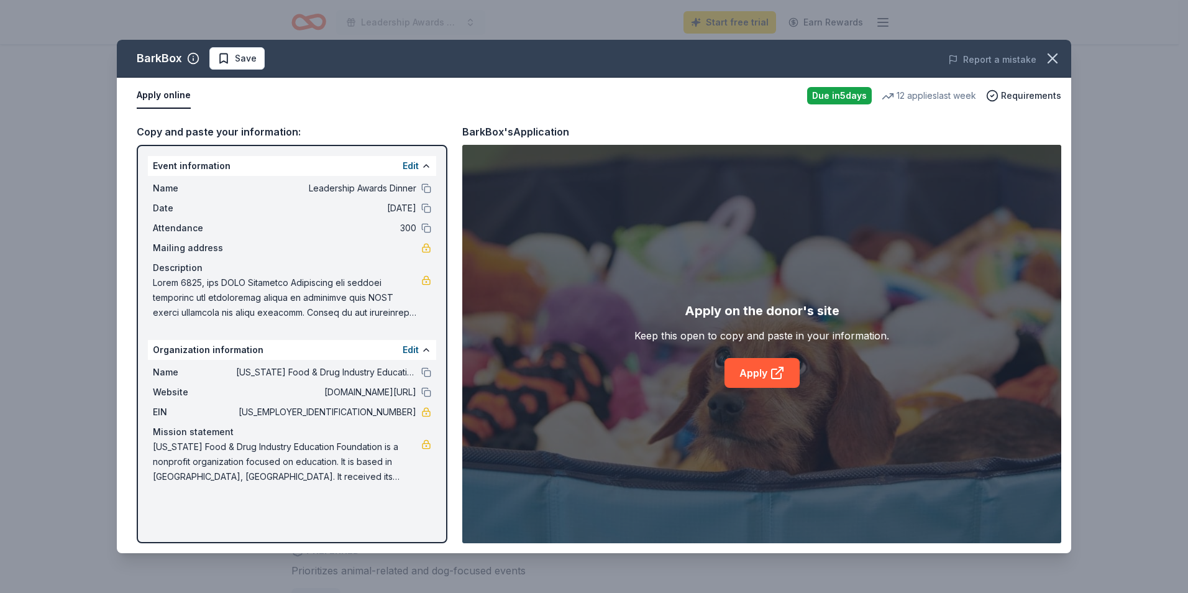
click at [875, 99] on div "Due in 5 days 12 applies last week Requirements" at bounding box center [934, 95] width 254 height 17
drag, startPoint x: 1027, startPoint y: 98, endPoint x: 1010, endPoint y: 105, distance: 18.1
click at [1022, 101] on span "Requirements" at bounding box center [1031, 95] width 60 height 15
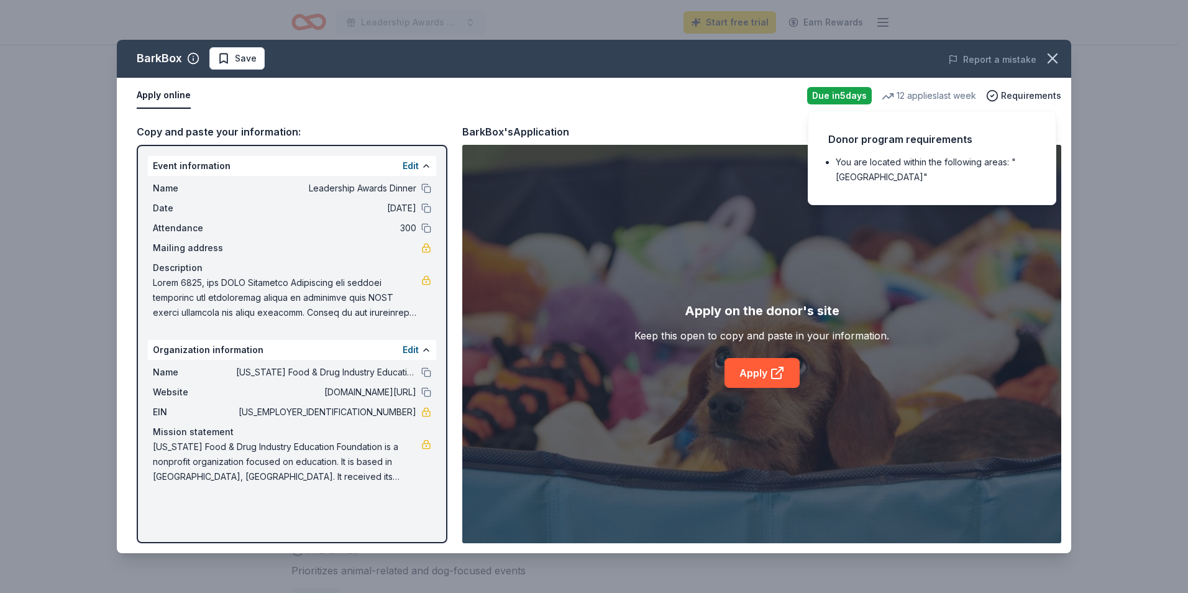
click at [165, 101] on button "Apply online" at bounding box center [164, 96] width 54 height 26
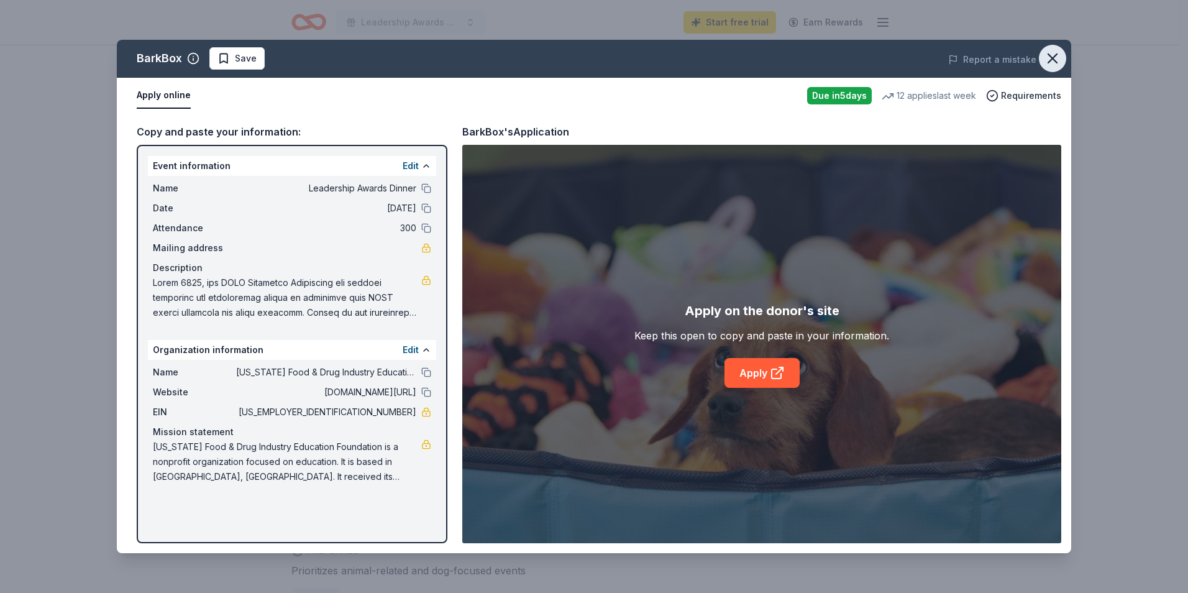
click at [1059, 52] on icon "button" at bounding box center [1052, 58] width 17 height 17
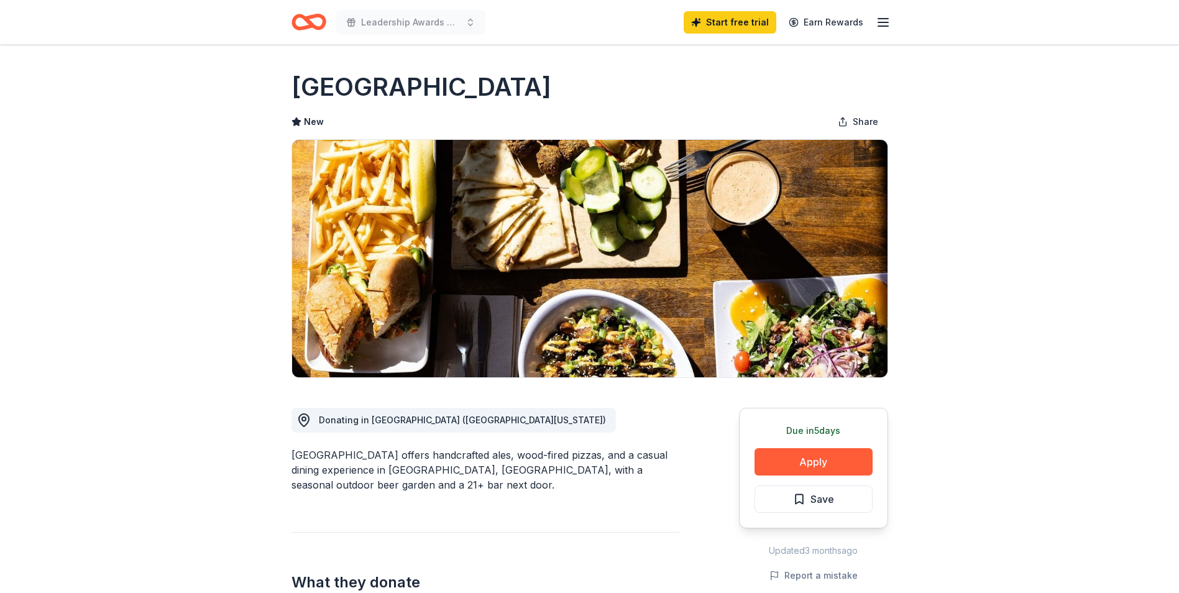
drag, startPoint x: 580, startPoint y: 90, endPoint x: 262, endPoint y: 79, distance: 317.7
drag, startPoint x: 293, startPoint y: 78, endPoint x: 450, endPoint y: 98, distance: 157.8
click at [450, 98] on h1 "[GEOGRAPHIC_DATA]" at bounding box center [421, 87] width 260 height 35
click at [804, 451] on button "Apply" at bounding box center [813, 461] width 118 height 27
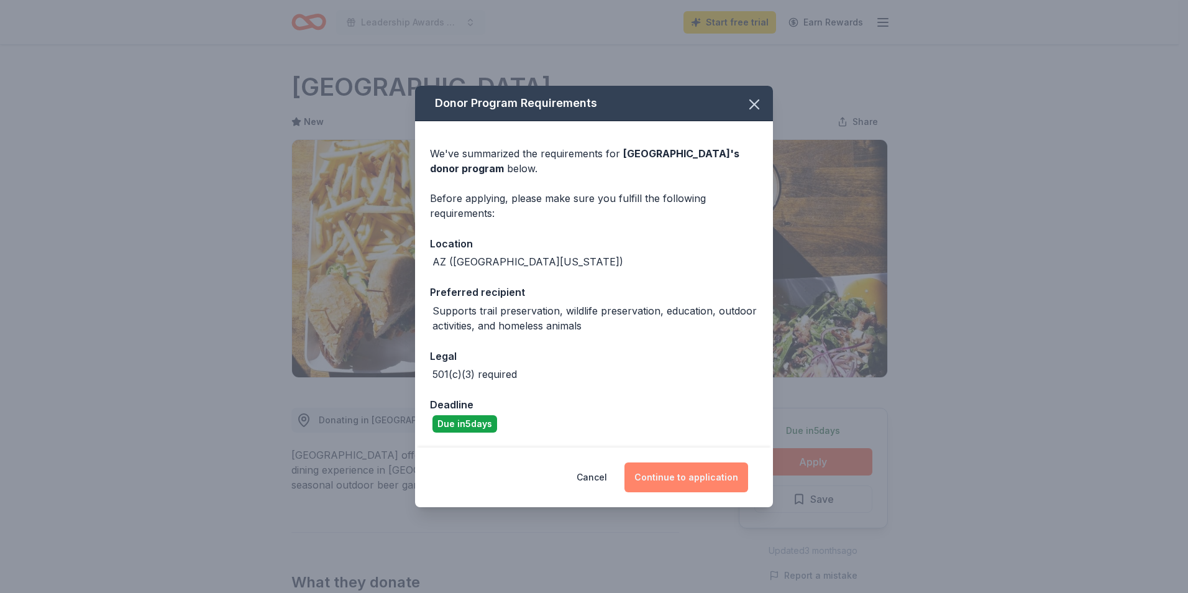
click at [687, 482] on button "Continue to application" at bounding box center [687, 477] width 124 height 30
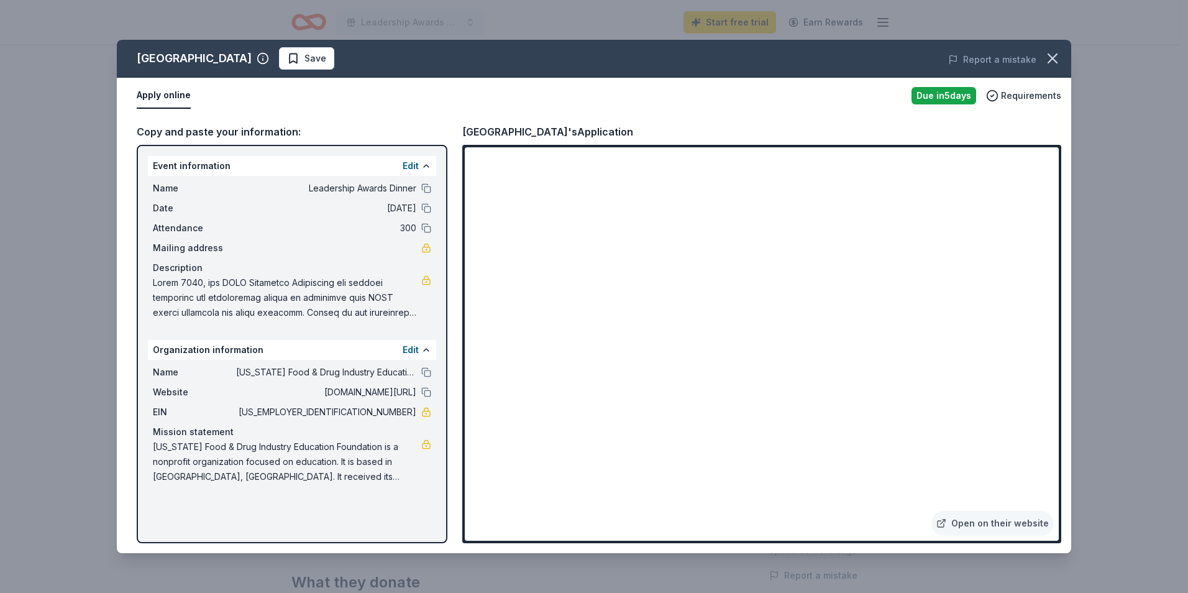
click at [809, 126] on div "[GEOGRAPHIC_DATA] Brewery's Application" at bounding box center [761, 132] width 599 height 16
click at [683, 109] on div "Apply online Due [DATE] Requirements" at bounding box center [594, 96] width 954 height 36
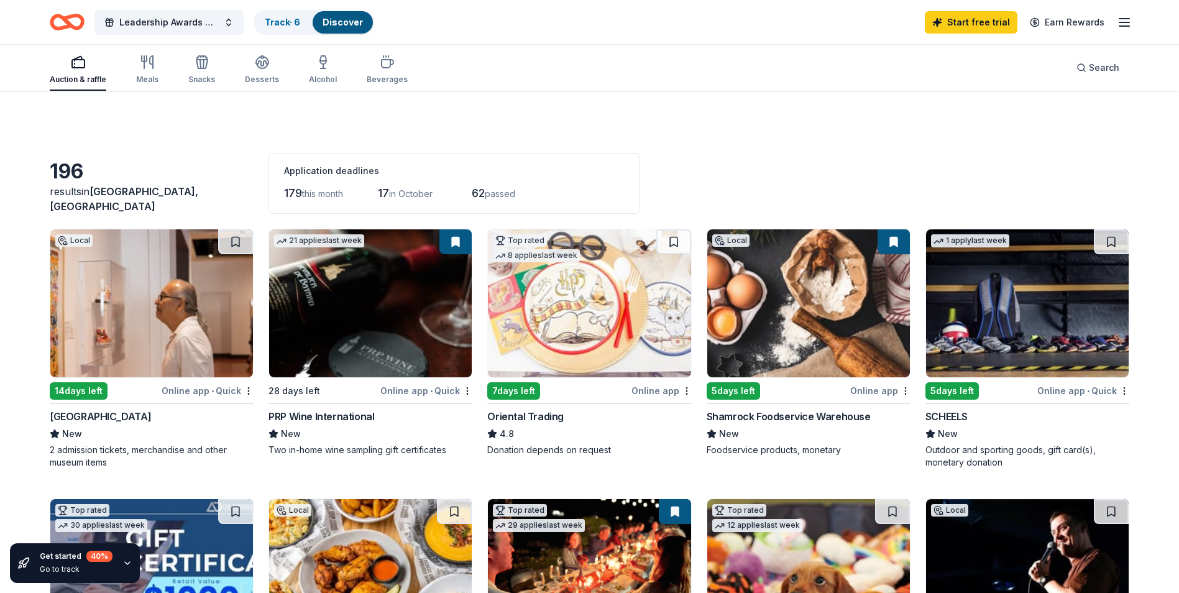
scroll to position [870, 0]
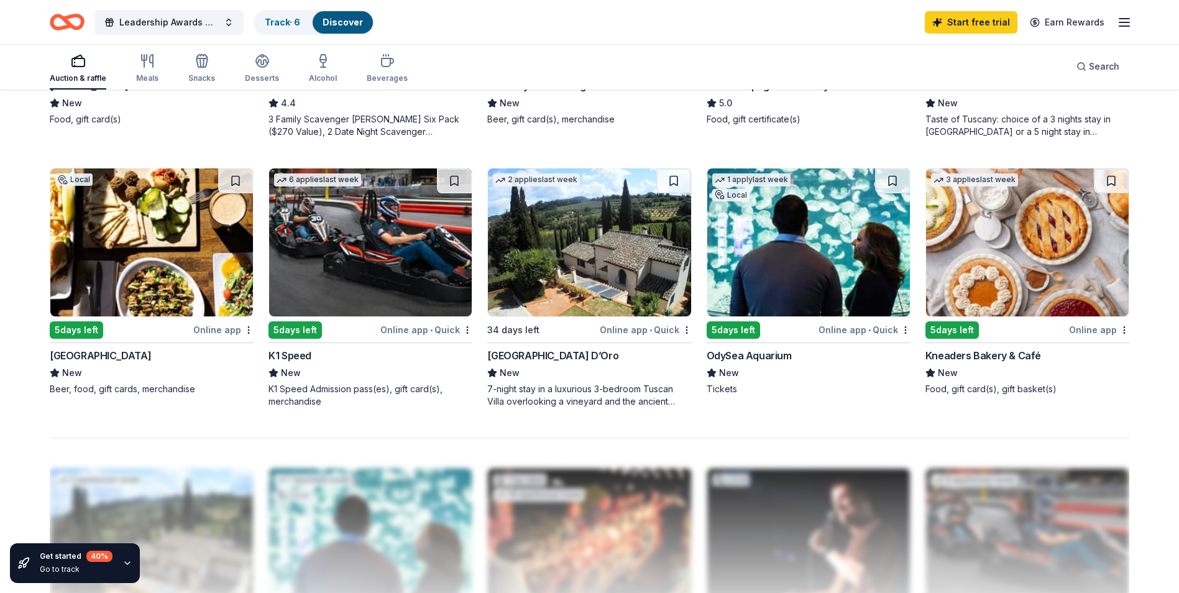
click at [334, 272] on img at bounding box center [370, 242] width 203 height 148
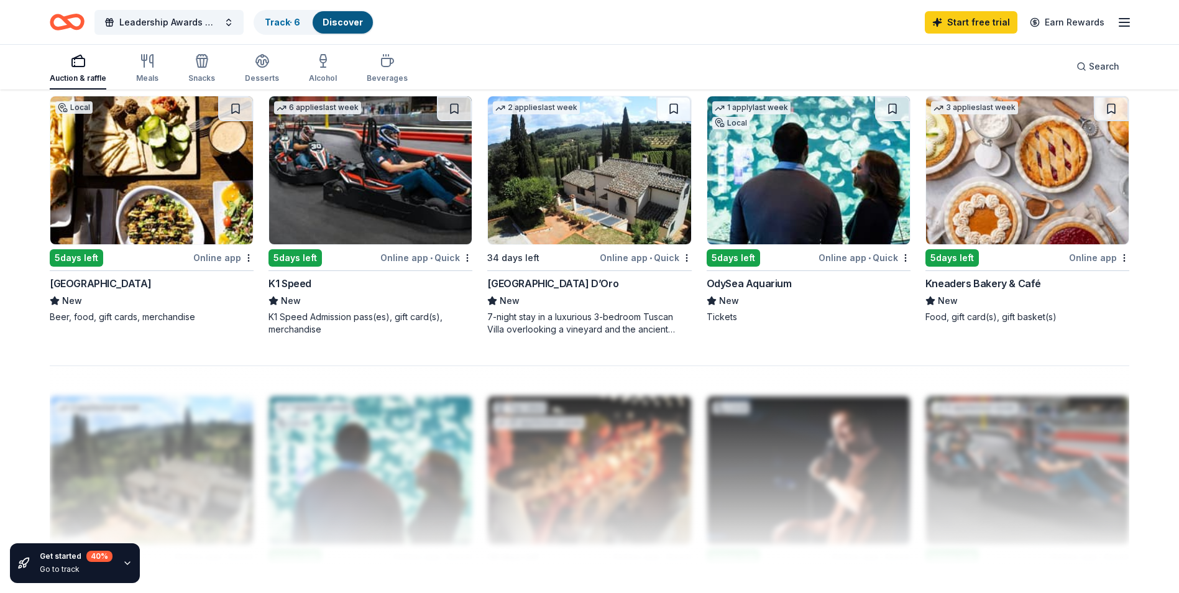
scroll to position [932, 0]
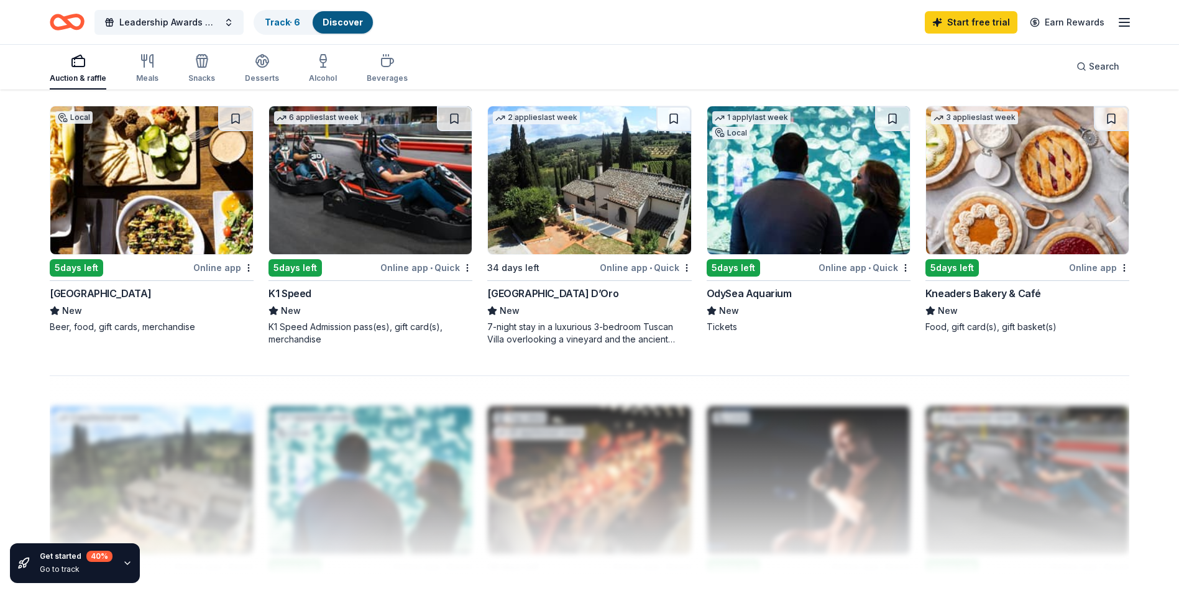
click at [1015, 204] on img at bounding box center [1027, 180] width 203 height 148
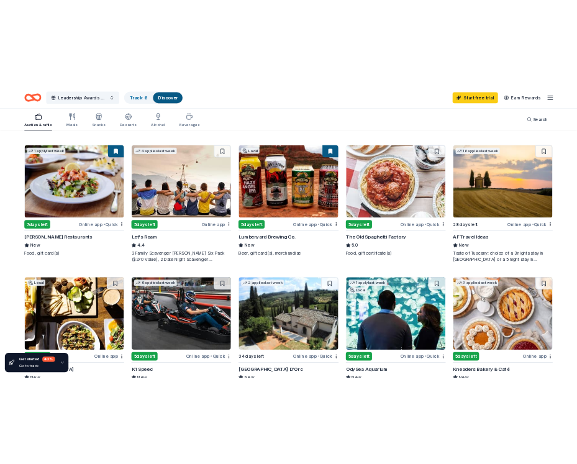
scroll to position [621, 0]
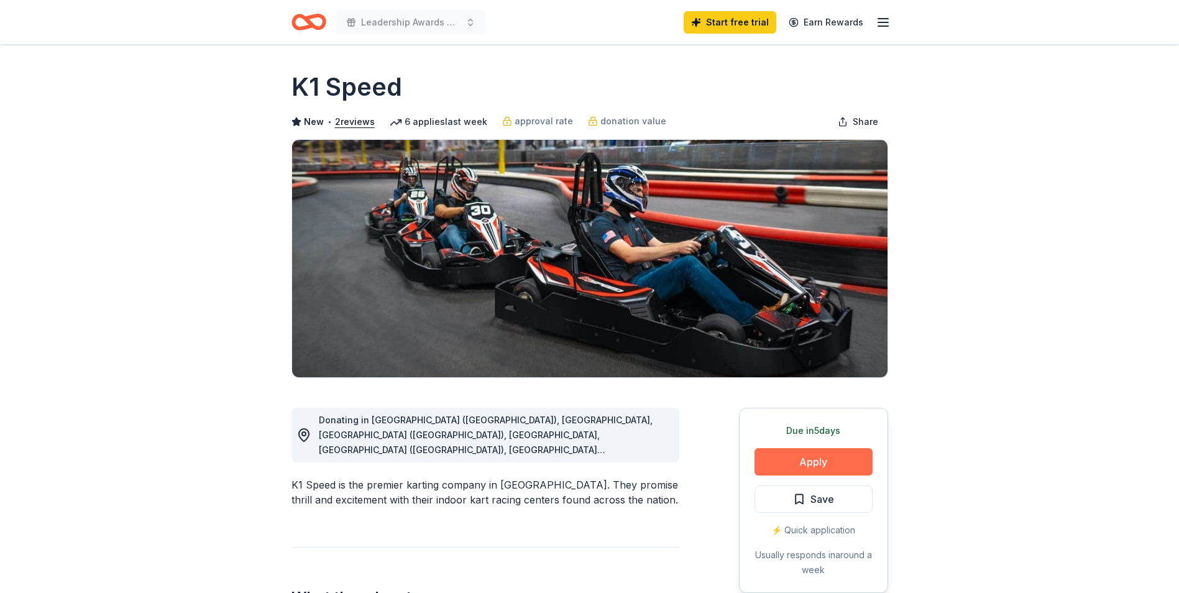
click at [807, 457] on button "Apply" at bounding box center [813, 461] width 118 height 27
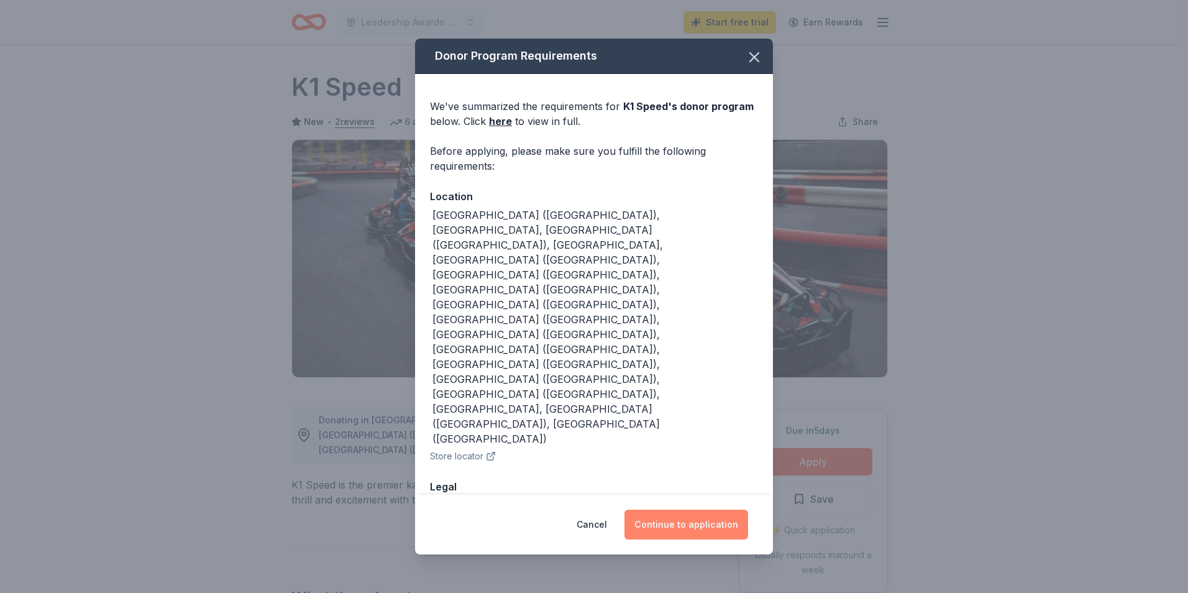
click at [685, 510] on button "Continue to application" at bounding box center [687, 525] width 124 height 30
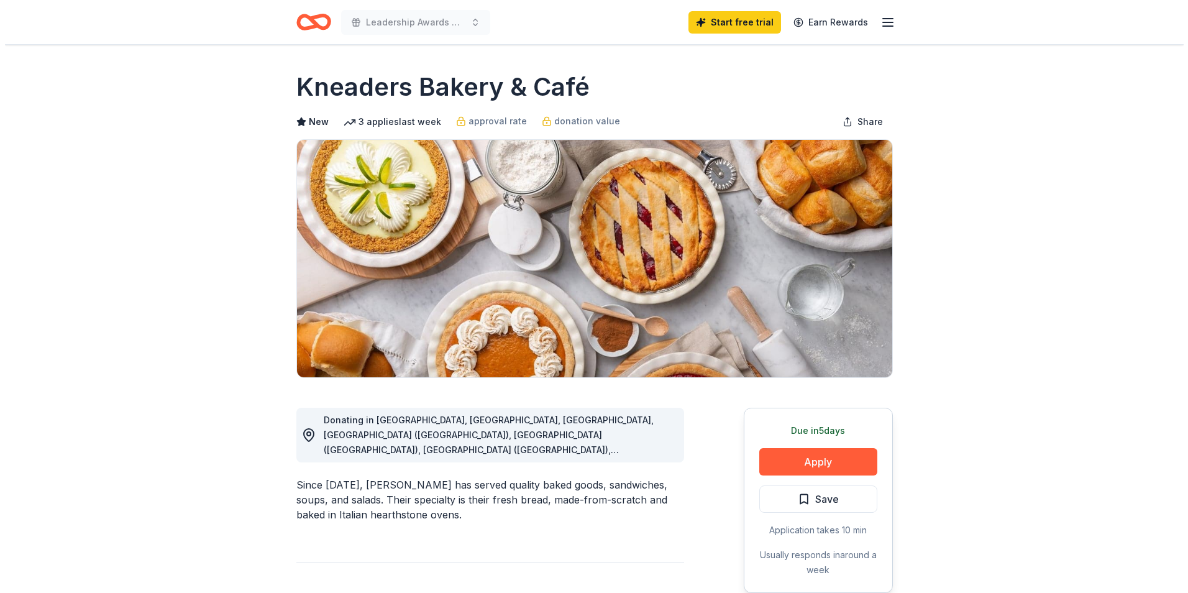
scroll to position [249, 0]
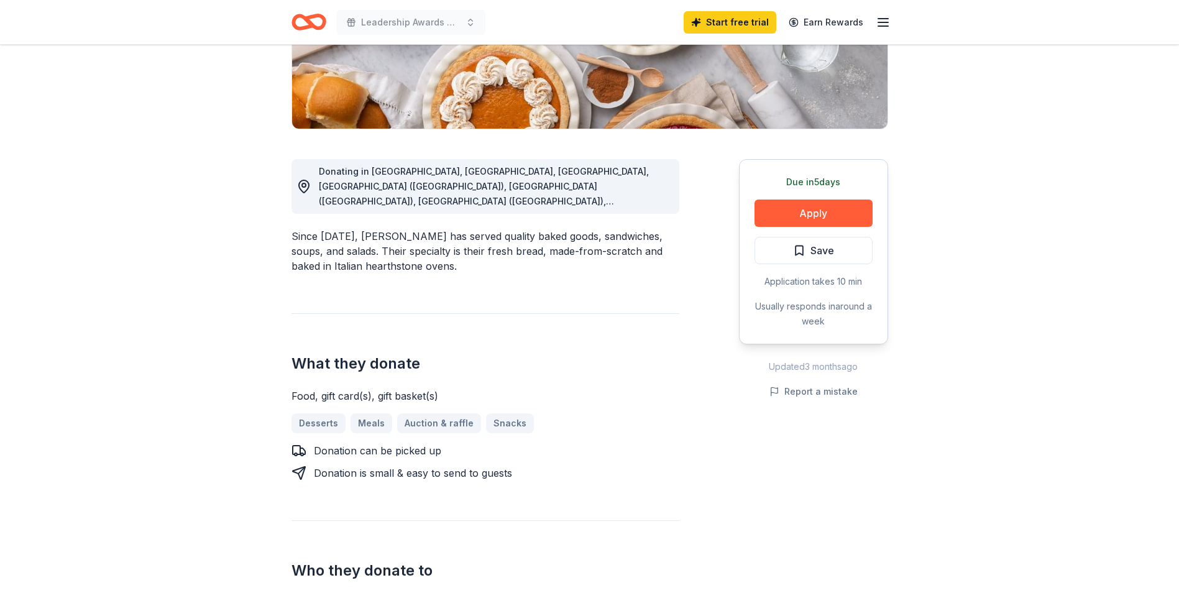
click at [782, 199] on div "Due [DATE] Apply Save Application takes 10 min Usually responds in around a week" at bounding box center [813, 251] width 149 height 185
click at [779, 214] on button "Apply" at bounding box center [813, 212] width 118 height 27
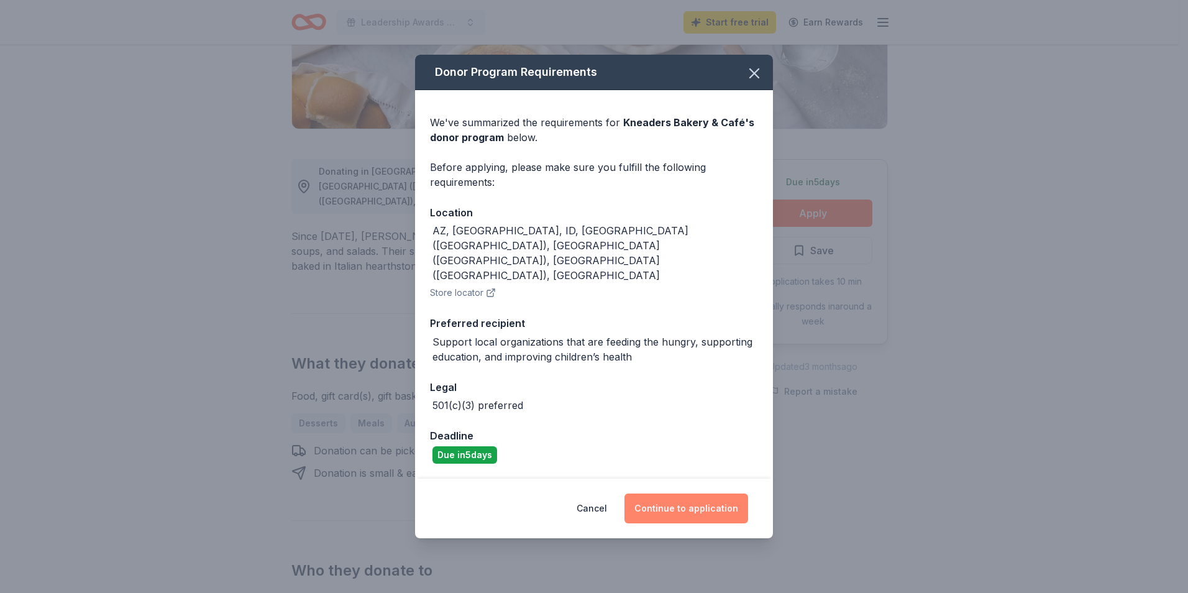
click at [671, 493] on button "Continue to application" at bounding box center [687, 508] width 124 height 30
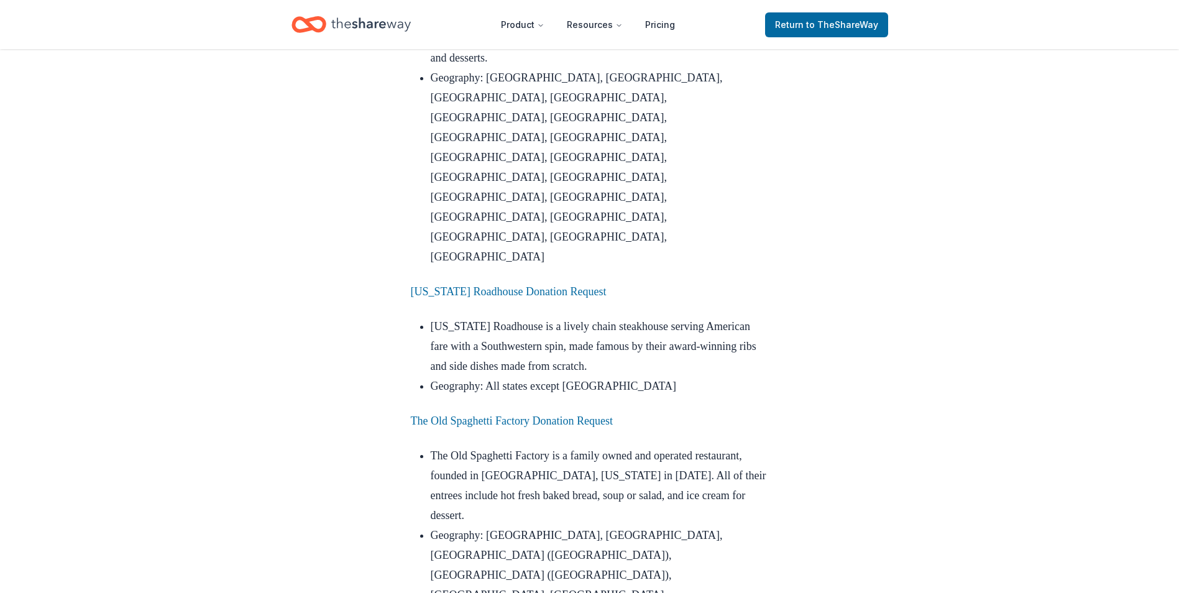
scroll to position [1802, 0]
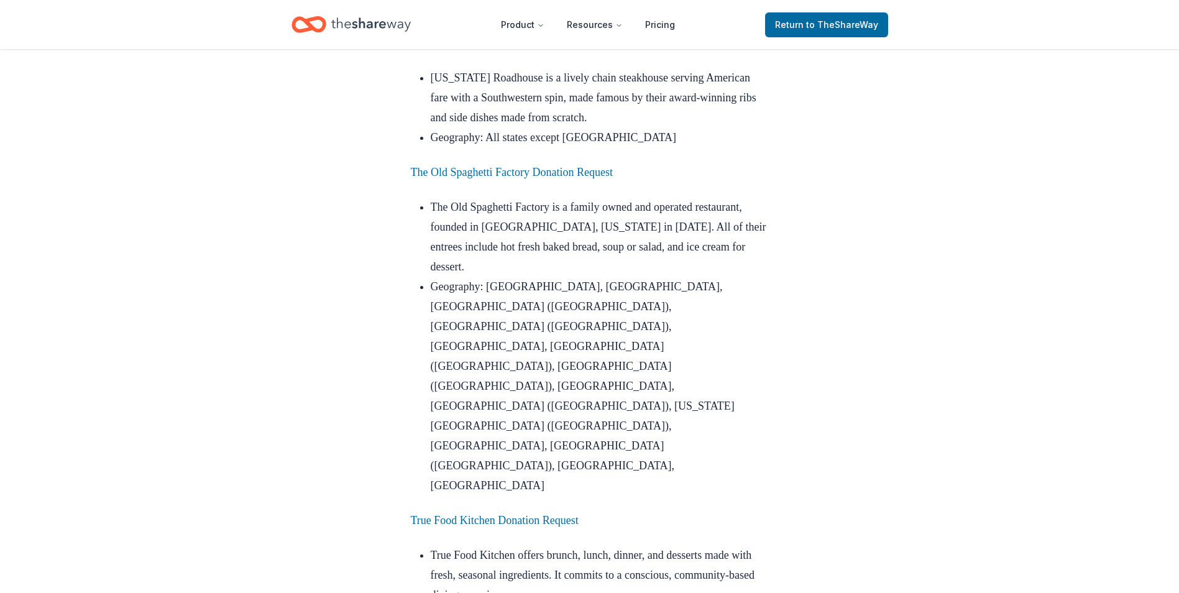
drag, startPoint x: 610, startPoint y: 308, endPoint x: 620, endPoint y: 313, distance: 11.1
drag, startPoint x: 620, startPoint y: 313, endPoint x: 576, endPoint y: 308, distance: 43.9
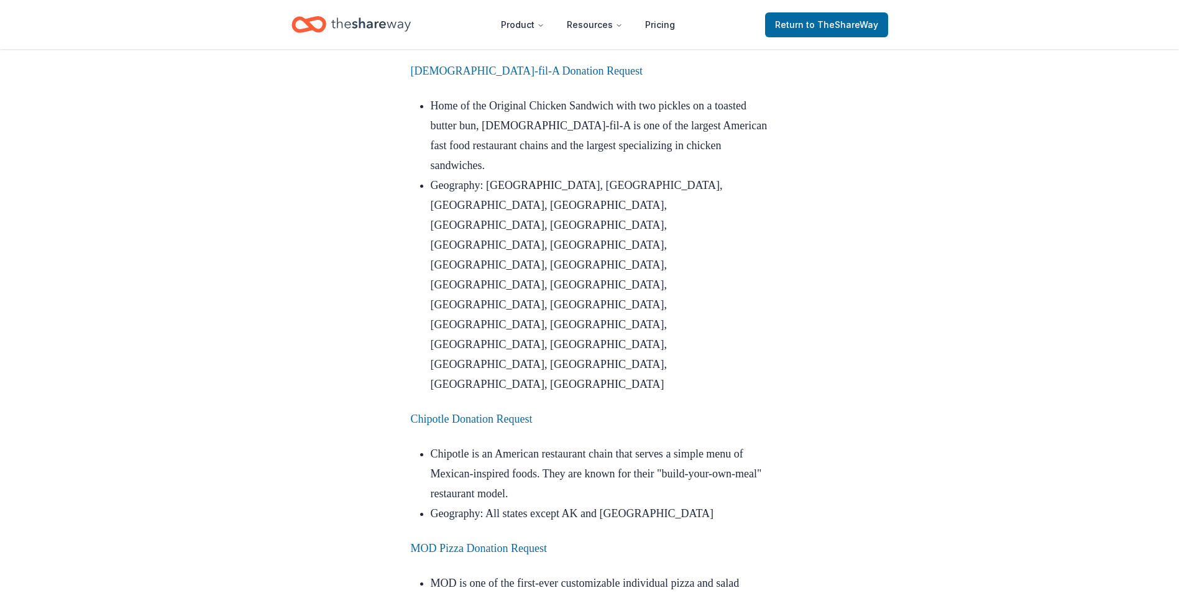
scroll to position [4138, 0]
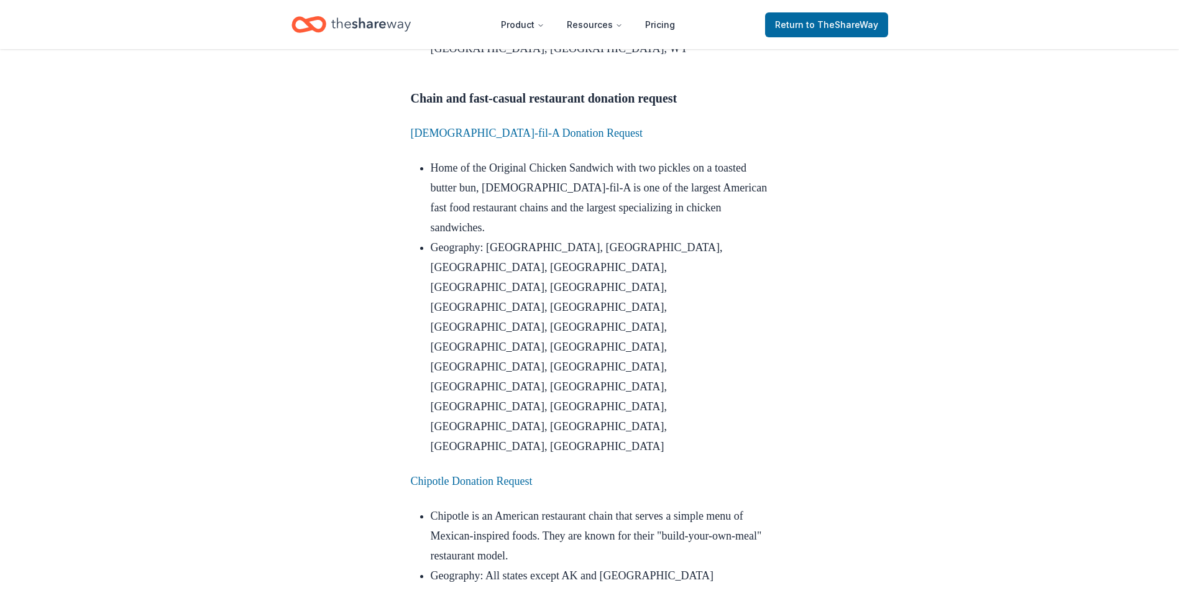
drag, startPoint x: 597, startPoint y: 523, endPoint x: 400, endPoint y: 518, distance: 197.1
drag, startPoint x: 400, startPoint y: 518, endPoint x: 434, endPoint y: 523, distance: 33.9
copy link "[PERSON_NAME] House Donation Request"
drag, startPoint x: 646, startPoint y: 369, endPoint x: 407, endPoint y: 372, distance: 238.6
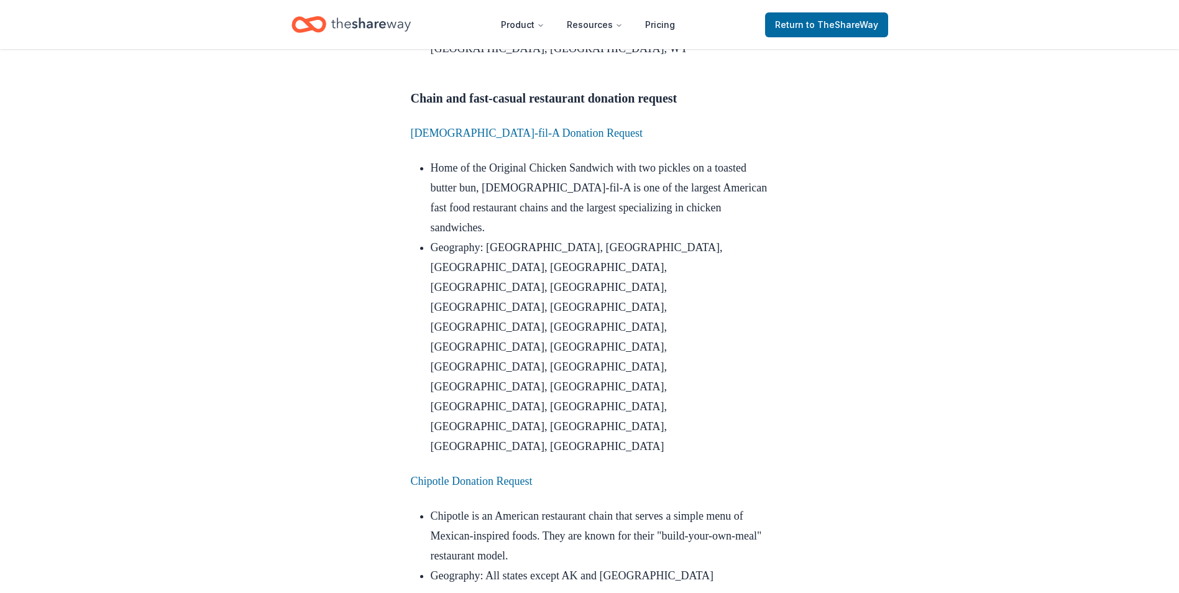
drag, startPoint x: 407, startPoint y: 372, endPoint x: 425, endPoint y: 372, distance: 18.0
copy link "Fox Restaurant Concepts Donation Request"
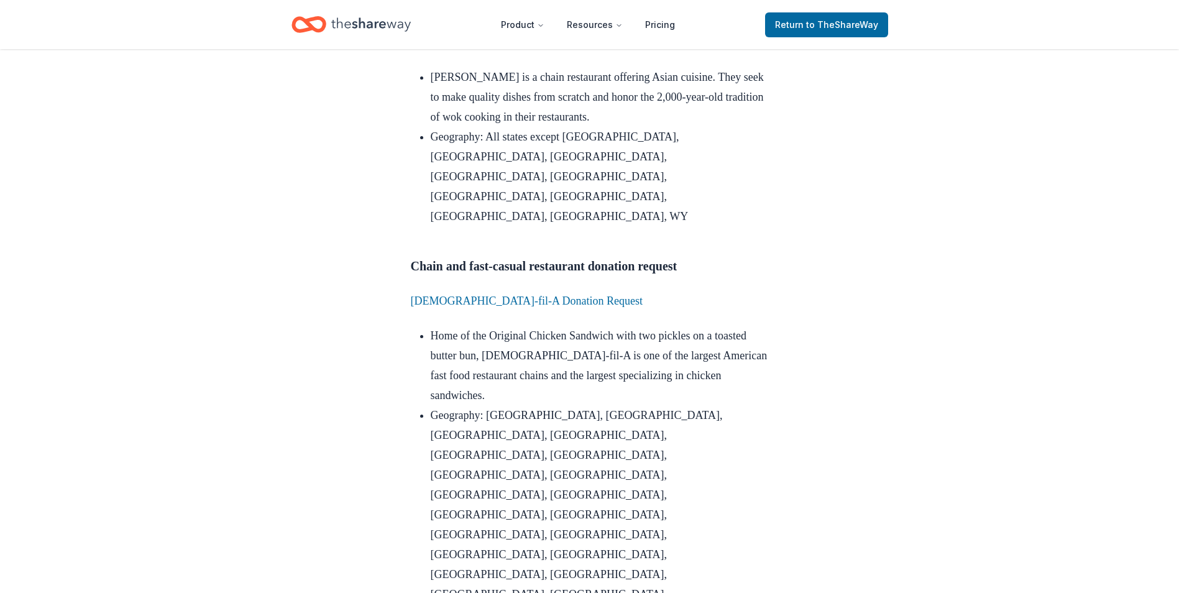
scroll to position [3951, 0]
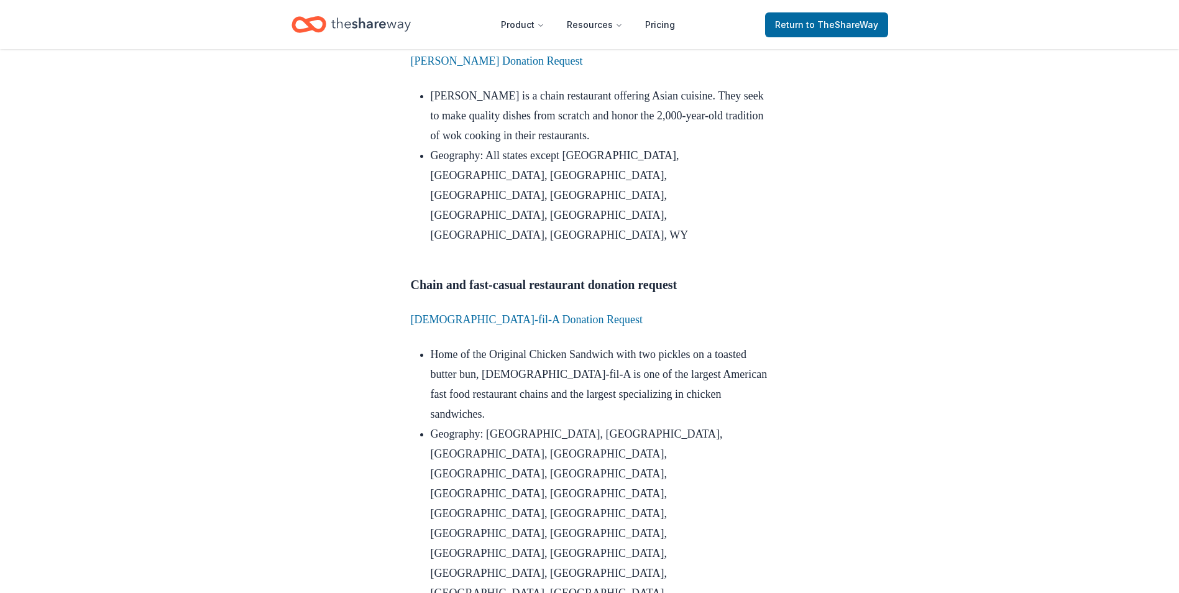
drag, startPoint x: 570, startPoint y: 261, endPoint x: 396, endPoint y: 254, distance: 174.2
click at [396, 254] on div "Donation Requests [DATE] 20+ Useful Restaurant Donation Request Links Discover …" at bounding box center [590, 165] width 398 height 8134
drag, startPoint x: 396, startPoint y: 254, endPoint x: 428, endPoint y: 259, distance: 32.1
copy link "Benihana Donation Request"
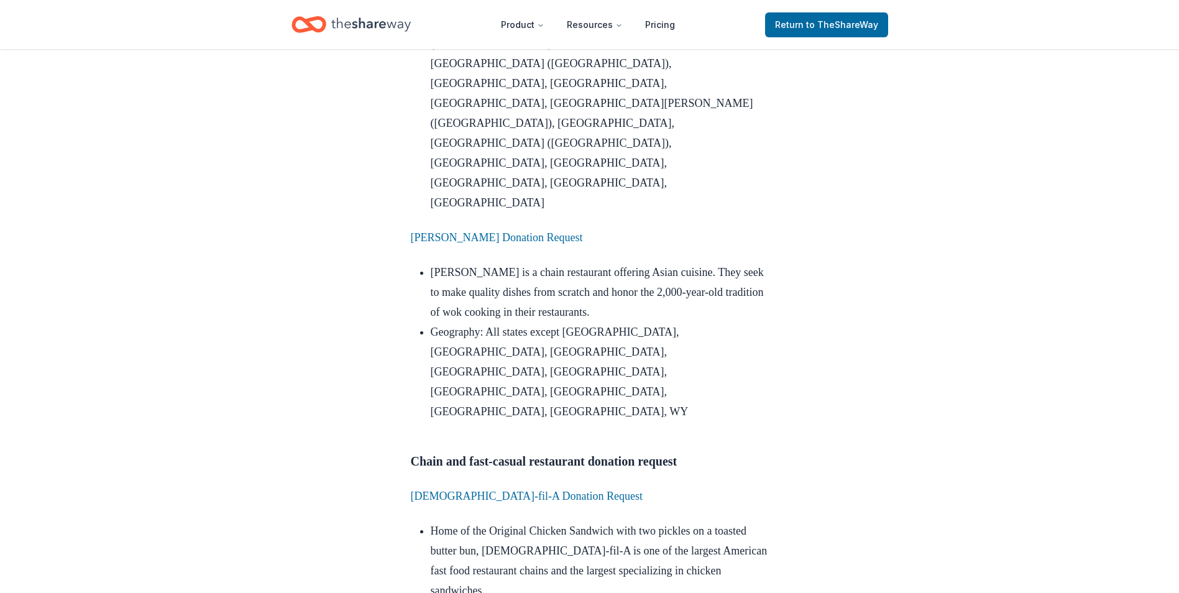
scroll to position [3765, 0]
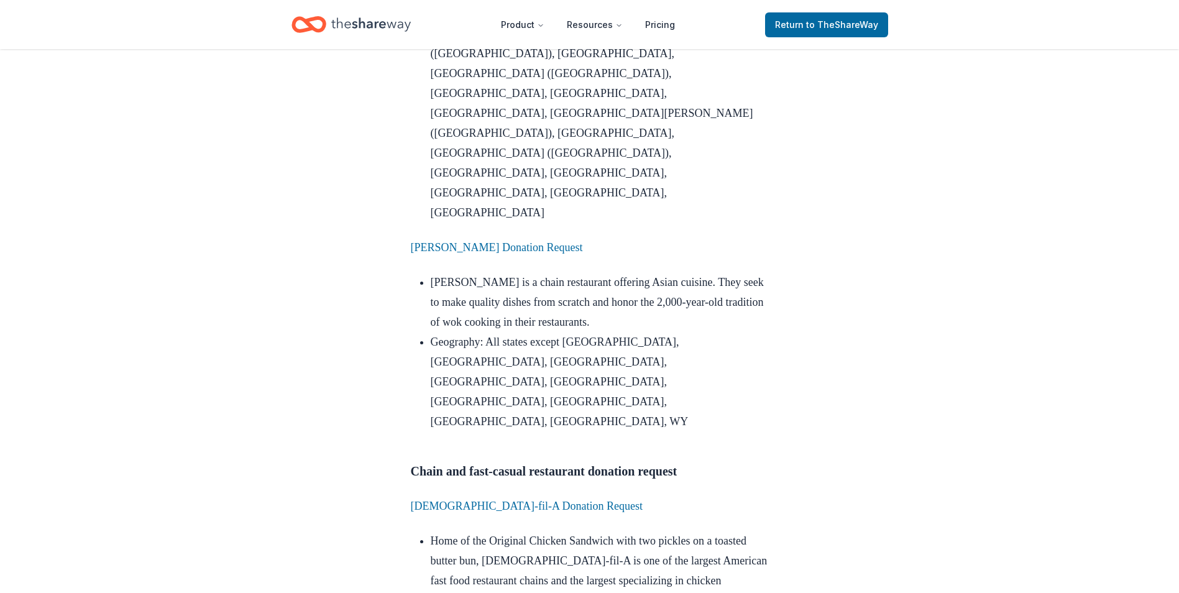
drag, startPoint x: 592, startPoint y: 262, endPoint x: 395, endPoint y: 264, distance: 197.0
click at [395, 264] on div "Donation Requests [DATE] 20+ Useful Restaurant Donation Request Links Discover …" at bounding box center [590, 351] width 398 height 8134
drag, startPoint x: 395, startPoint y: 264, endPoint x: 434, endPoint y: 270, distance: 38.9
copy link "Snooze Eatery Donation Request"
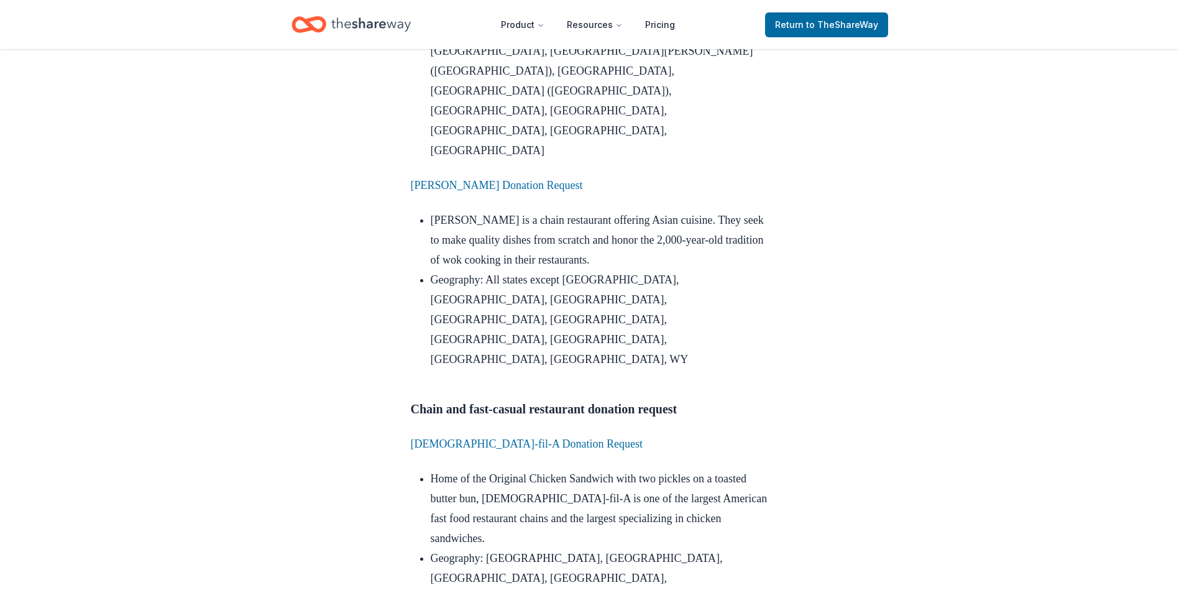
scroll to position [4014, 0]
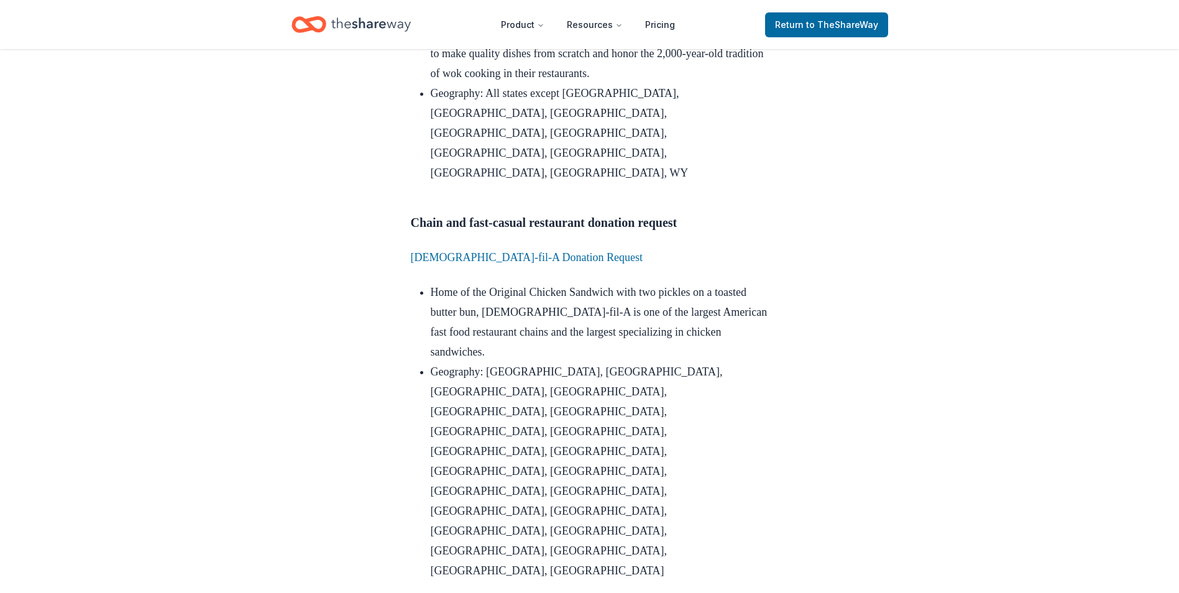
drag, startPoint x: 577, startPoint y: 344, endPoint x: 394, endPoint y: 338, distance: 183.4
click at [394, 338] on div "Donation Requests [DATE] 20+ Useful Restaurant Donation Request Links Discover …" at bounding box center [590, 102] width 398 height 8134
drag, startPoint x: 394, startPoint y: 338, endPoint x: 435, endPoint y: 346, distance: 41.8
copy link "Fogo [PERSON_NAME] Donation Request"
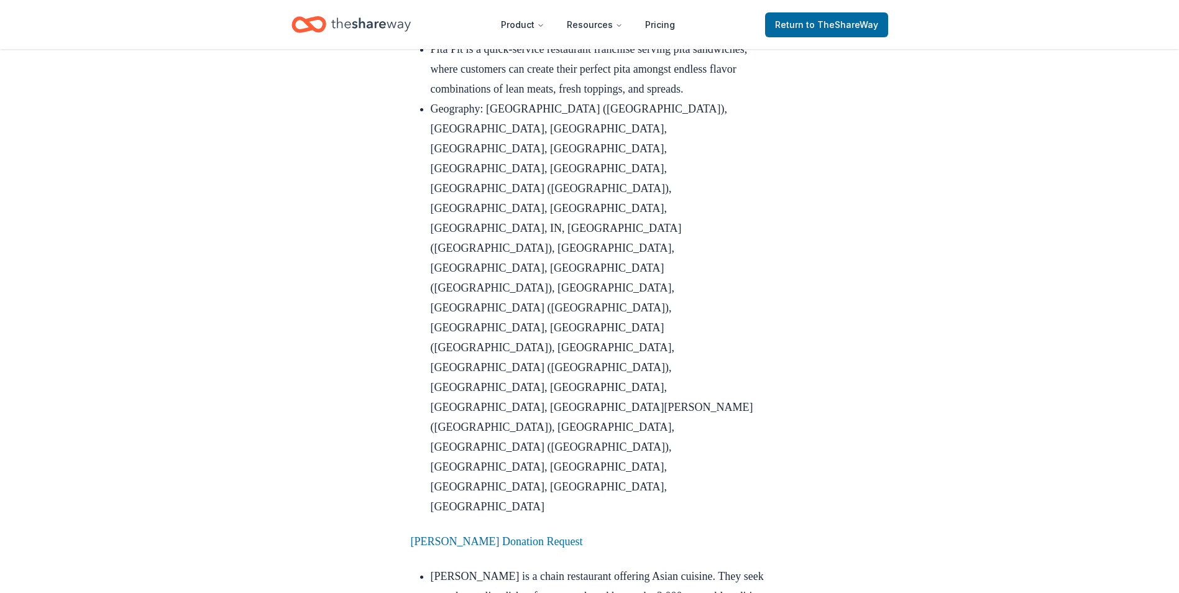
scroll to position [3454, 0]
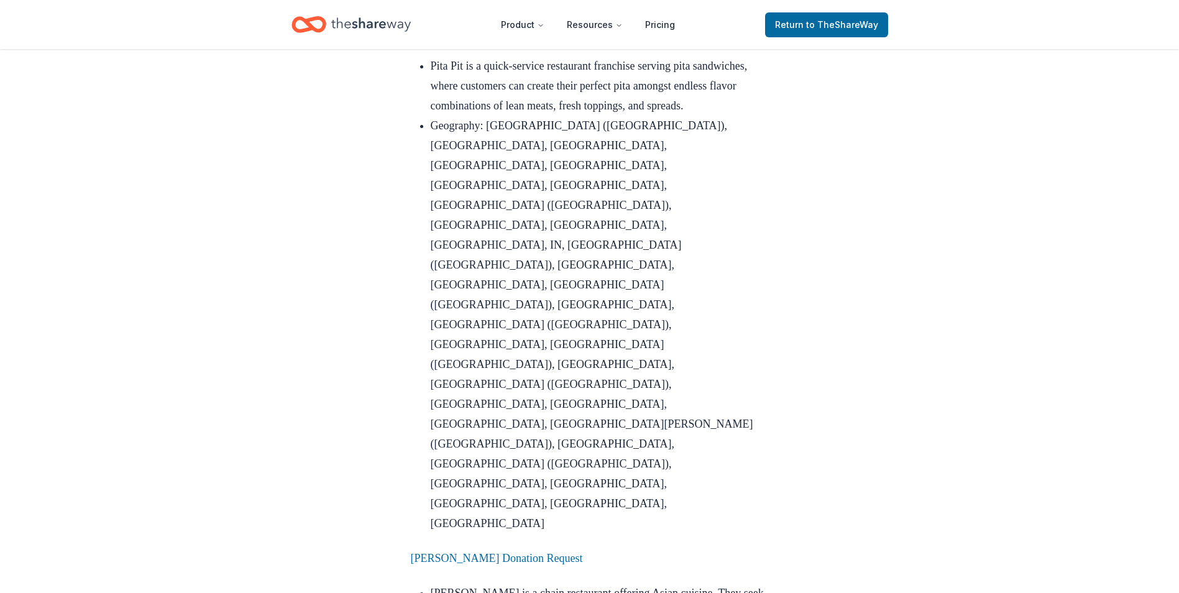
drag, startPoint x: 583, startPoint y: 466, endPoint x: 394, endPoint y: 467, distance: 188.9
drag, startPoint x: 394, startPoint y: 467, endPoint x: 424, endPoint y: 466, distance: 29.9
copy link "La [PERSON_NAME] Donation Request"
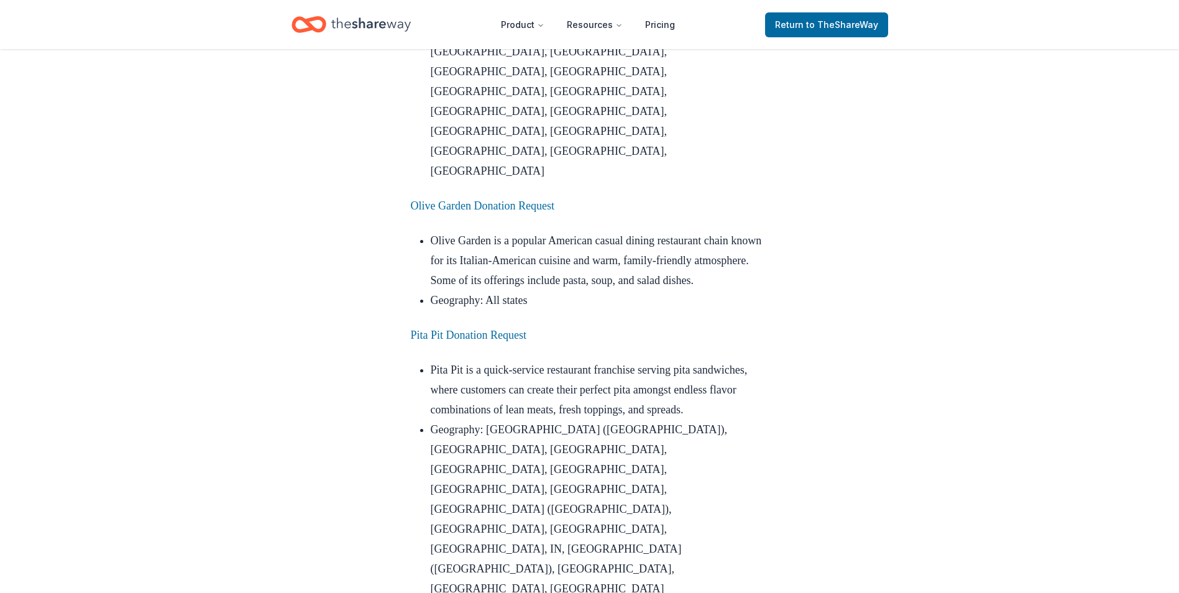
scroll to position [3144, 0]
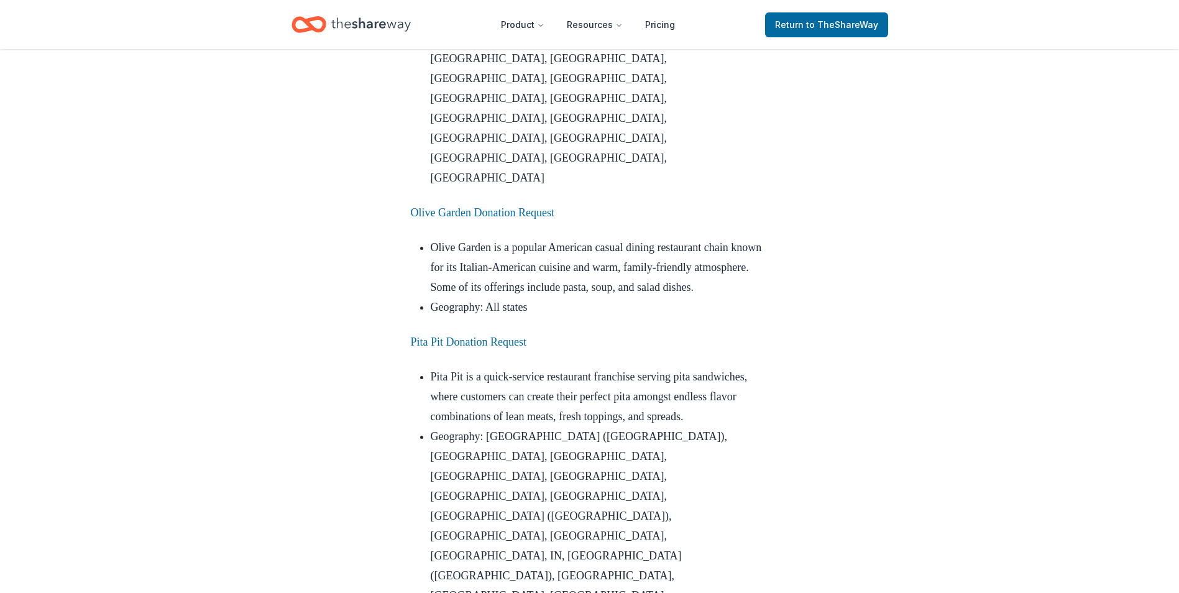
drag, startPoint x: 608, startPoint y: 279, endPoint x: 451, endPoint y: 273, distance: 157.3
drag, startPoint x: 599, startPoint y: 280, endPoint x: 402, endPoint y: 277, distance: 197.0
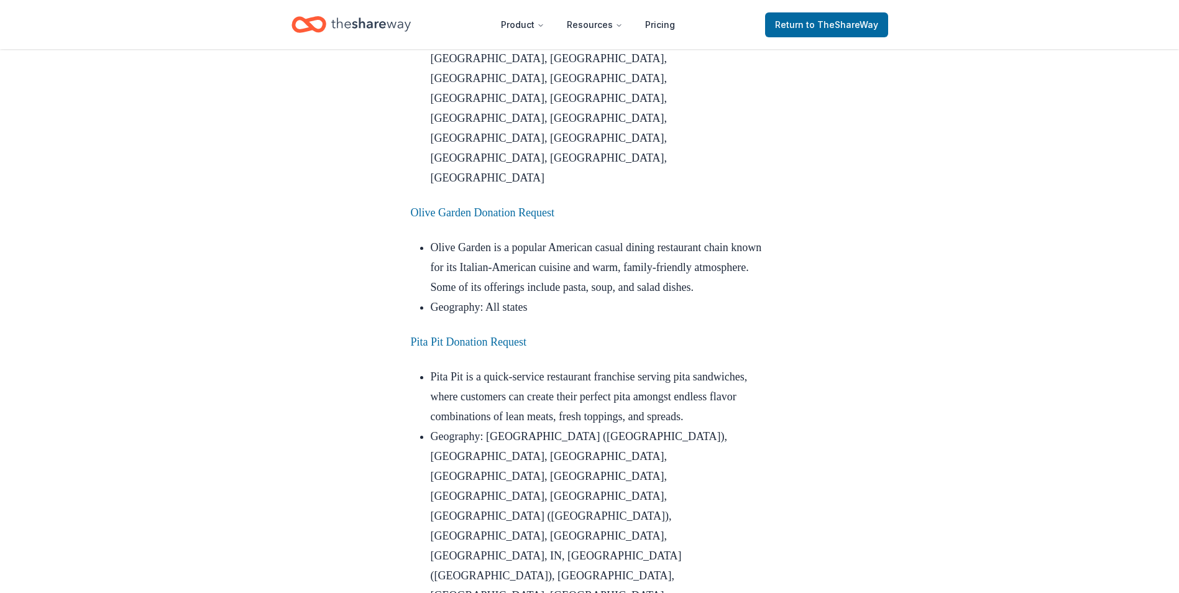
drag, startPoint x: 402, startPoint y: 277, endPoint x: 436, endPoint y: 283, distance: 34.0
copy link "Raising Cane’s Donation Request"
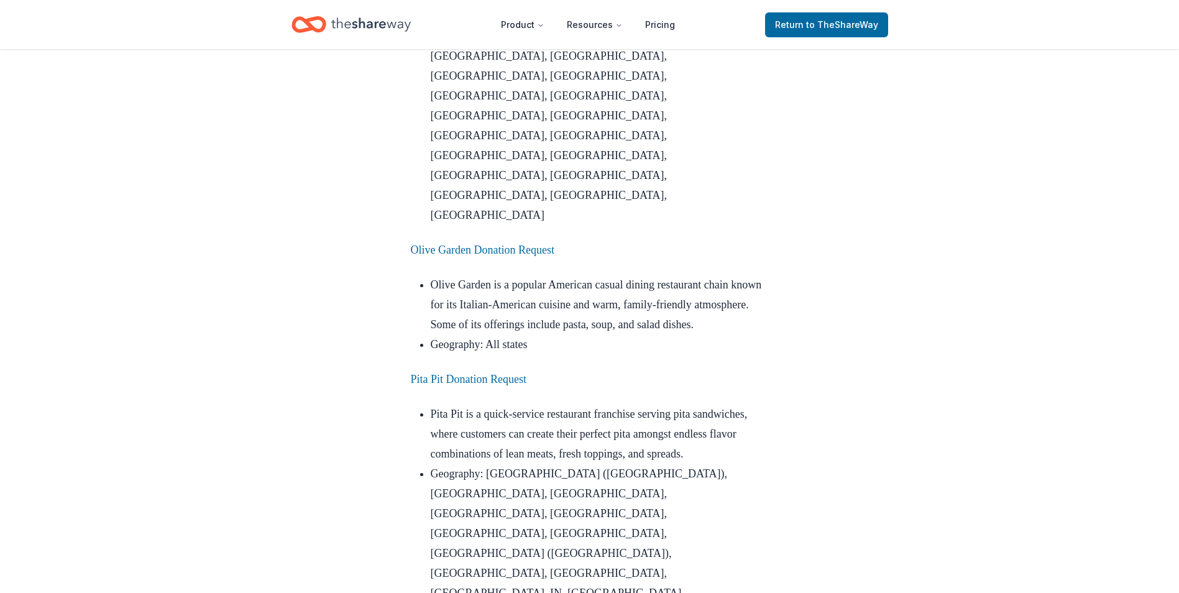
scroll to position [3019, 0]
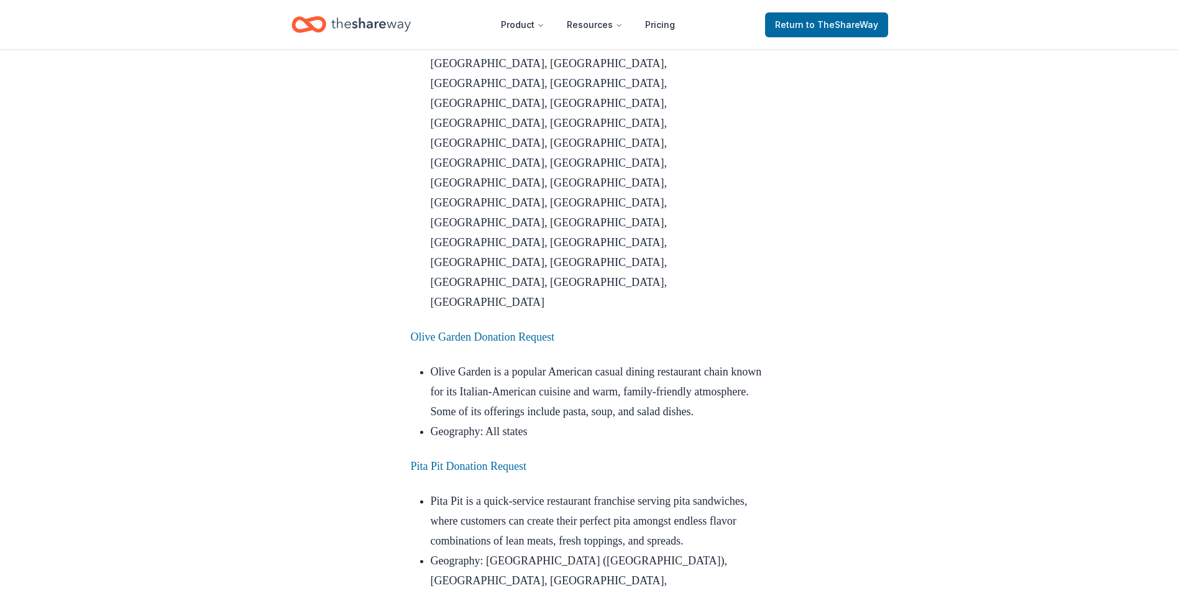
drag, startPoint x: 565, startPoint y: 277, endPoint x: 409, endPoint y: 284, distance: 156.1
copy link "MOD Pizza Donation Request"
